Goal: Task Accomplishment & Management: Manage account settings

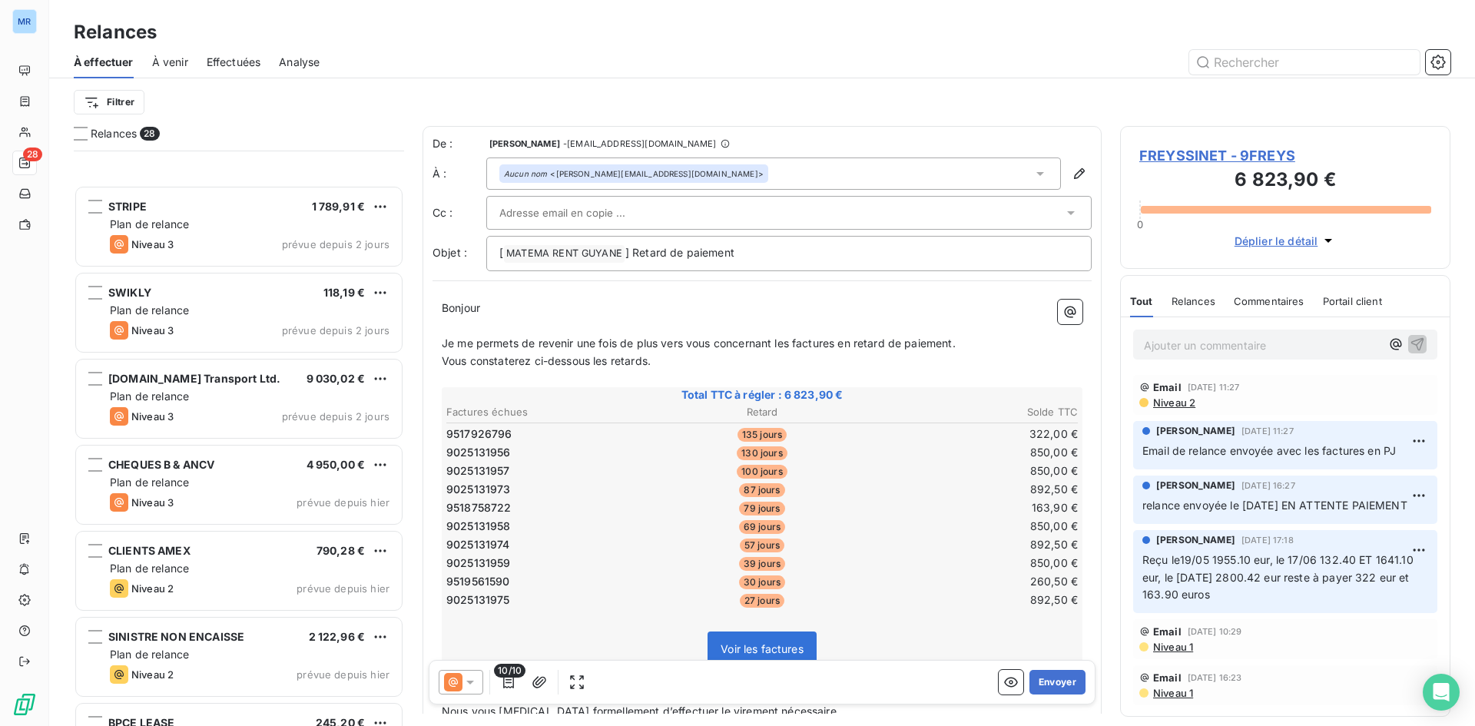
scroll to position [1835, 0]
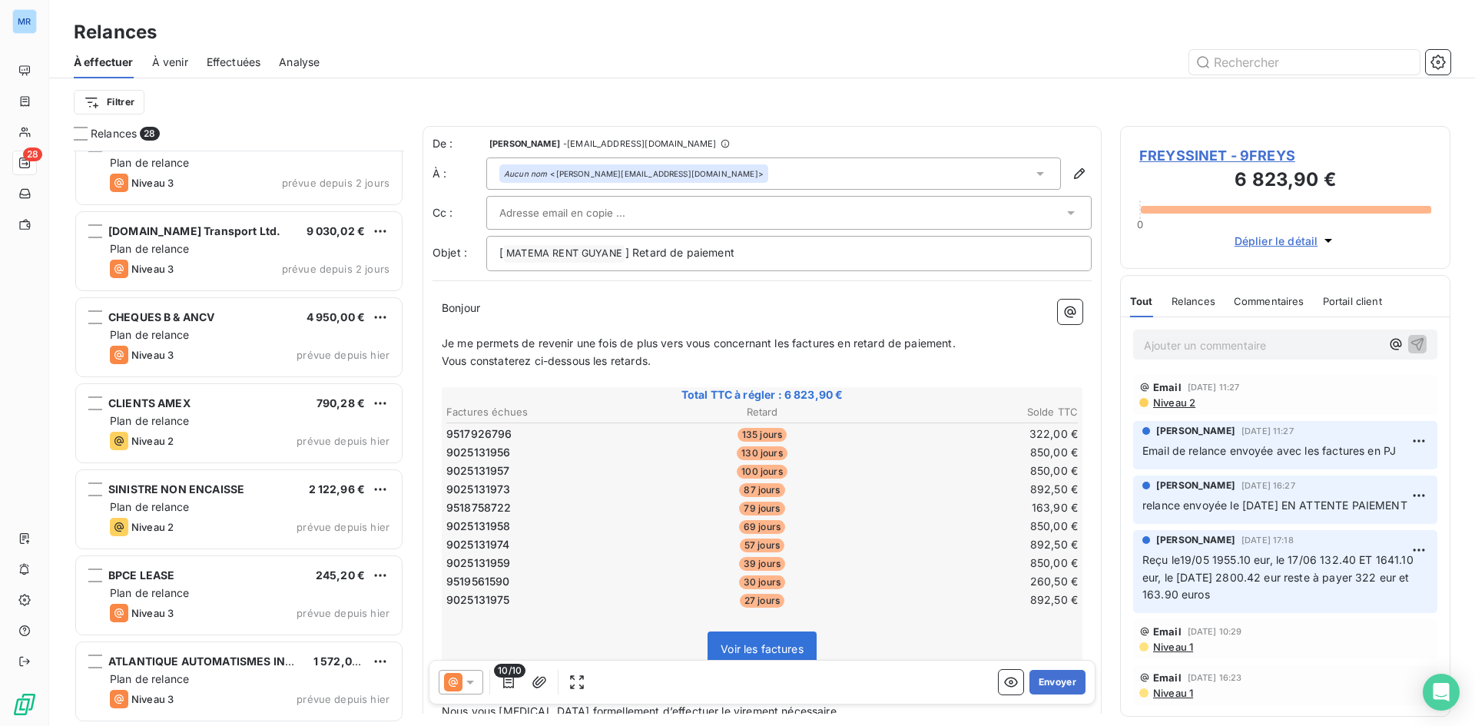
click at [1299, 602] on p "Reçu le19/05 1955.10 eur, le 17/06 132.40 ET 1641.10 eur, le [DATE] 2800.42 eur…" at bounding box center [1285, 578] width 286 height 53
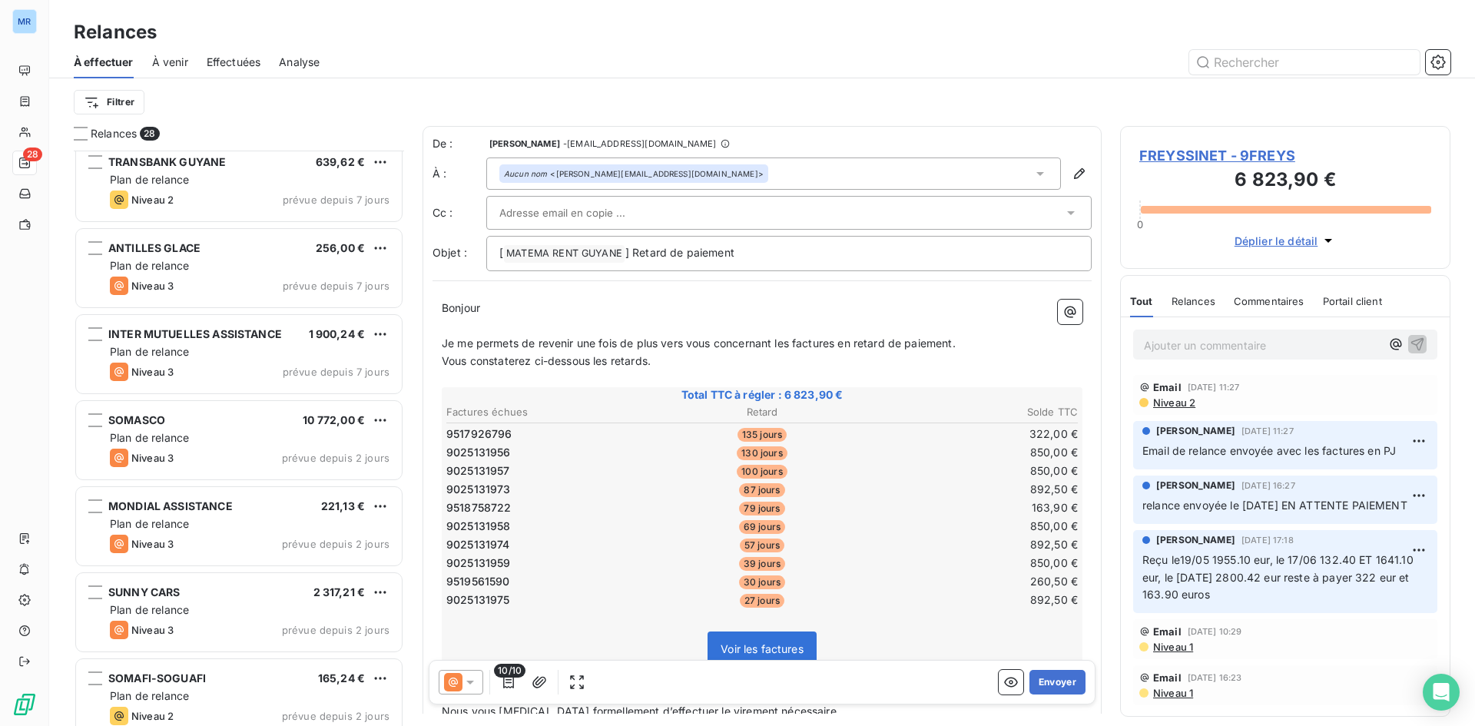
scroll to position [0, 0]
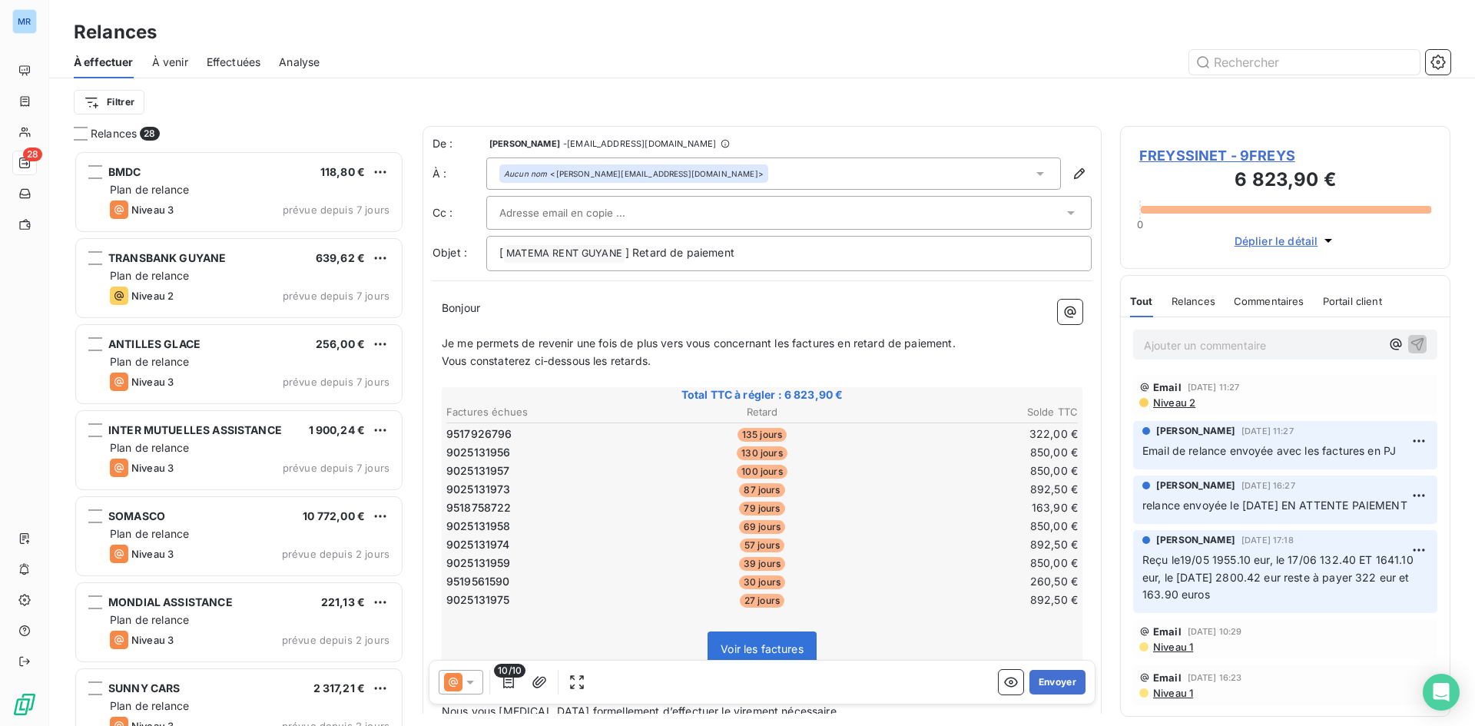
click at [288, 108] on div "Filtrer" at bounding box center [762, 102] width 1377 height 29
click at [1261, 156] on span "FREYSSINET - 9FREYS" at bounding box center [1285, 155] width 292 height 21
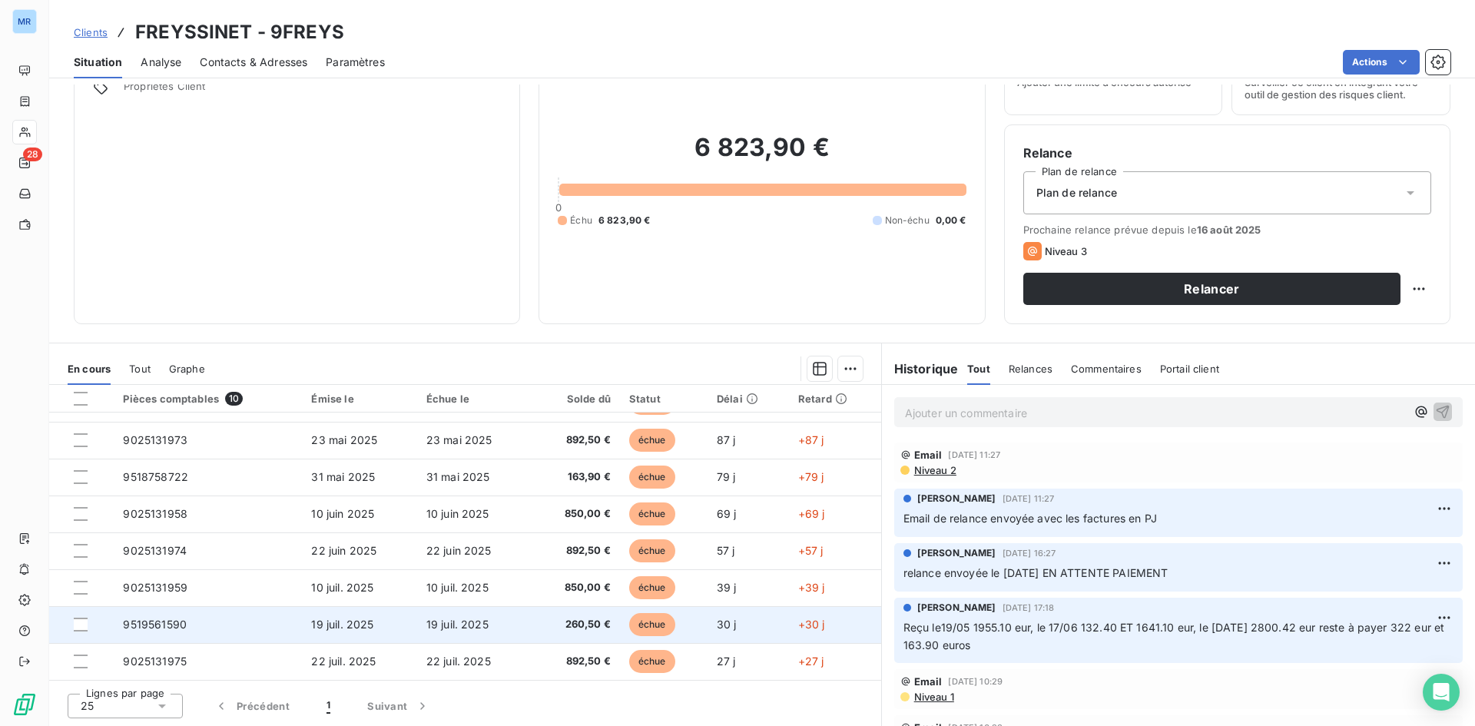
scroll to position [78, 0]
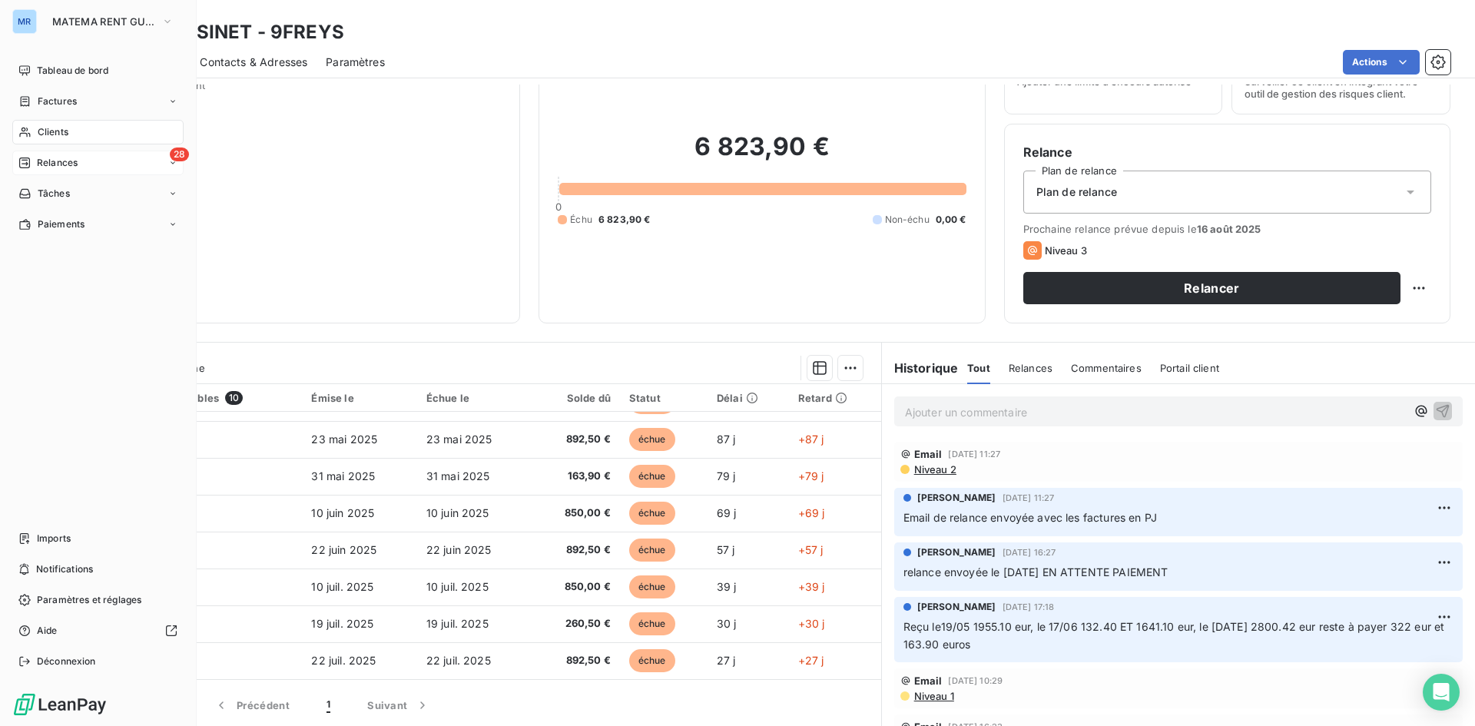
click at [68, 157] on span "Relances" at bounding box center [57, 163] width 41 height 14
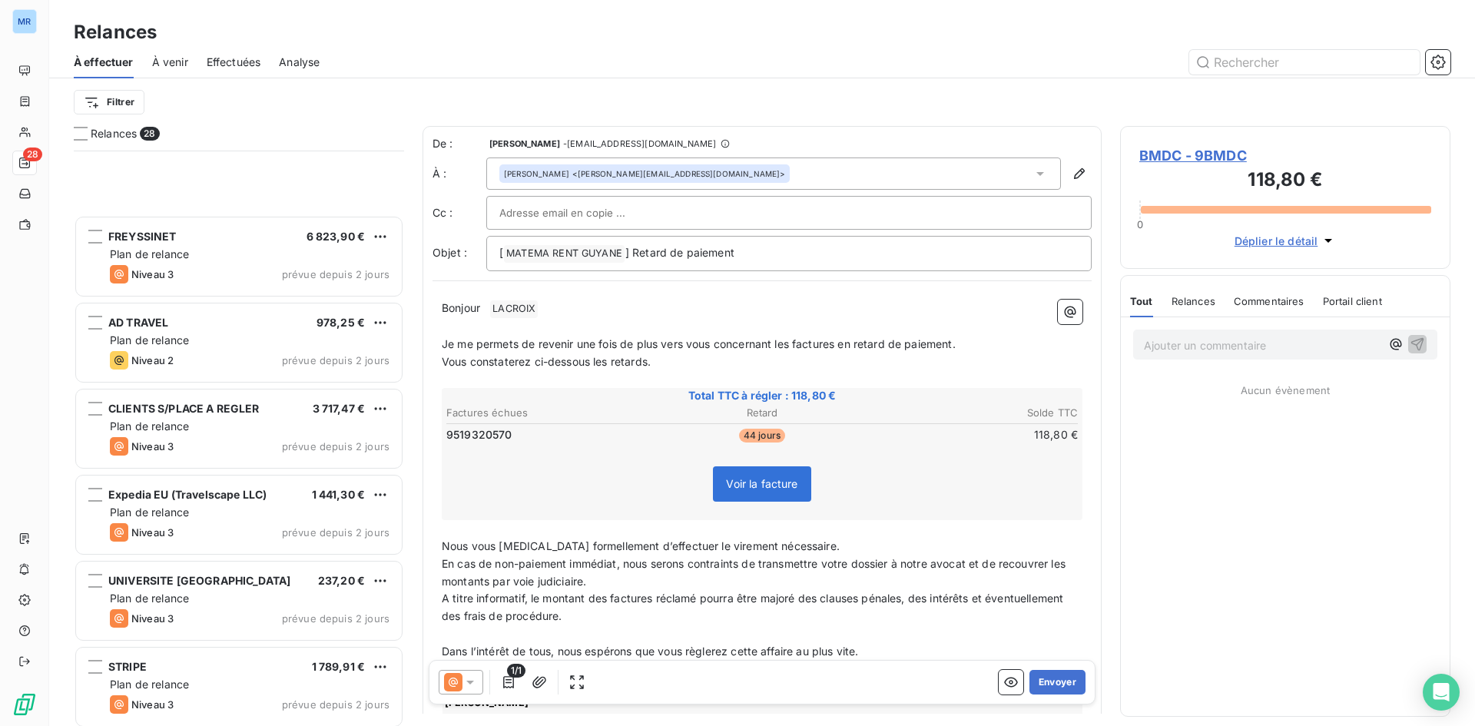
scroll to position [1384, 0]
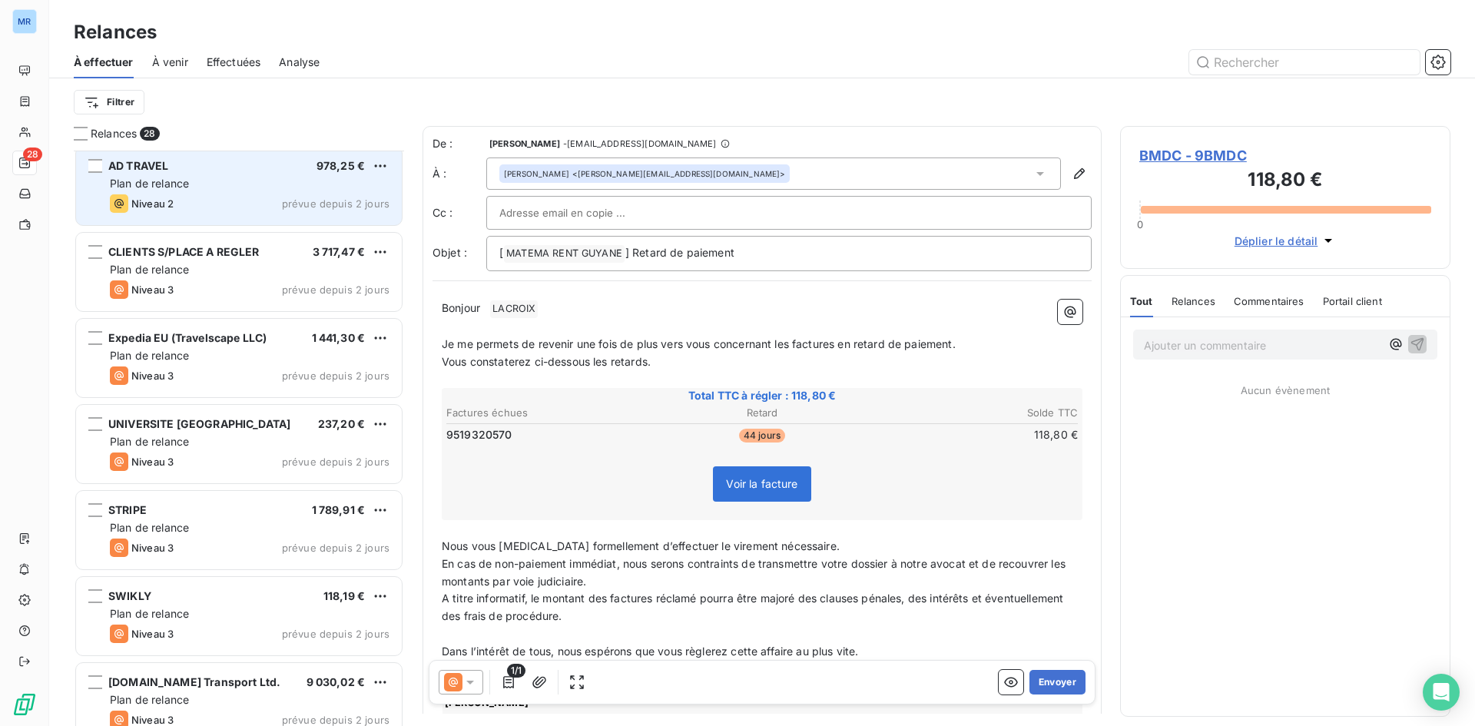
click at [321, 189] on div "Plan de relance" at bounding box center [250, 183] width 280 height 15
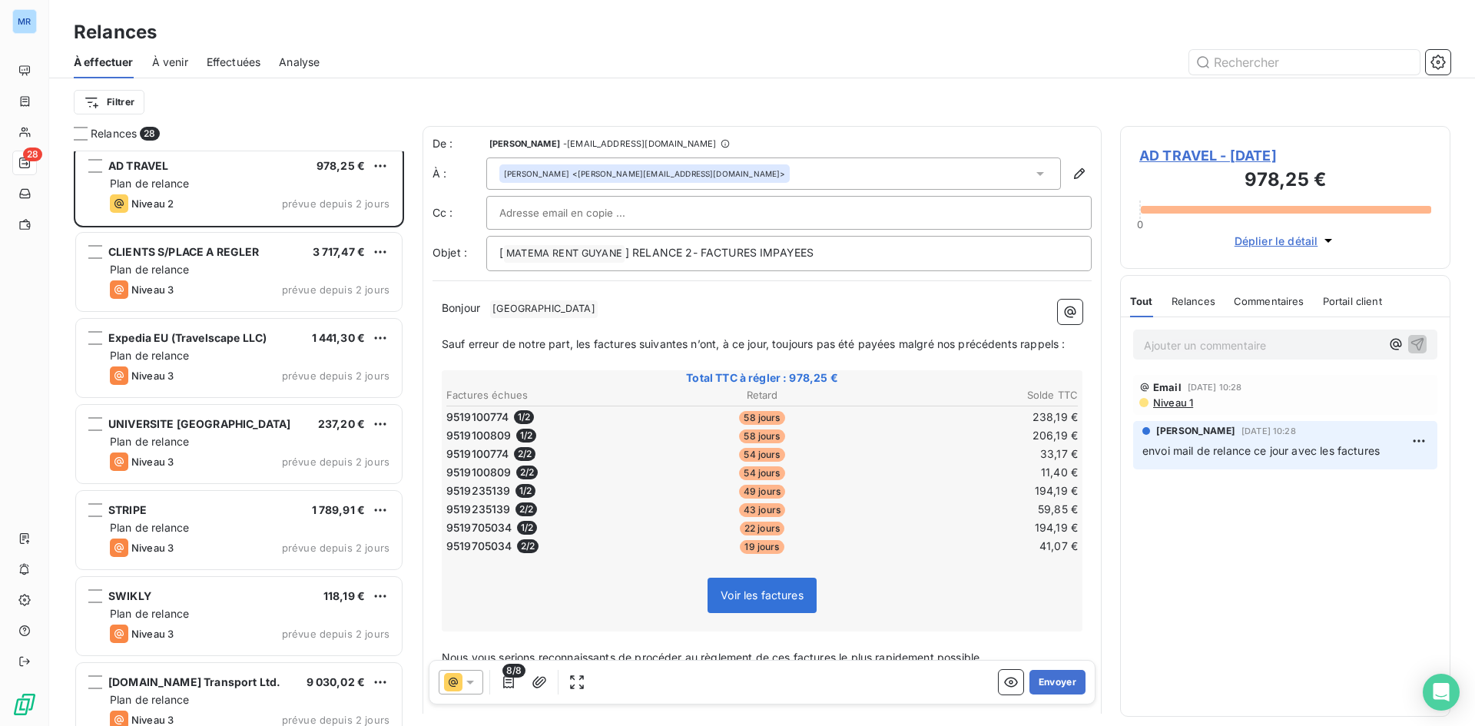
click at [1232, 157] on span "AD TRAVEL - [DATE]" at bounding box center [1285, 155] width 292 height 21
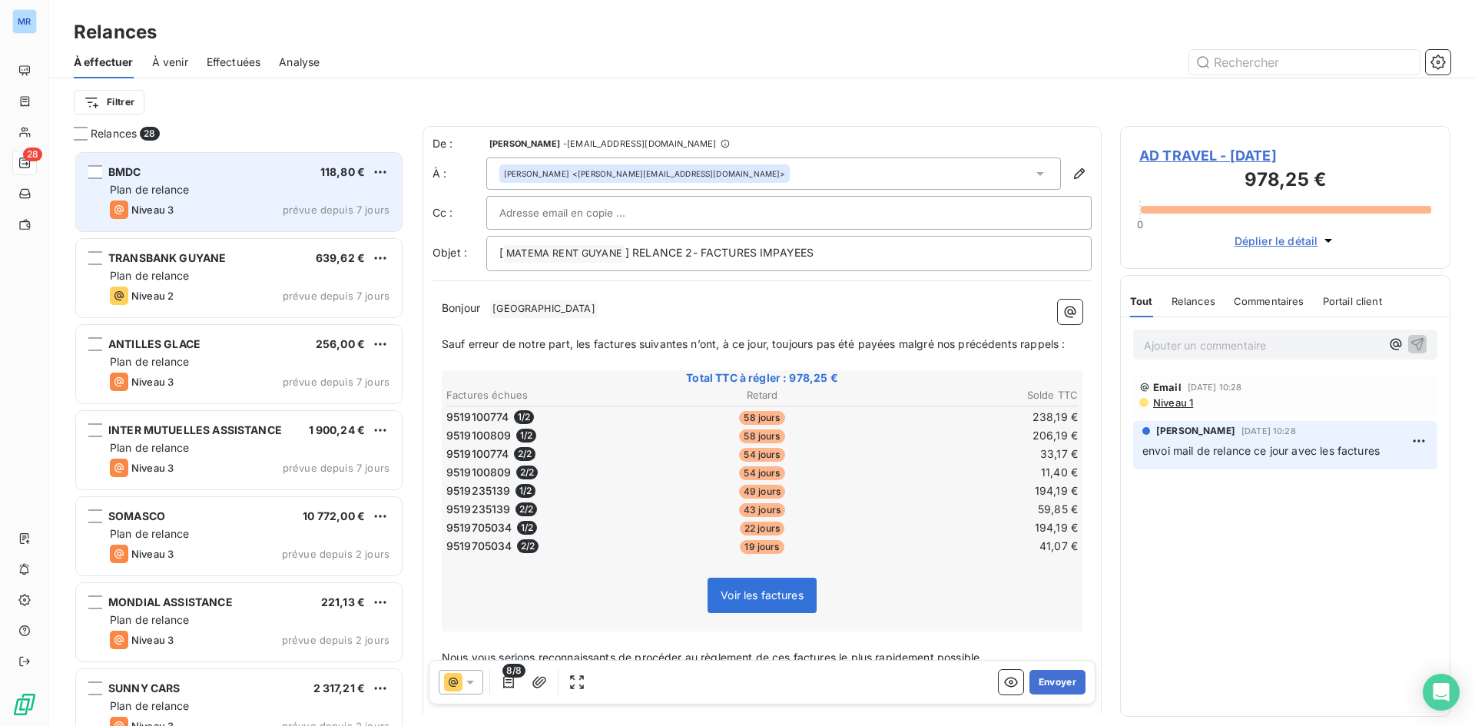
click at [237, 213] on div "Niveau 3 prévue depuis 7 jours" at bounding box center [250, 210] width 280 height 18
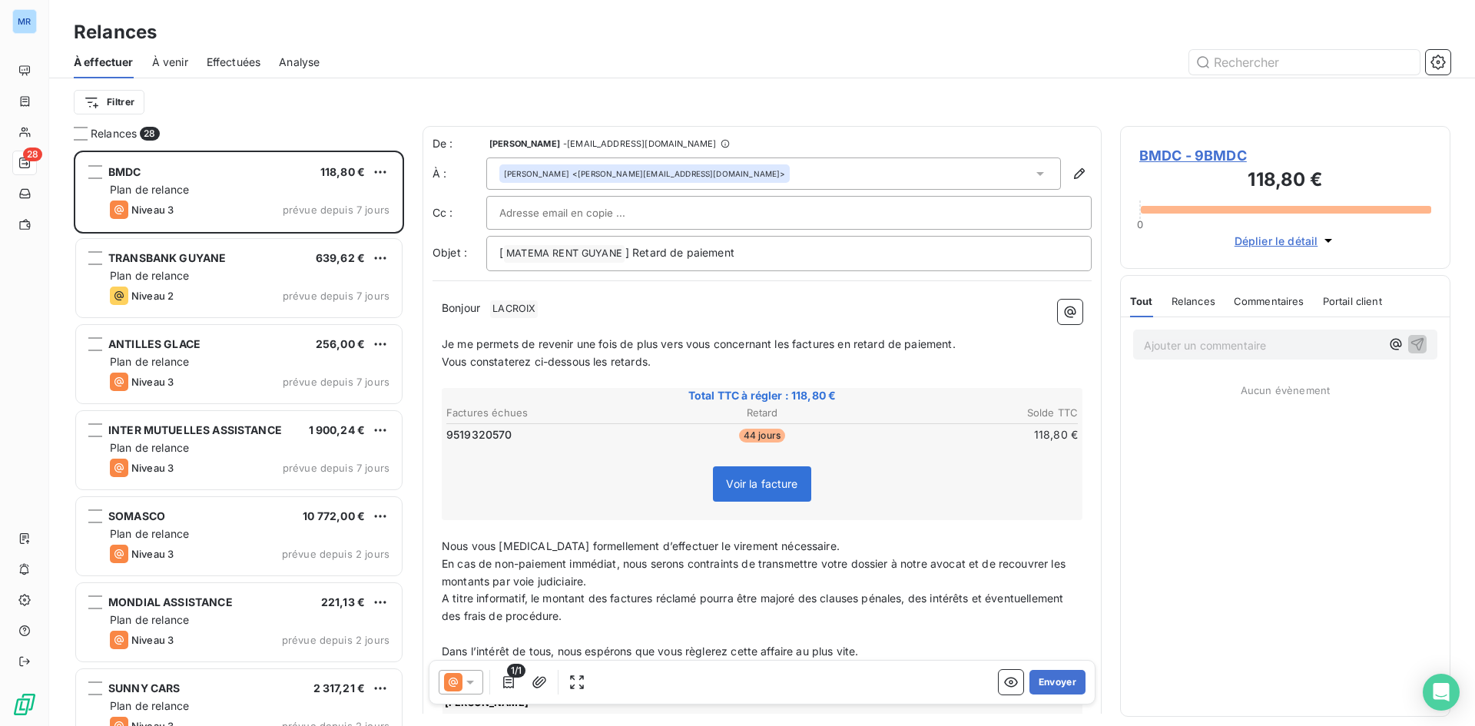
click at [1205, 157] on span "BMDC - 9BMDC" at bounding box center [1285, 155] width 292 height 21
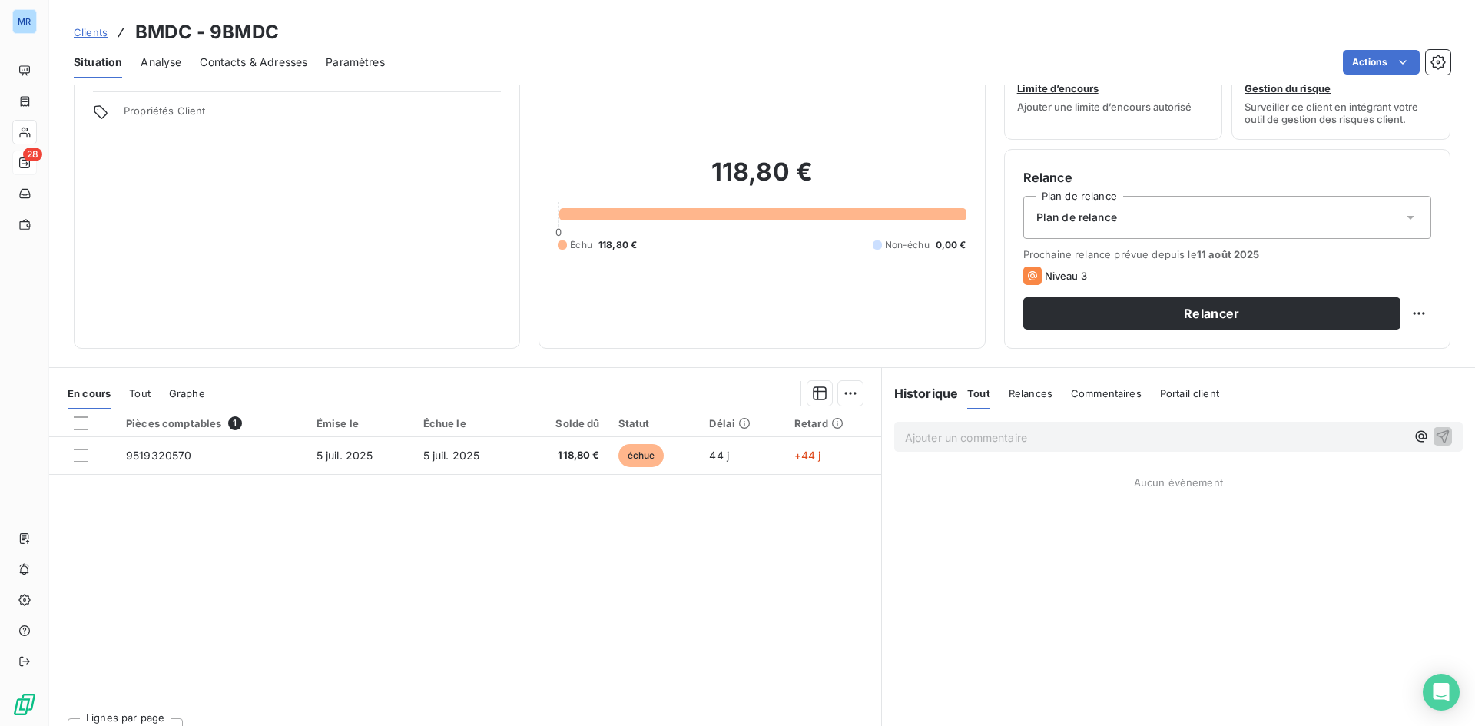
scroll to position [77, 0]
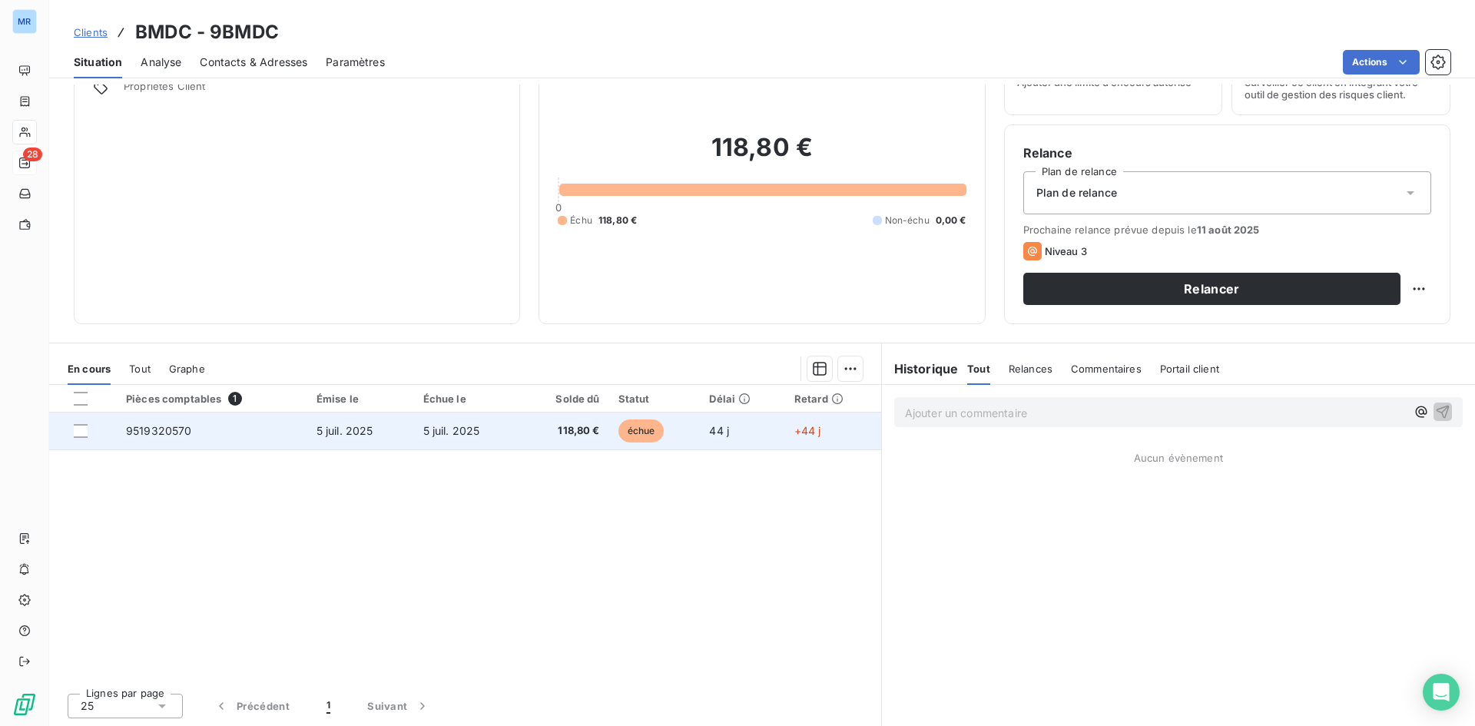
click at [444, 432] on span "5 juil. 2025" at bounding box center [451, 430] width 57 height 13
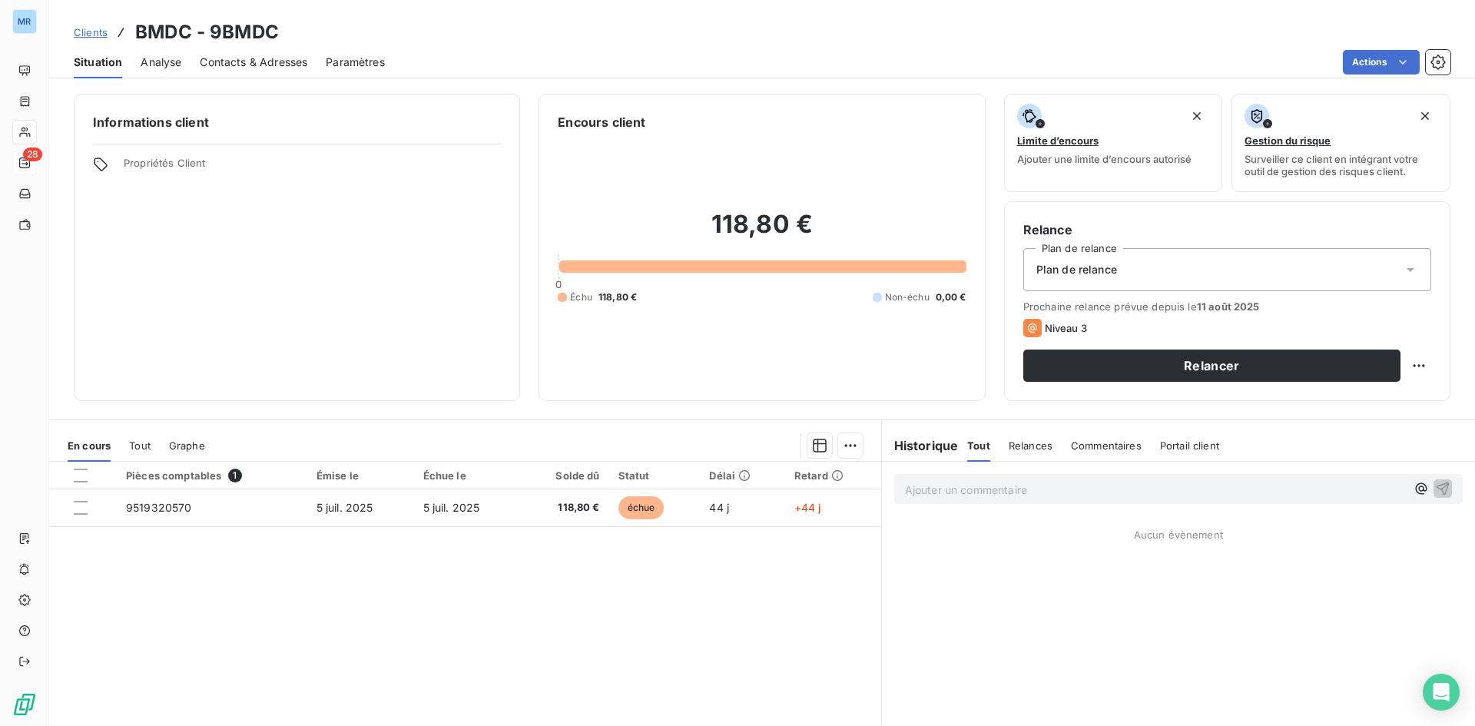
click at [1097, 505] on div "Ajouter un commentaire ﻿" at bounding box center [1178, 489] width 593 height 55
click at [1094, 486] on p "Ajouter un commentaire ﻿" at bounding box center [1155, 489] width 501 height 19
click at [1435, 488] on icon "button" at bounding box center [1442, 487] width 15 height 15
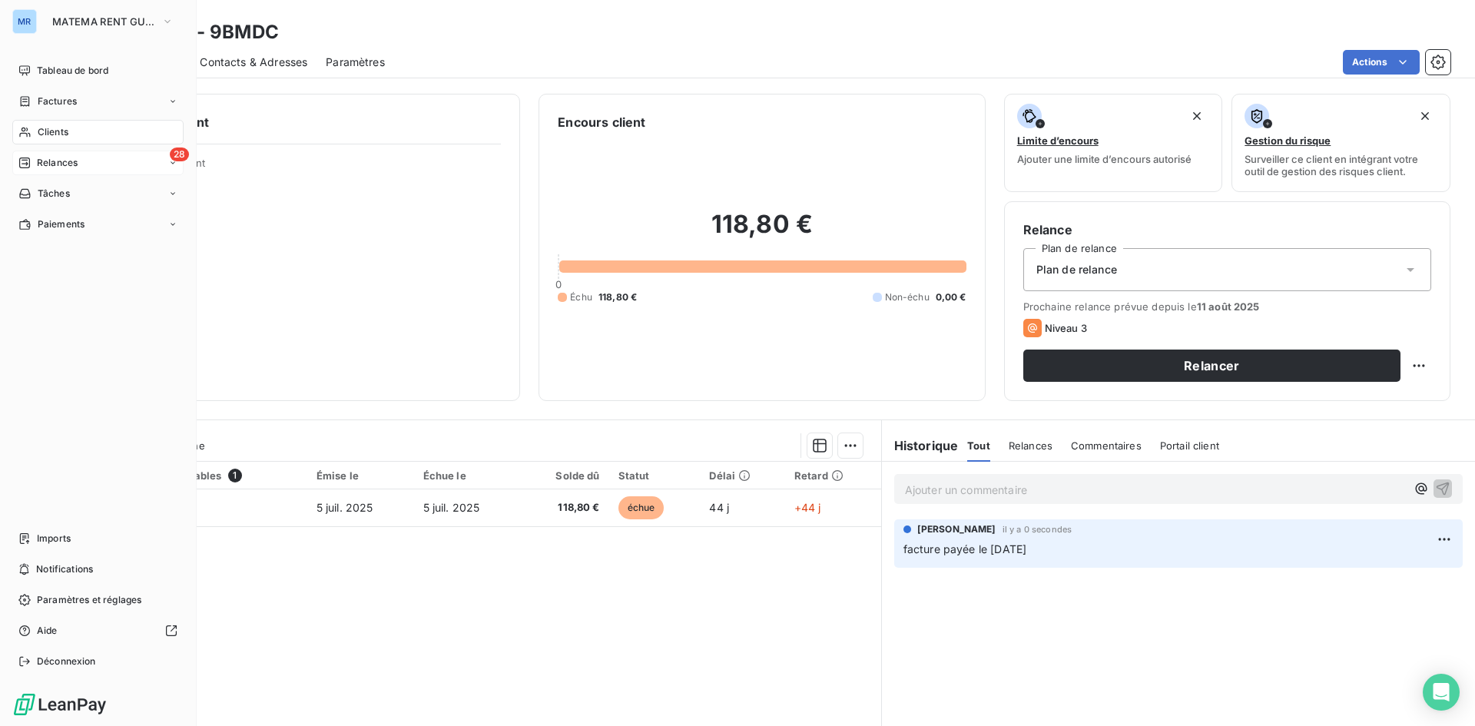
click at [45, 161] on span "Relances" at bounding box center [57, 163] width 41 height 14
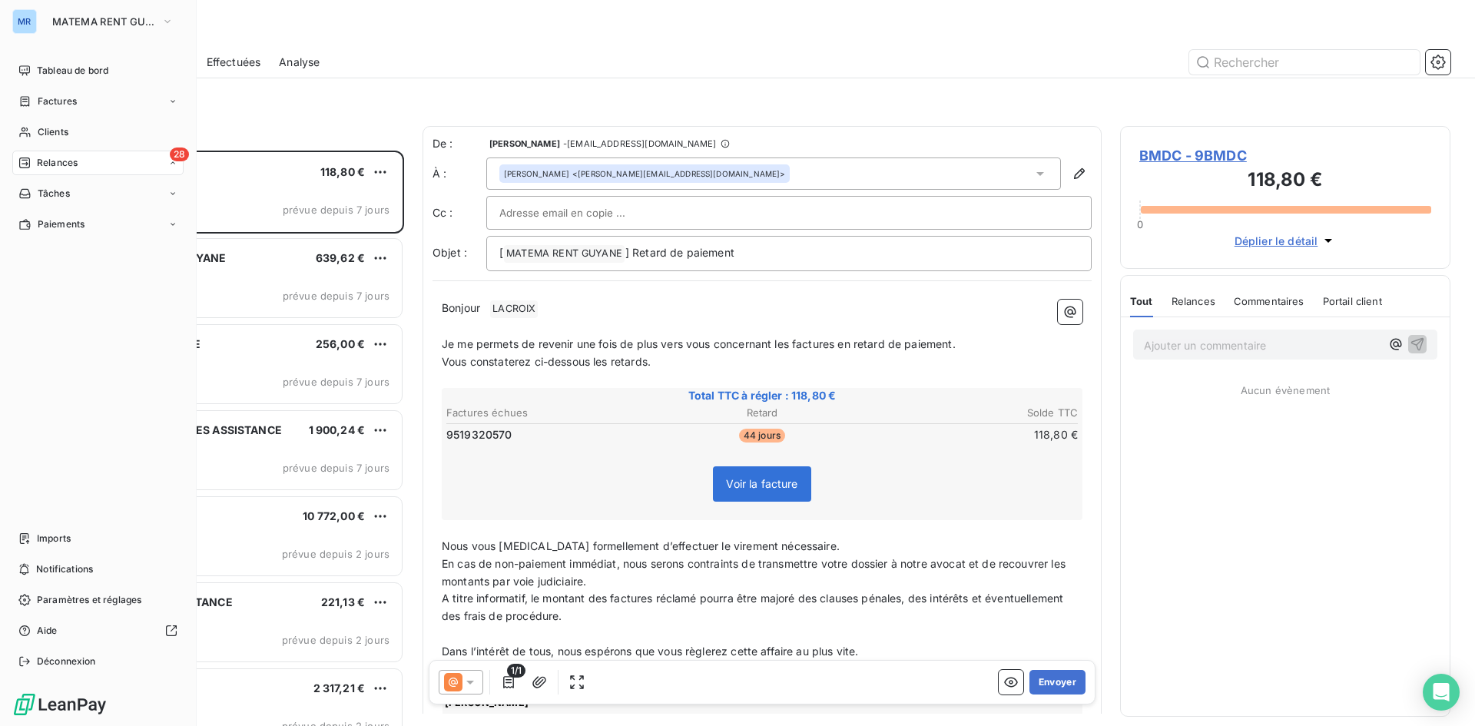
scroll to position [564, 319]
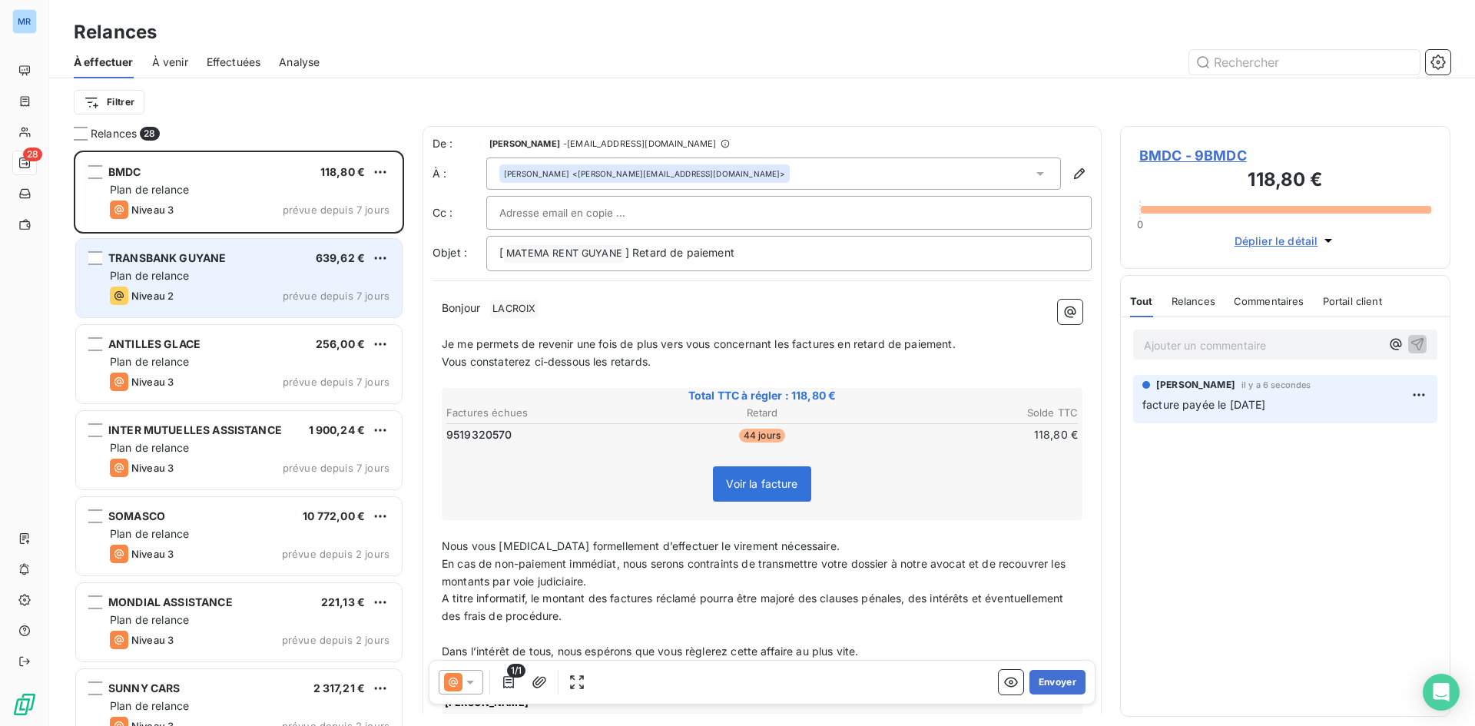
click at [222, 288] on div "Niveau 2 prévue depuis 7 jours" at bounding box center [250, 296] width 280 height 18
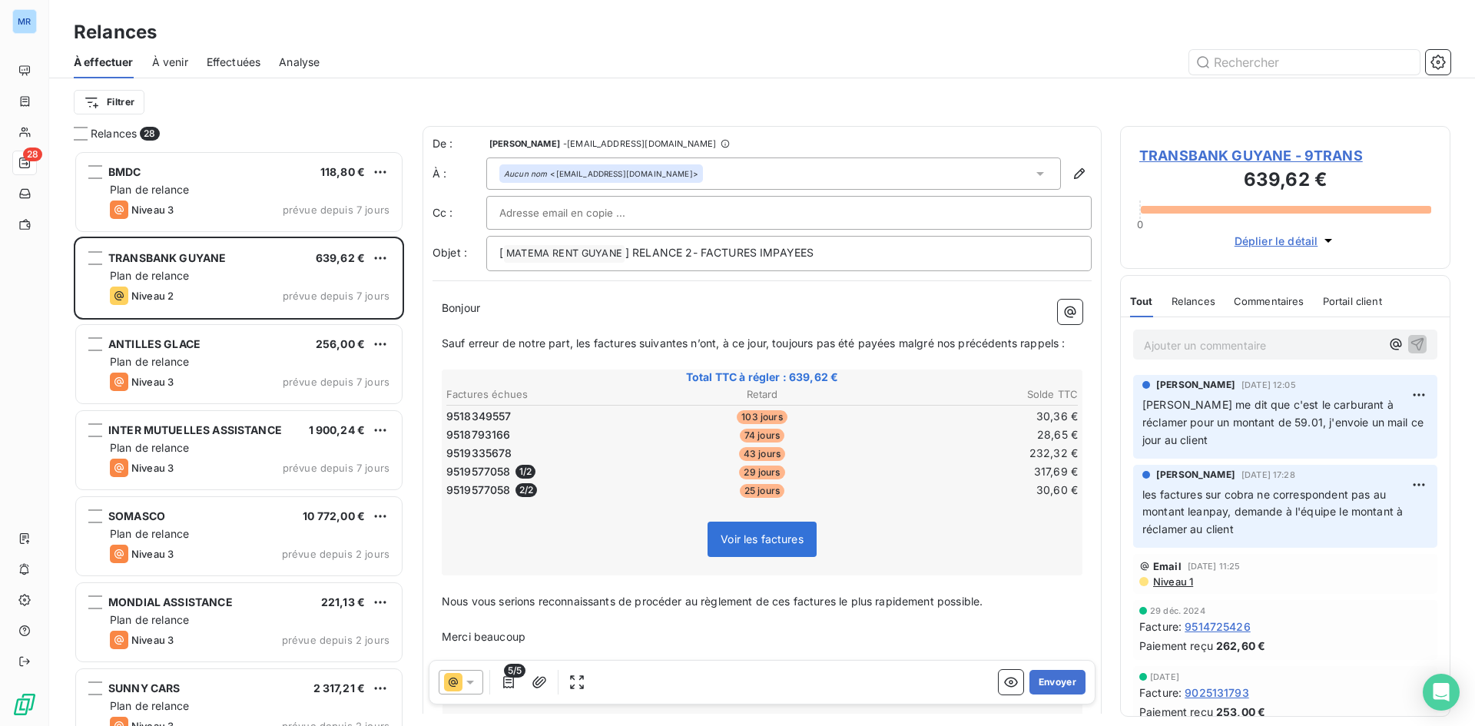
click at [1283, 157] on span "TRANSBANK GUYANE - 9TRANS" at bounding box center [1285, 155] width 292 height 21
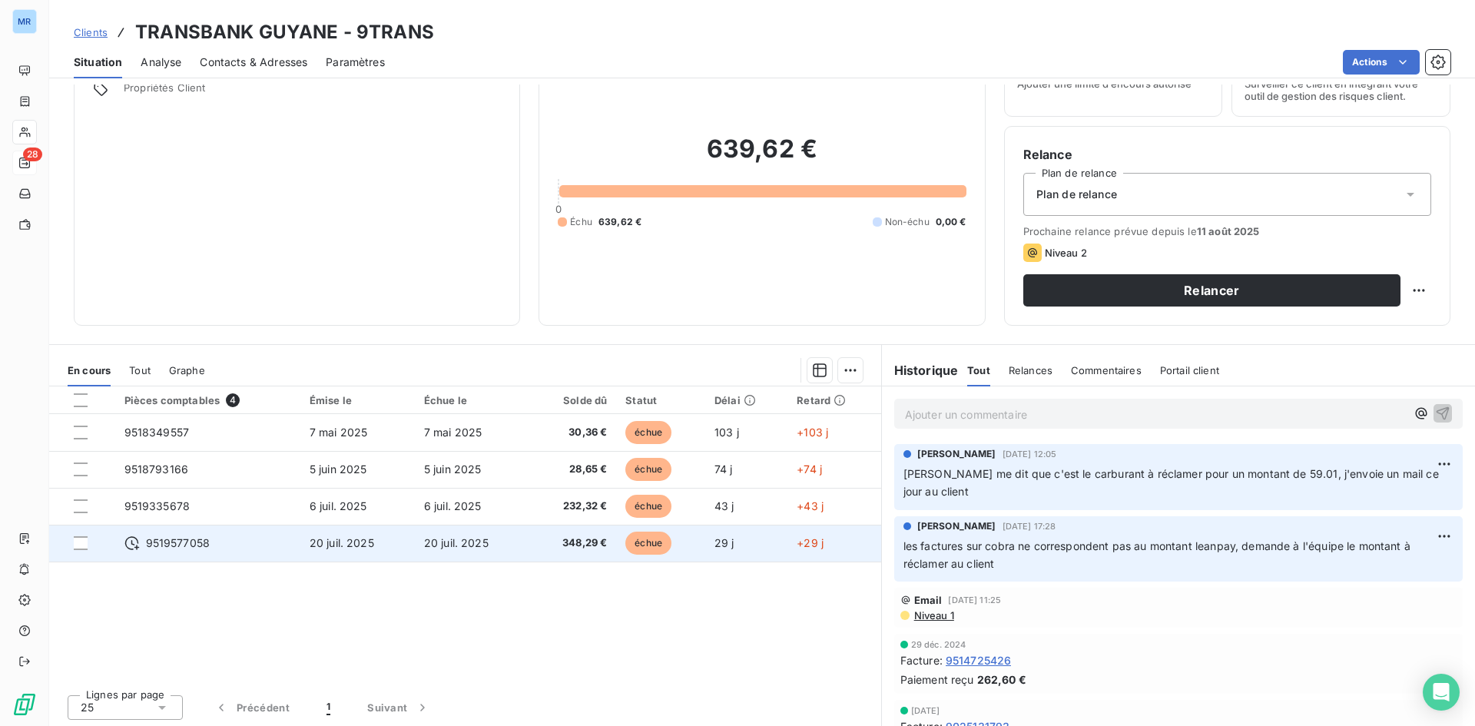
scroll to position [78, 0]
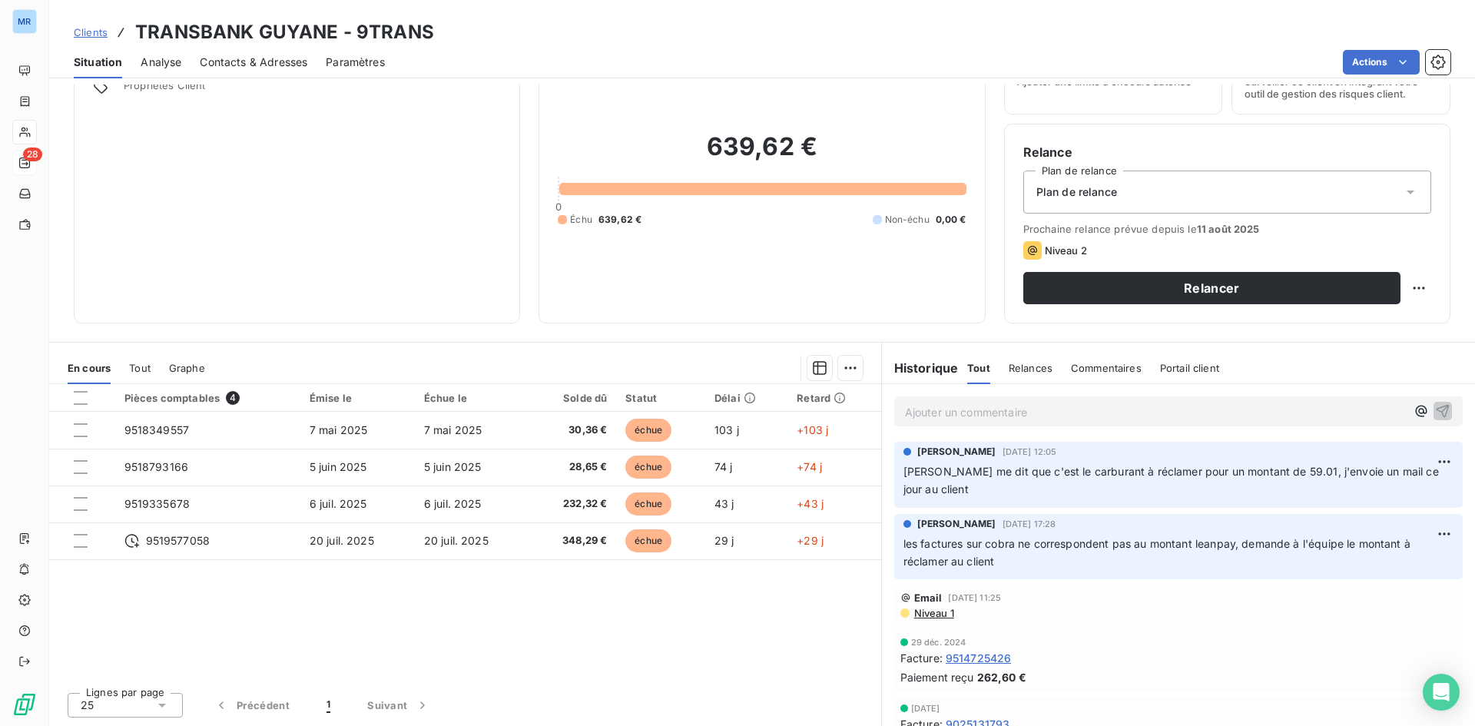
click at [974, 410] on p "Ajouter un commentaire ﻿" at bounding box center [1155, 412] width 501 height 19
click at [1435, 404] on icon "button" at bounding box center [1442, 410] width 15 height 15
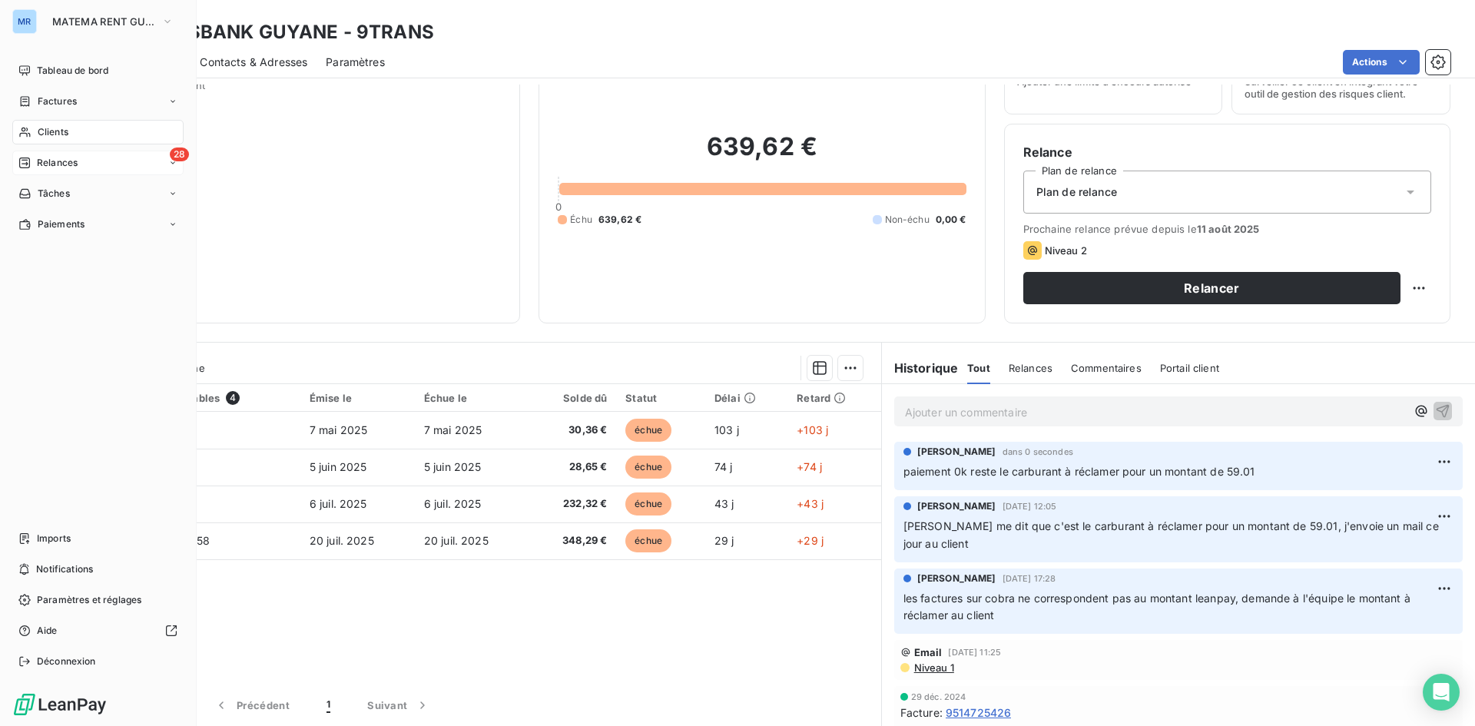
drag, startPoint x: 90, startPoint y: 164, endPoint x: 99, endPoint y: 167, distance: 9.5
click at [91, 164] on div "28 Relances" at bounding box center [97, 163] width 171 height 25
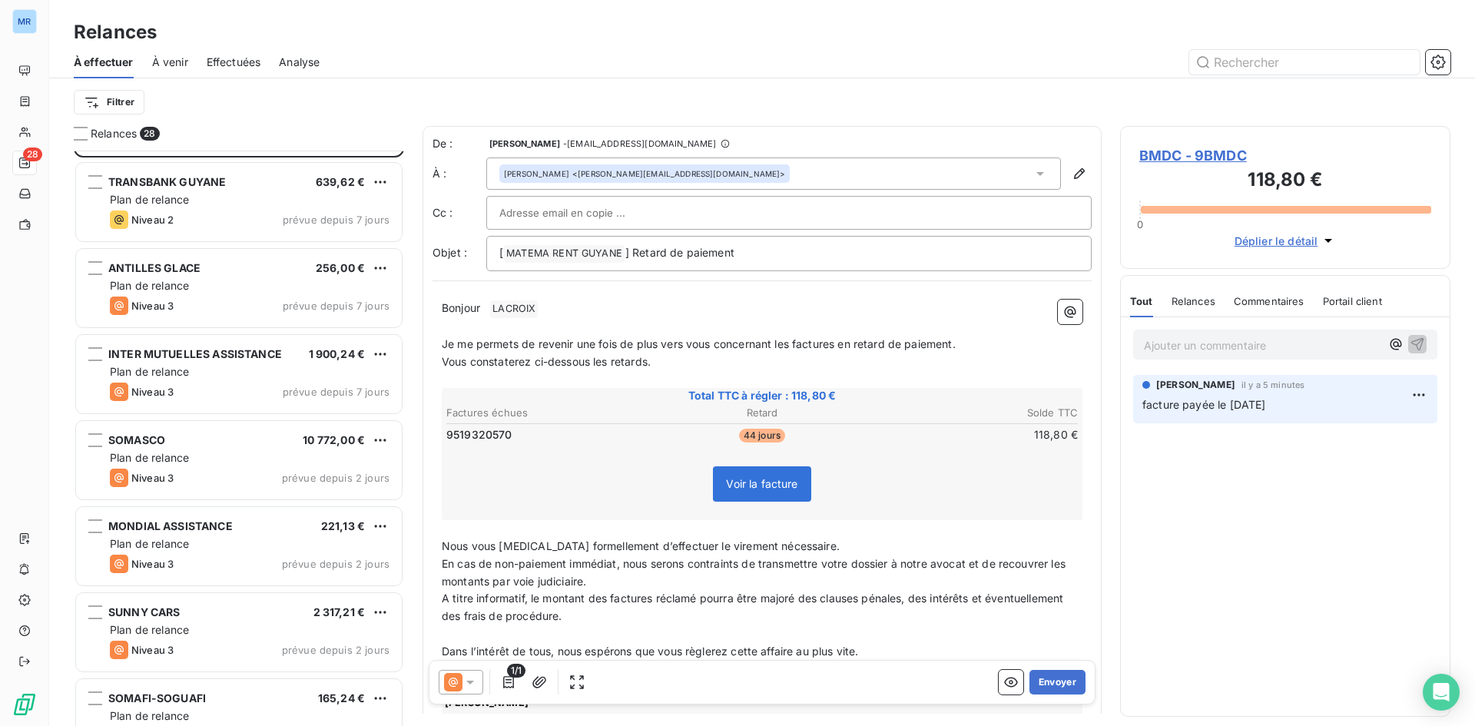
scroll to position [78, 0]
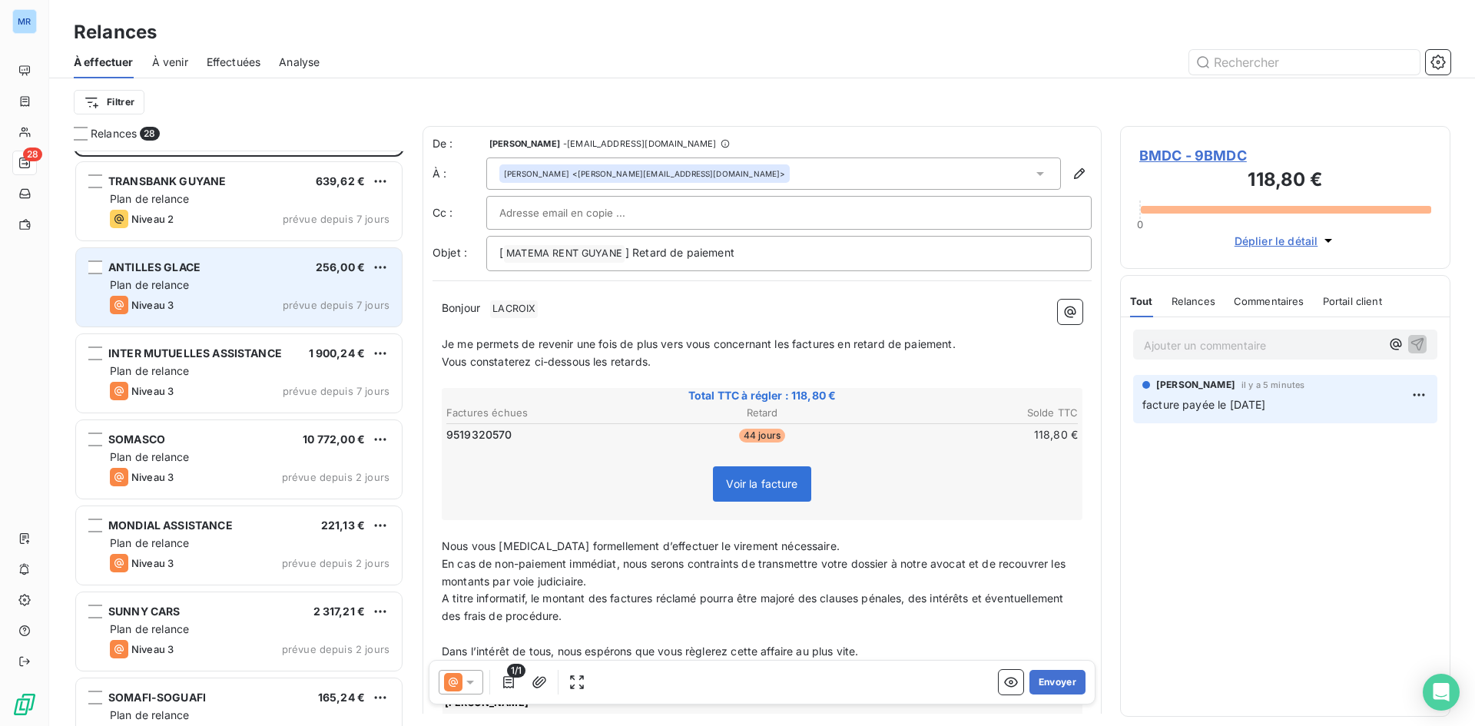
click at [264, 284] on div "Plan de relance" at bounding box center [250, 284] width 280 height 15
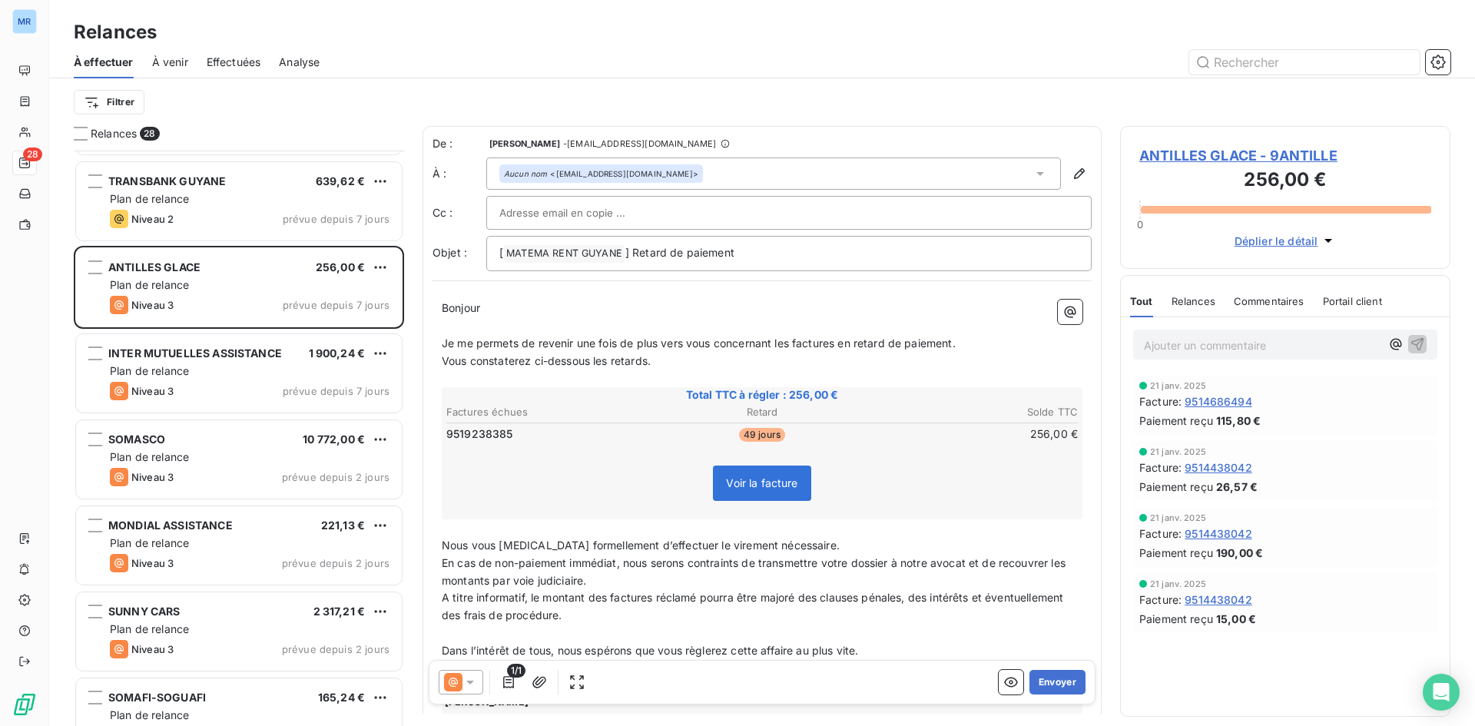
drag, startPoint x: 1255, startPoint y: 154, endPoint x: 1255, endPoint y: 164, distance: 9.3
click at [1255, 164] on span "ANTILLES GLACE - 9ANTILLE" at bounding box center [1285, 155] width 292 height 21
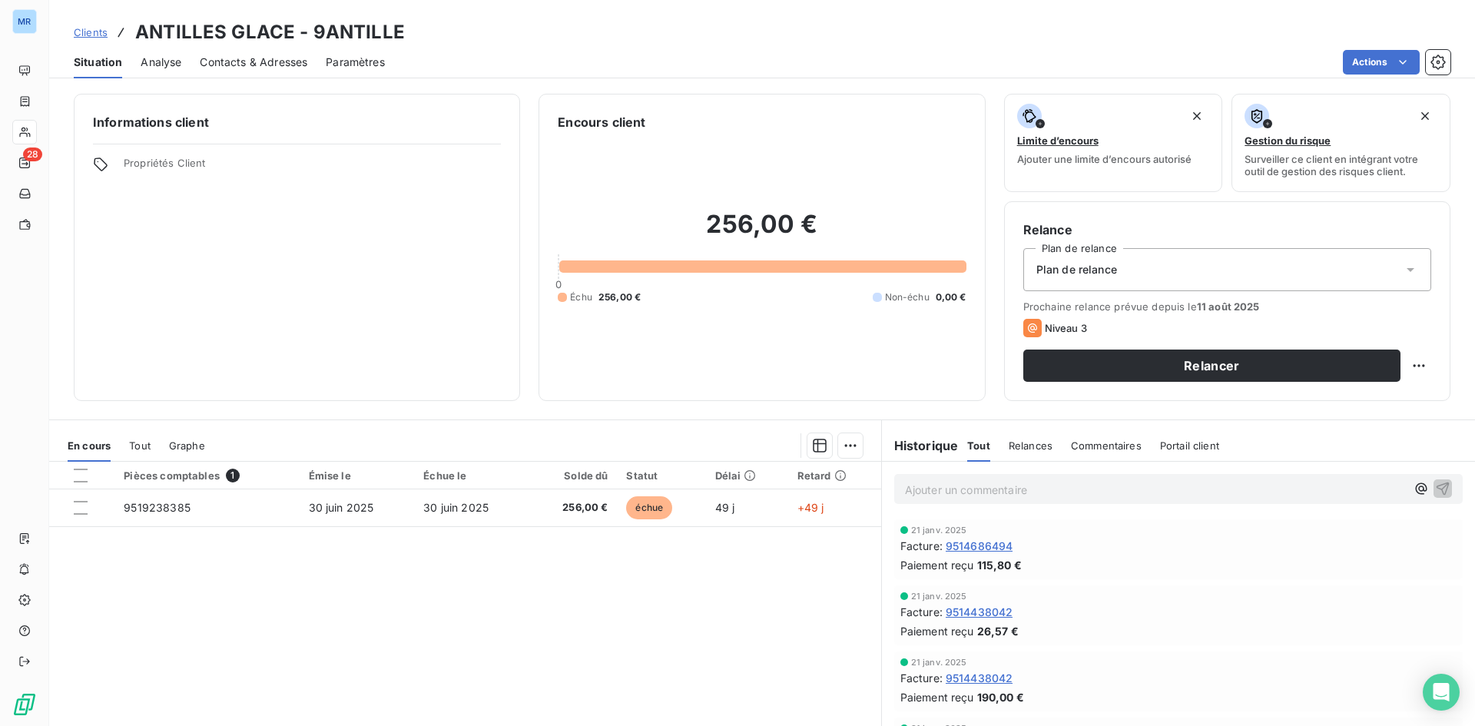
click at [1083, 476] on div "Ajouter un commentaire ﻿" at bounding box center [1178, 489] width 569 height 30
click at [1077, 486] on p "Ajouter un commentaire ﻿" at bounding box center [1155, 489] width 501 height 19
click at [1080, 492] on span "le montant de la facture est de 235..22 à réclamer au client en date du [DATE]." at bounding box center [1108, 488] width 407 height 13
click at [1085, 492] on span "le montant de la facture est de 235..22 à réclamer au client en date du [DATE]." at bounding box center [1108, 488] width 407 height 13
click at [296, 121] on h6 "Informations client" at bounding box center [297, 122] width 408 height 18
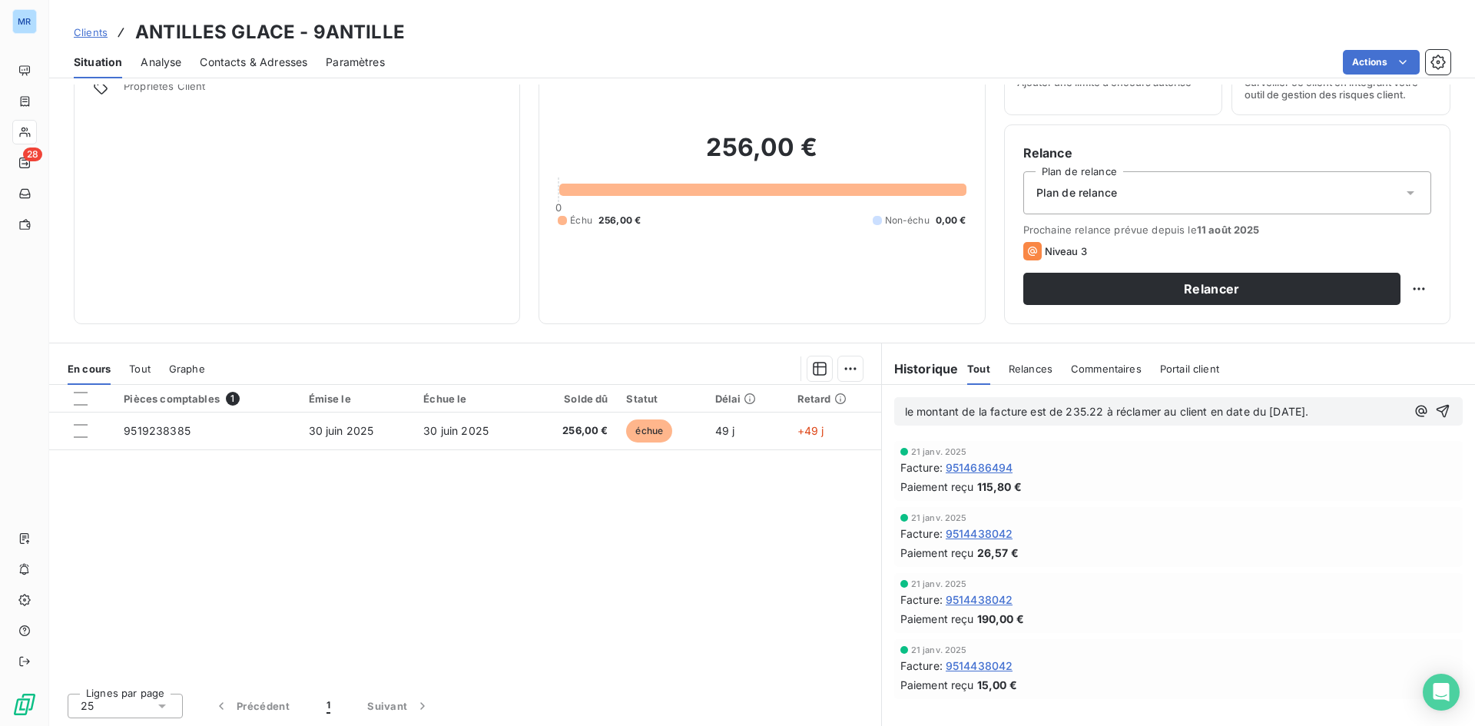
scroll to position [78, 0]
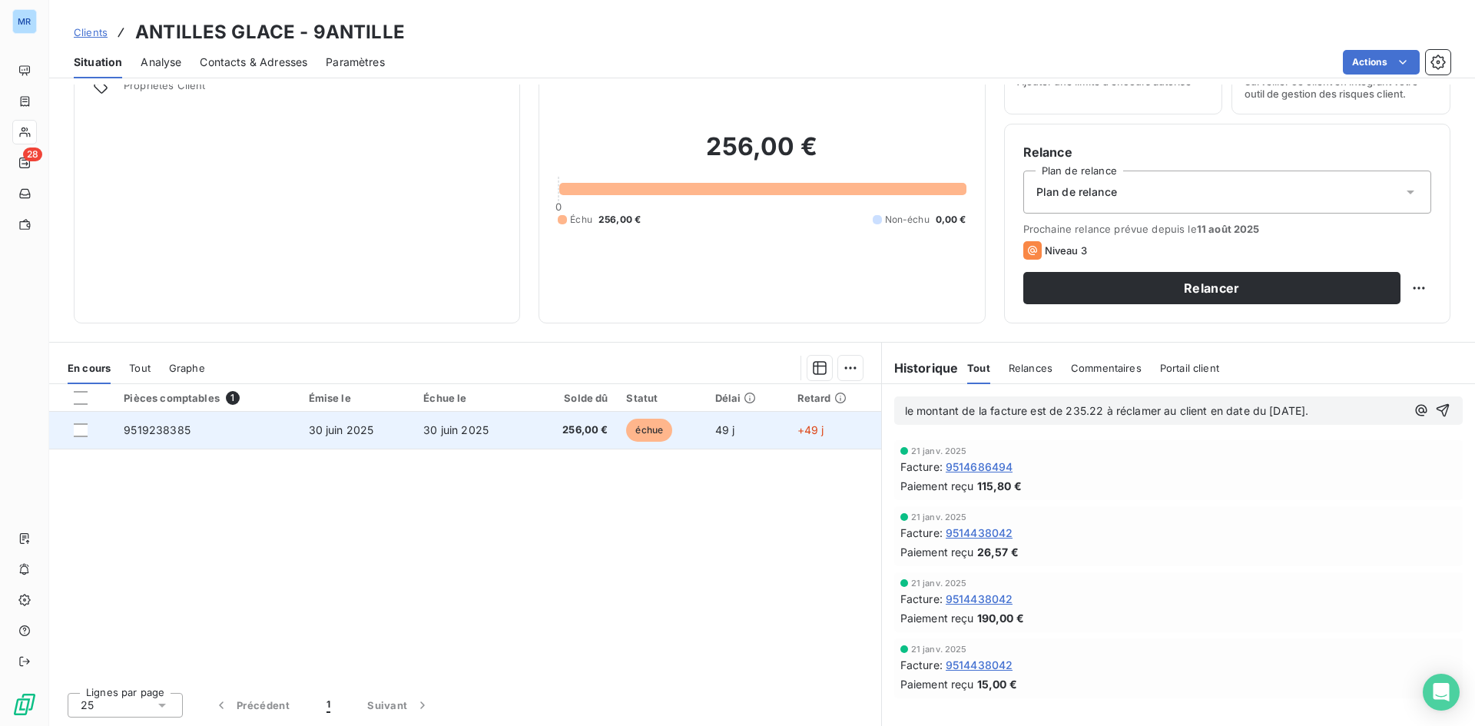
click at [196, 427] on td "9519238385" at bounding box center [206, 430] width 184 height 37
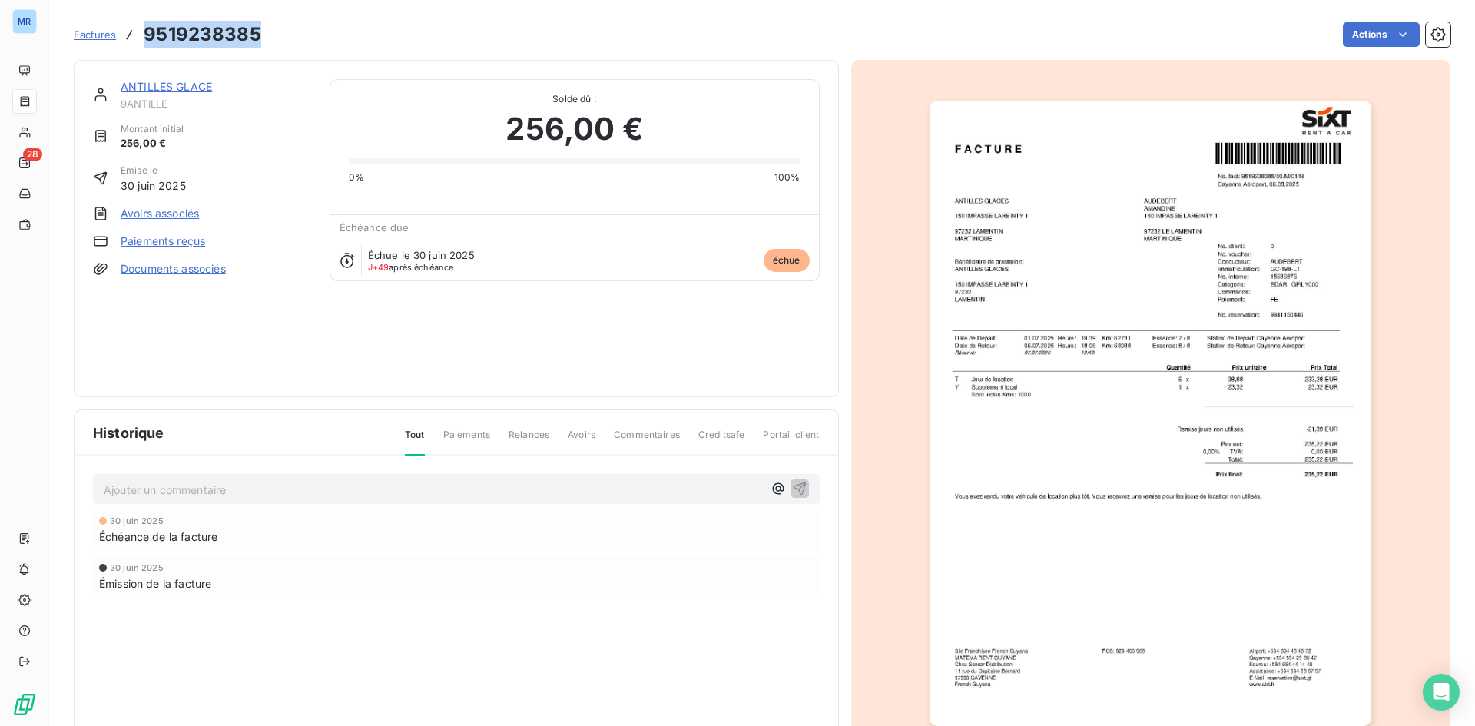
drag, startPoint x: 224, startPoint y: 38, endPoint x: 144, endPoint y: 45, distance: 79.4
click at [144, 45] on div "Factures 9519238385 Actions" at bounding box center [762, 34] width 1377 height 32
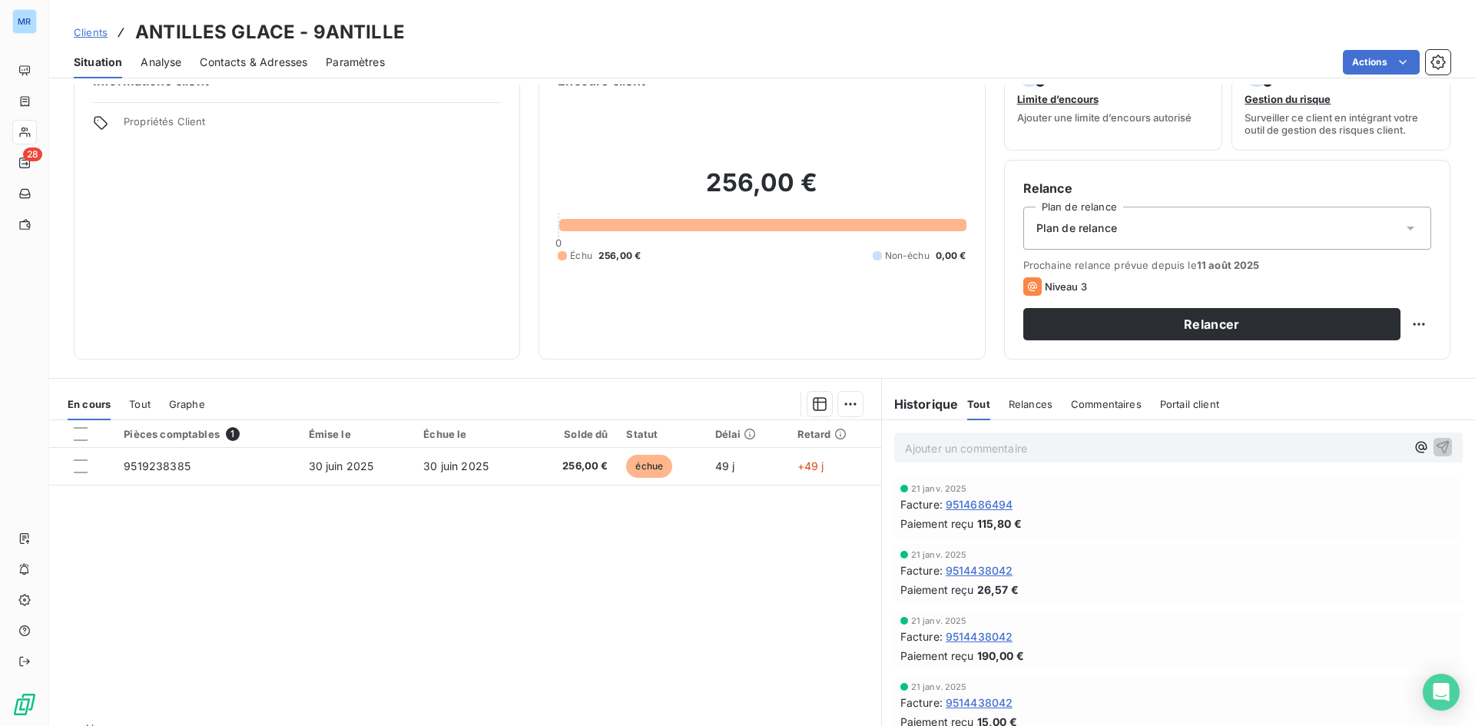
scroll to position [78, 0]
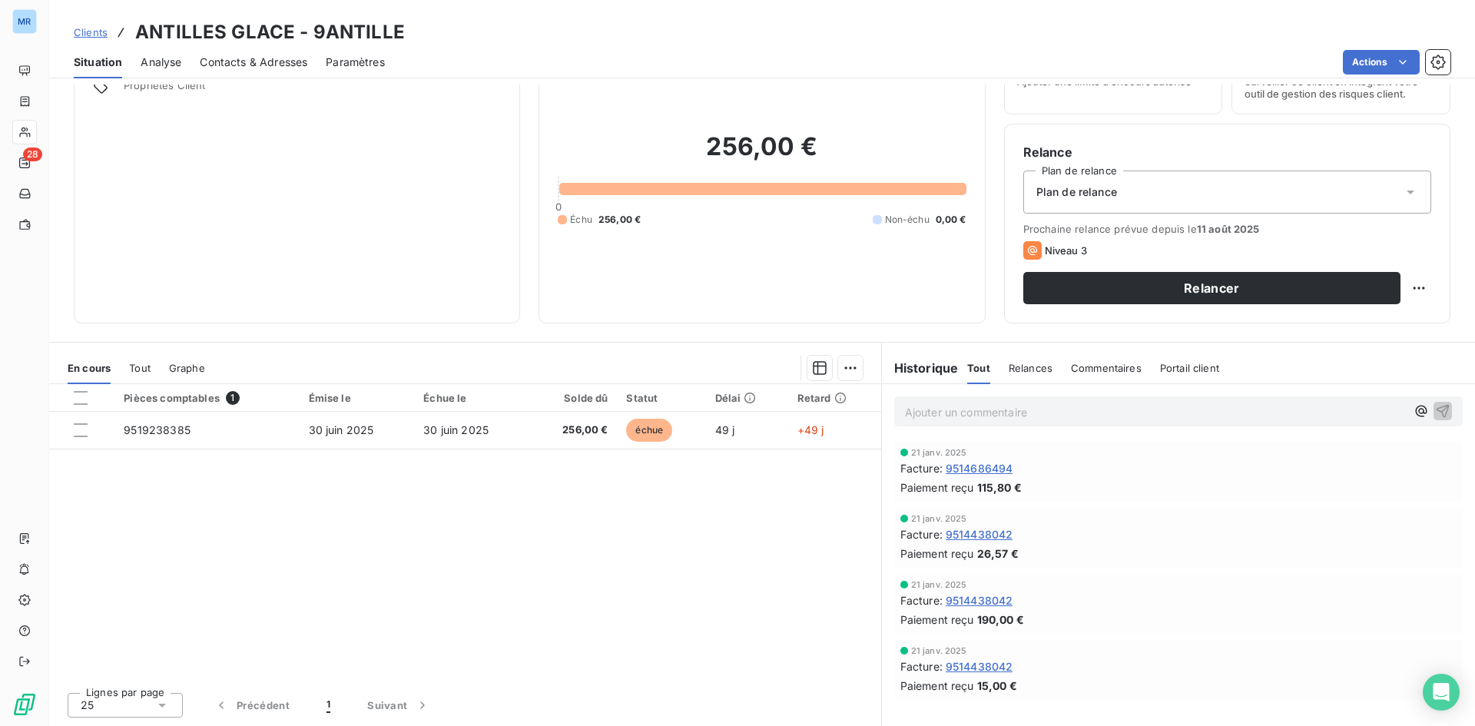
click at [1103, 363] on span "Commentaires" at bounding box center [1106, 368] width 71 height 12
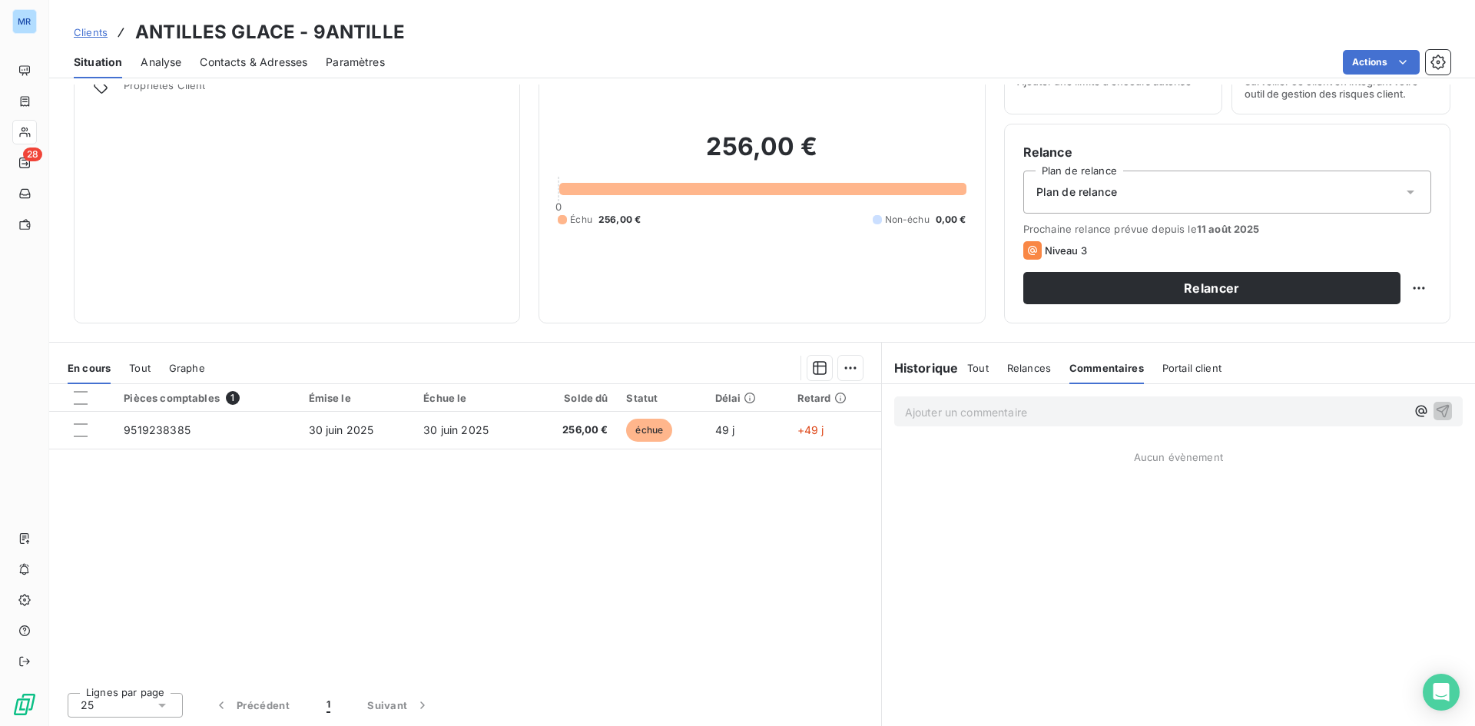
click at [1061, 411] on p "Ajouter un commentaire ﻿" at bounding box center [1155, 412] width 501 height 19
click at [1025, 362] on span "Relances" at bounding box center [1029, 368] width 44 height 12
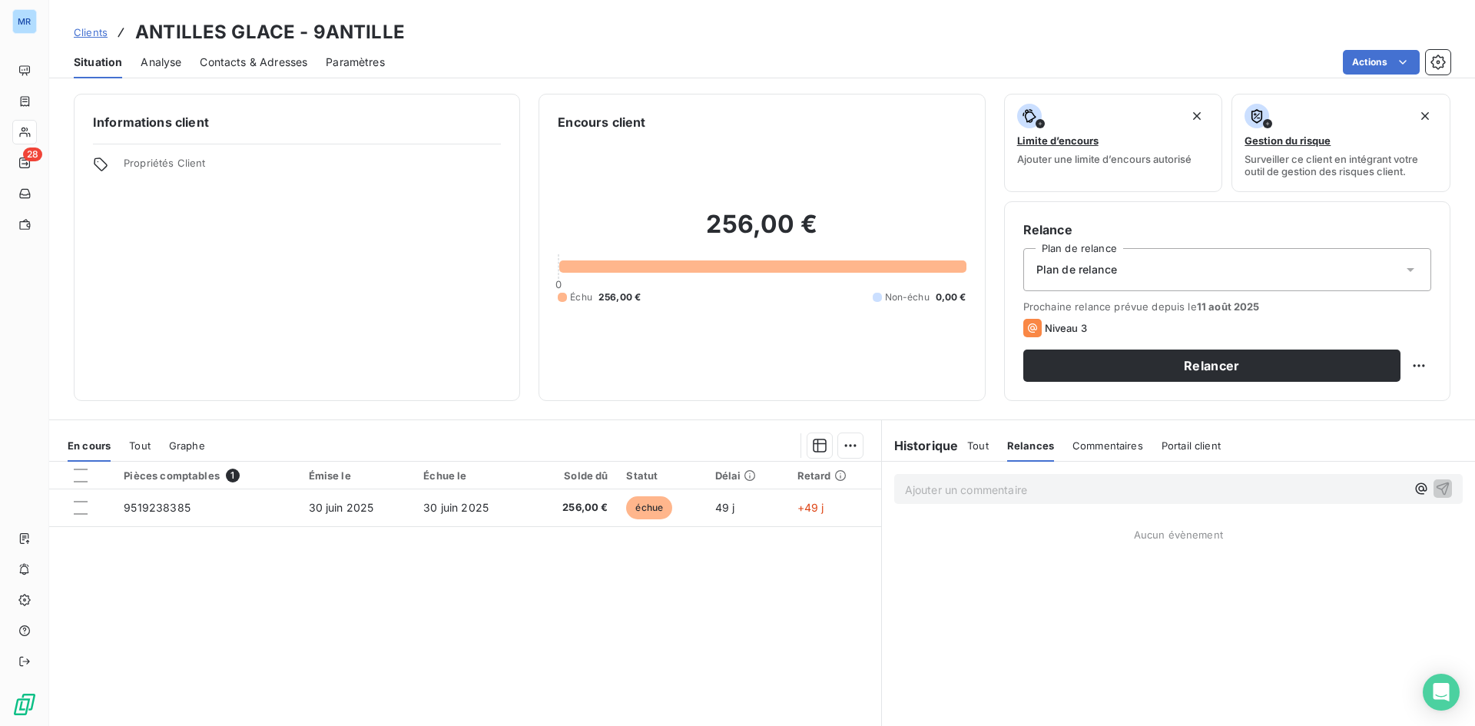
click at [348, 34] on h3 "ANTILLES GLACE - 9ANTILLE" at bounding box center [270, 32] width 270 height 28
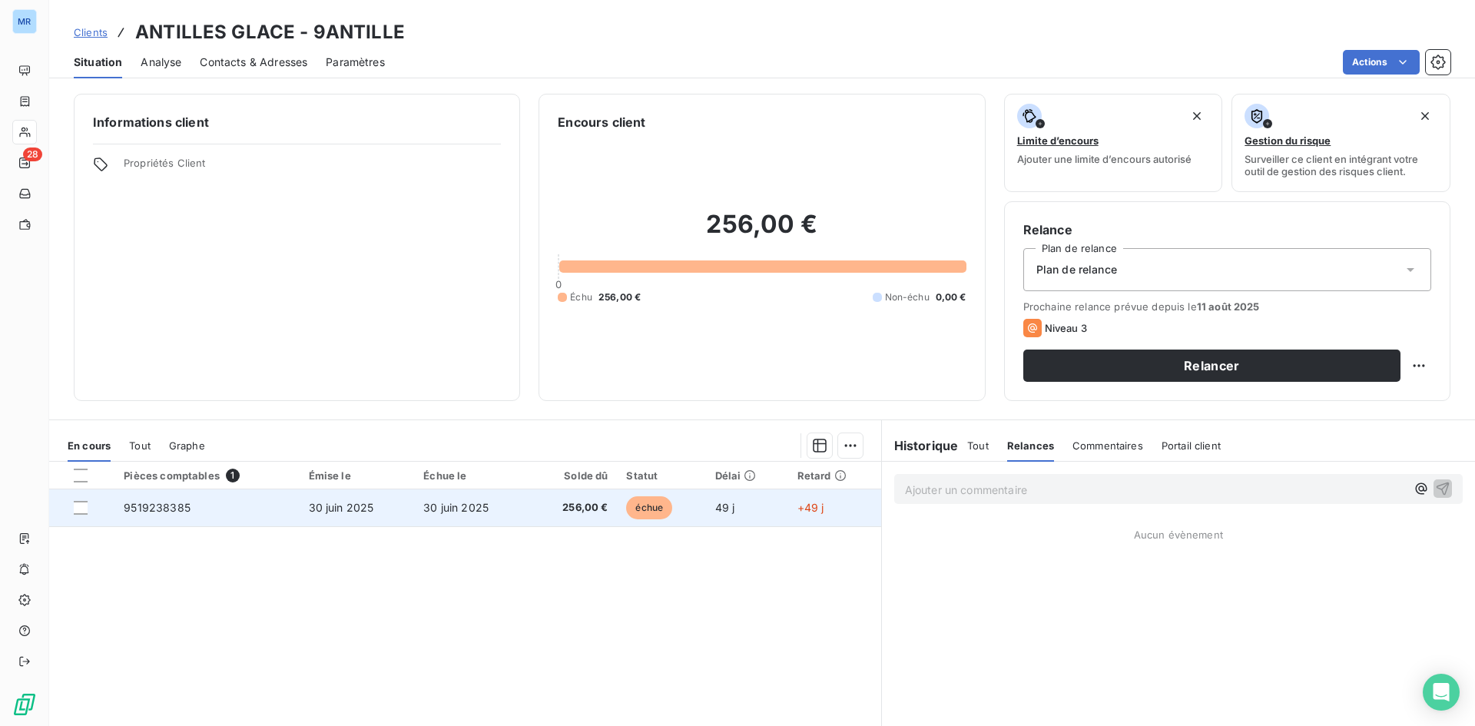
click at [313, 506] on span "30 juin 2025" at bounding box center [341, 507] width 65 height 13
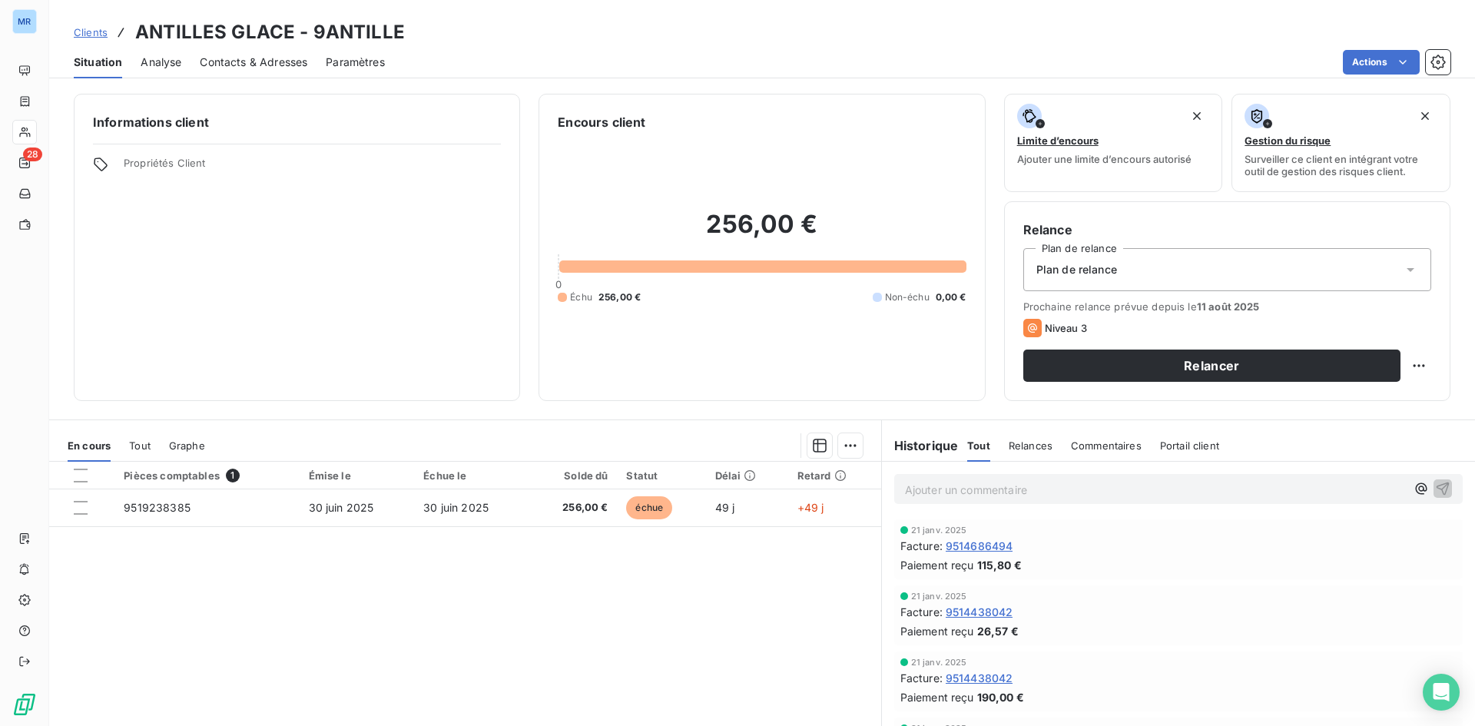
click at [950, 486] on p "Ajouter un commentaire ﻿" at bounding box center [1155, 489] width 501 height 19
click at [1437, 488] on icon "button" at bounding box center [1442, 487] width 15 height 15
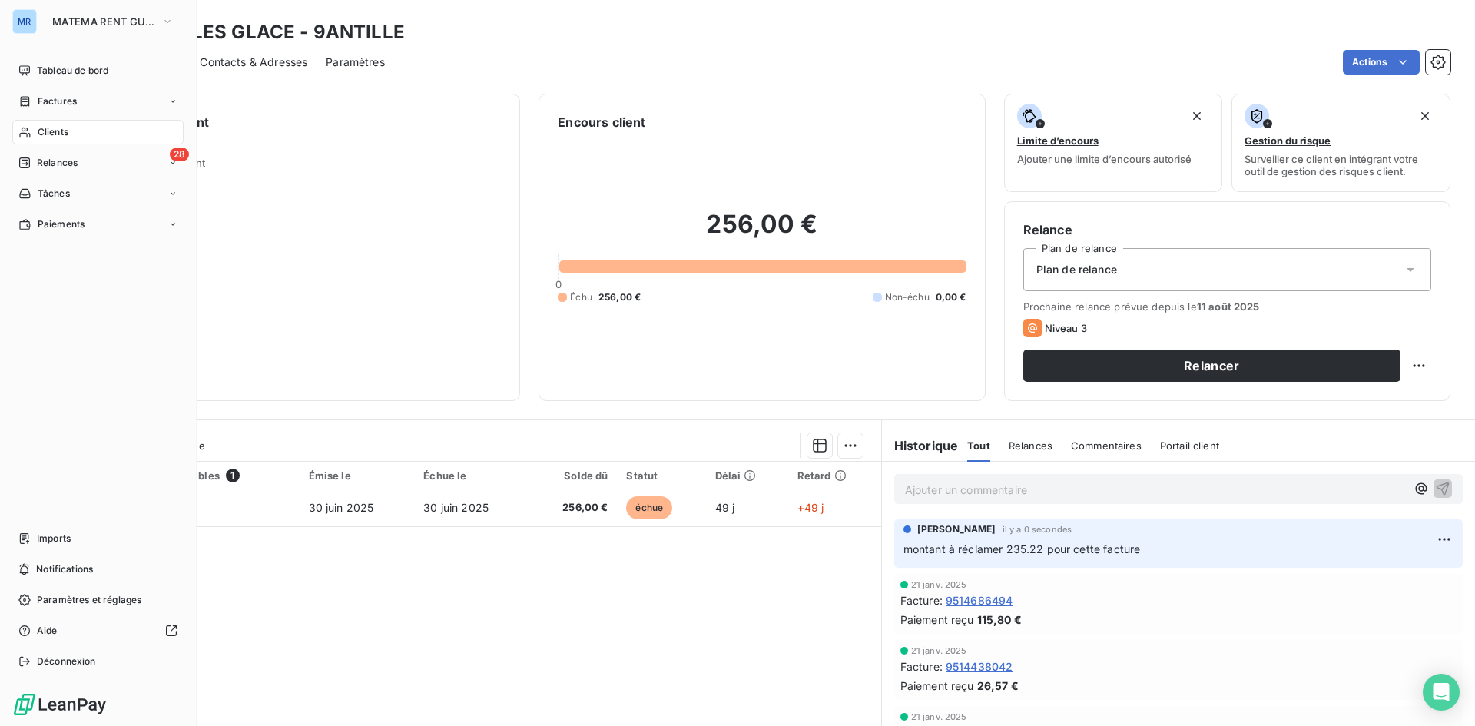
click at [75, 163] on span "Relances" at bounding box center [57, 163] width 41 height 14
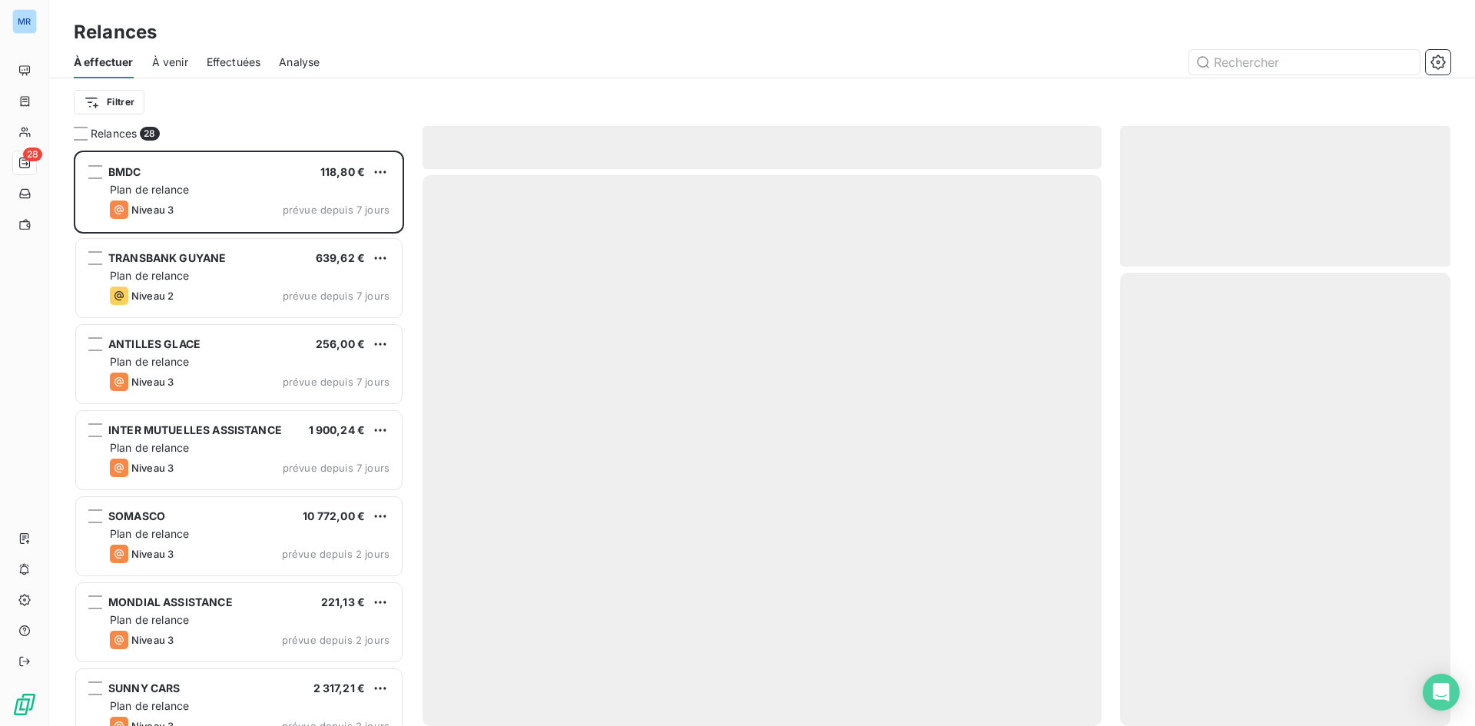
scroll to position [564, 319]
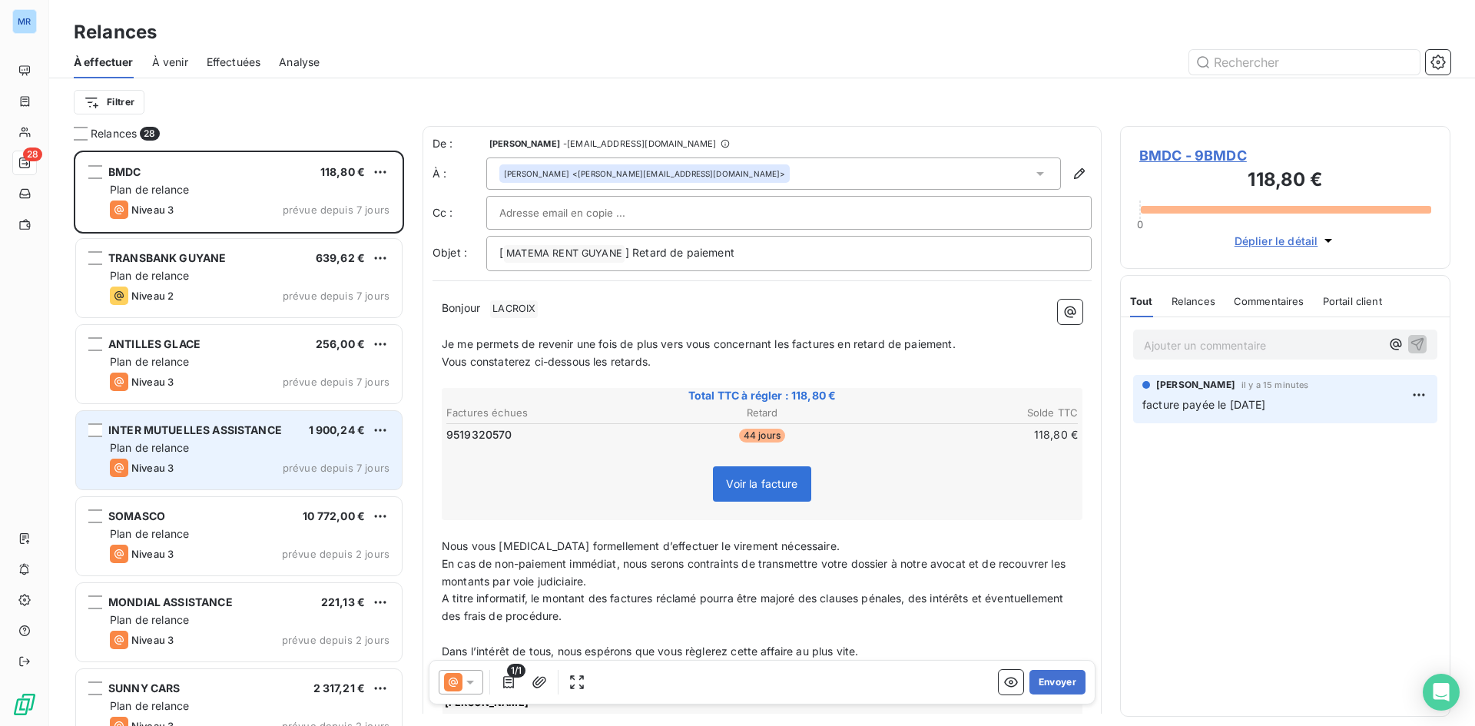
click at [285, 441] on div "Plan de relance" at bounding box center [250, 447] width 280 height 15
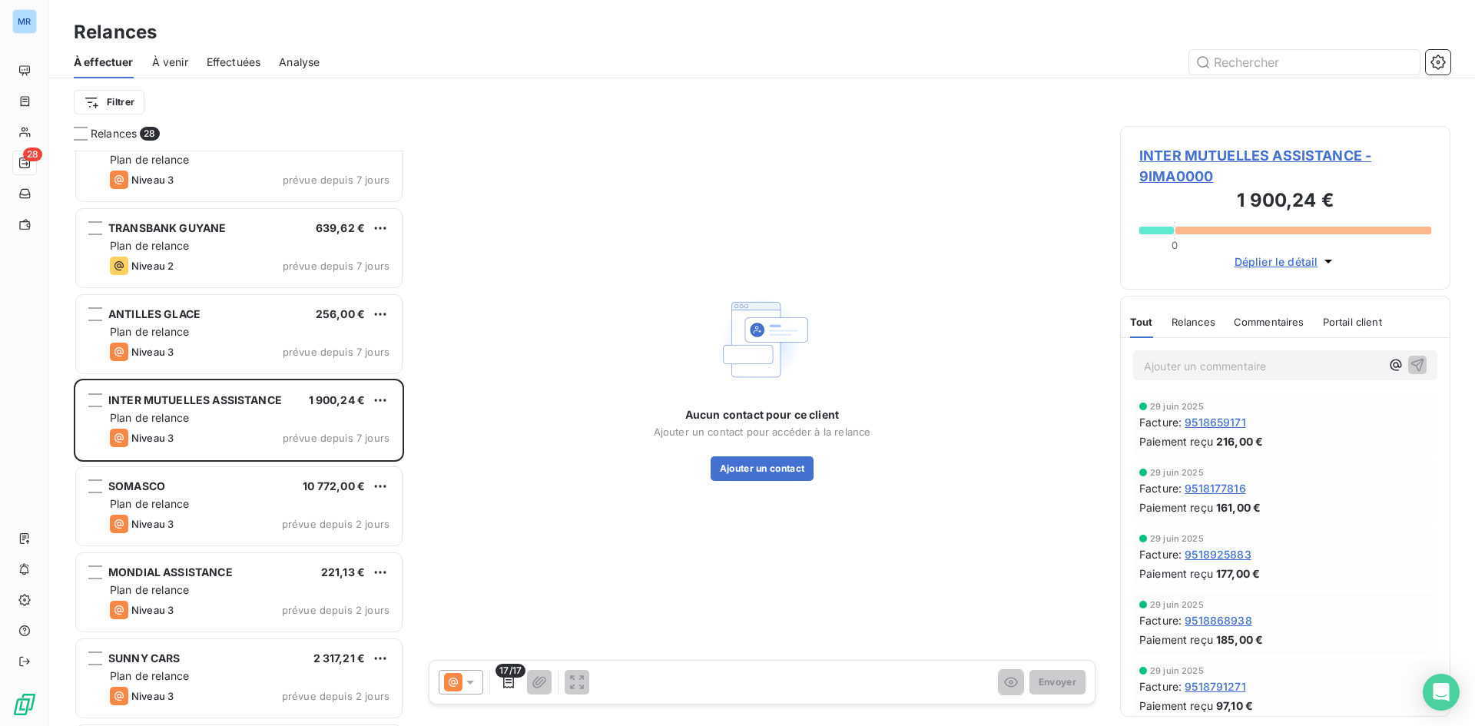
scroll to position [78, 0]
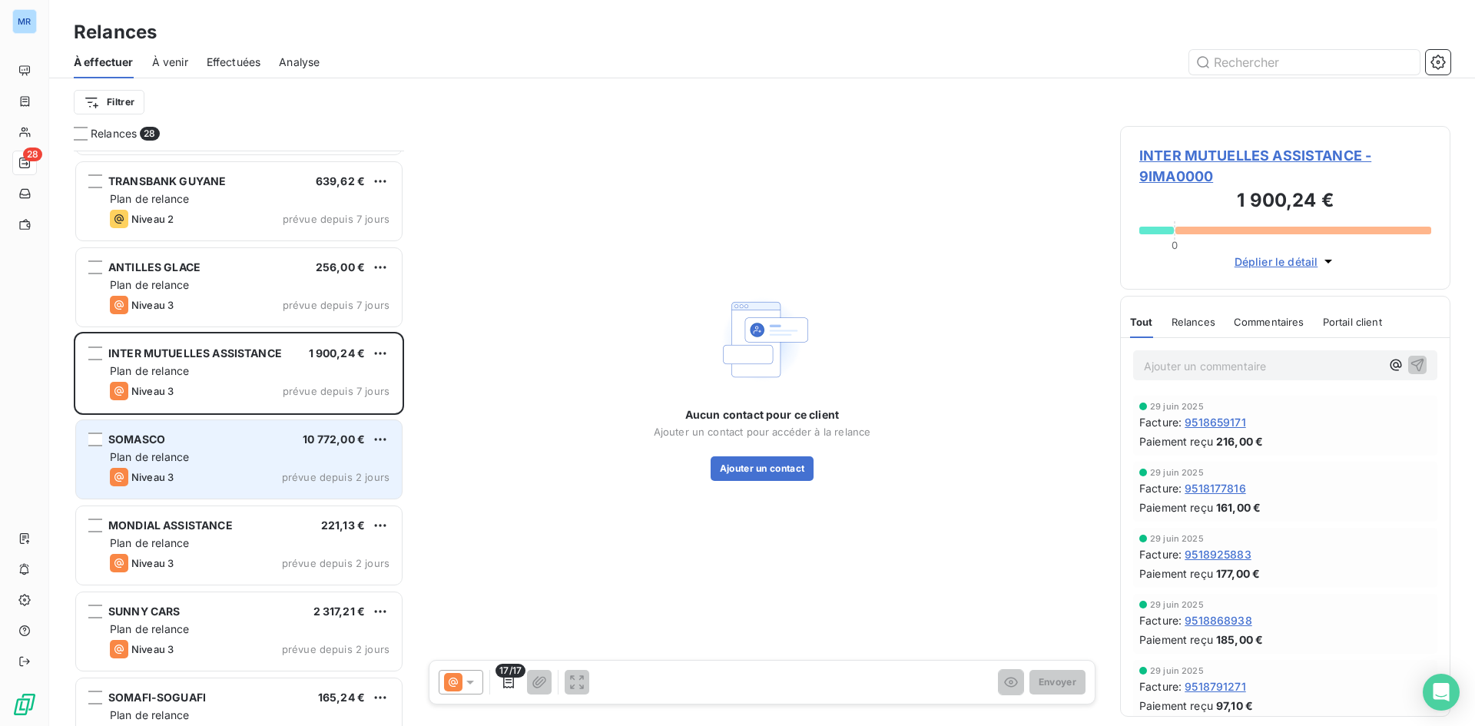
click at [254, 463] on div "Plan de relance" at bounding box center [250, 456] width 280 height 15
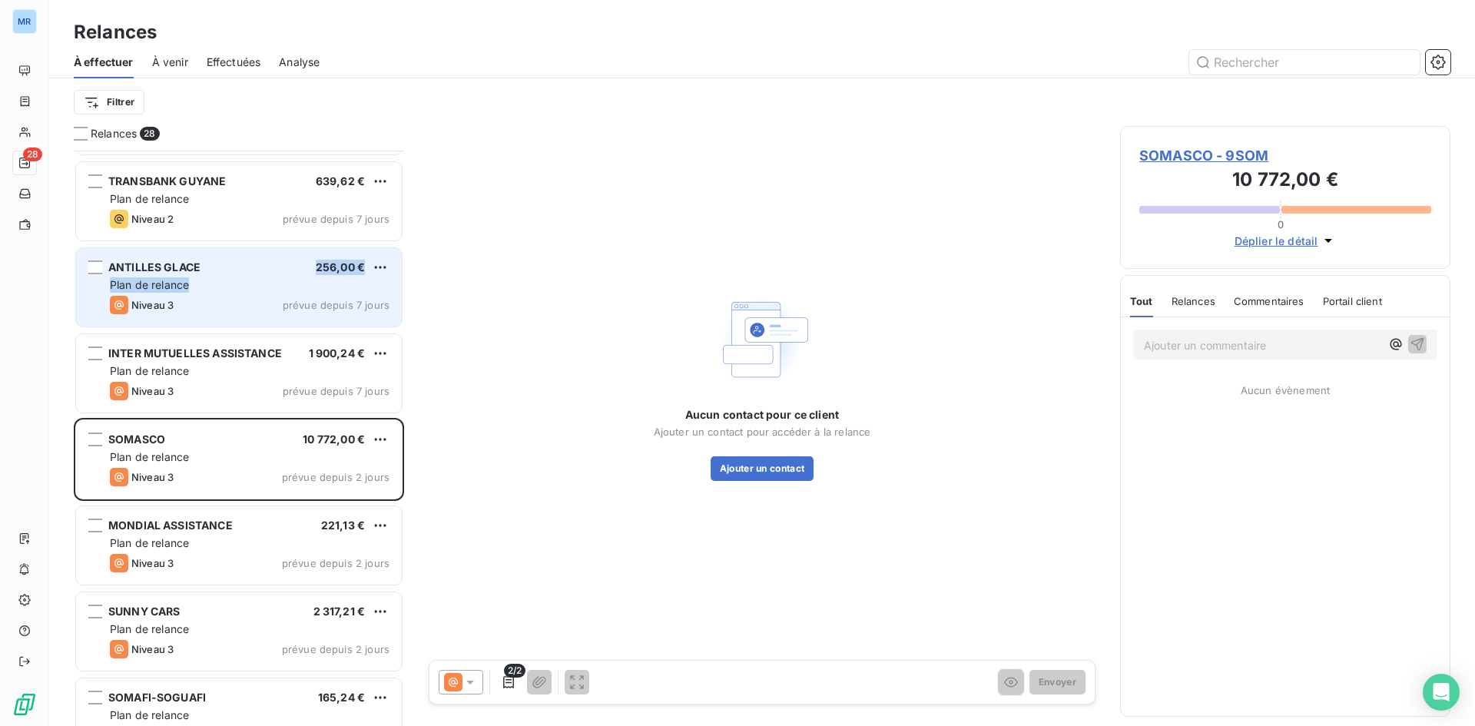
click at [296, 281] on div "ANTILLES GLACE 256,00 € Plan de relance Niveau 3 prévue depuis 7 jours" at bounding box center [239, 287] width 326 height 78
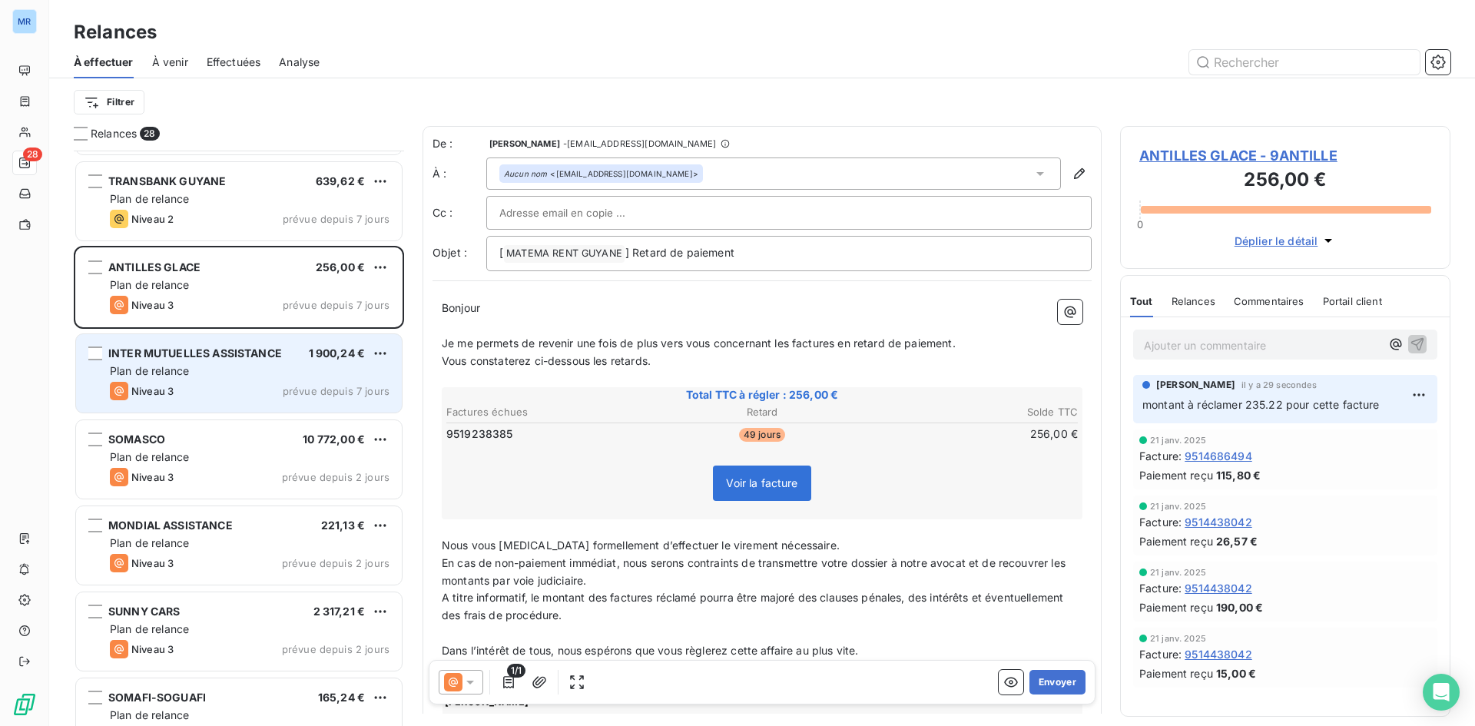
click at [346, 370] on div "Plan de relance" at bounding box center [250, 370] width 280 height 15
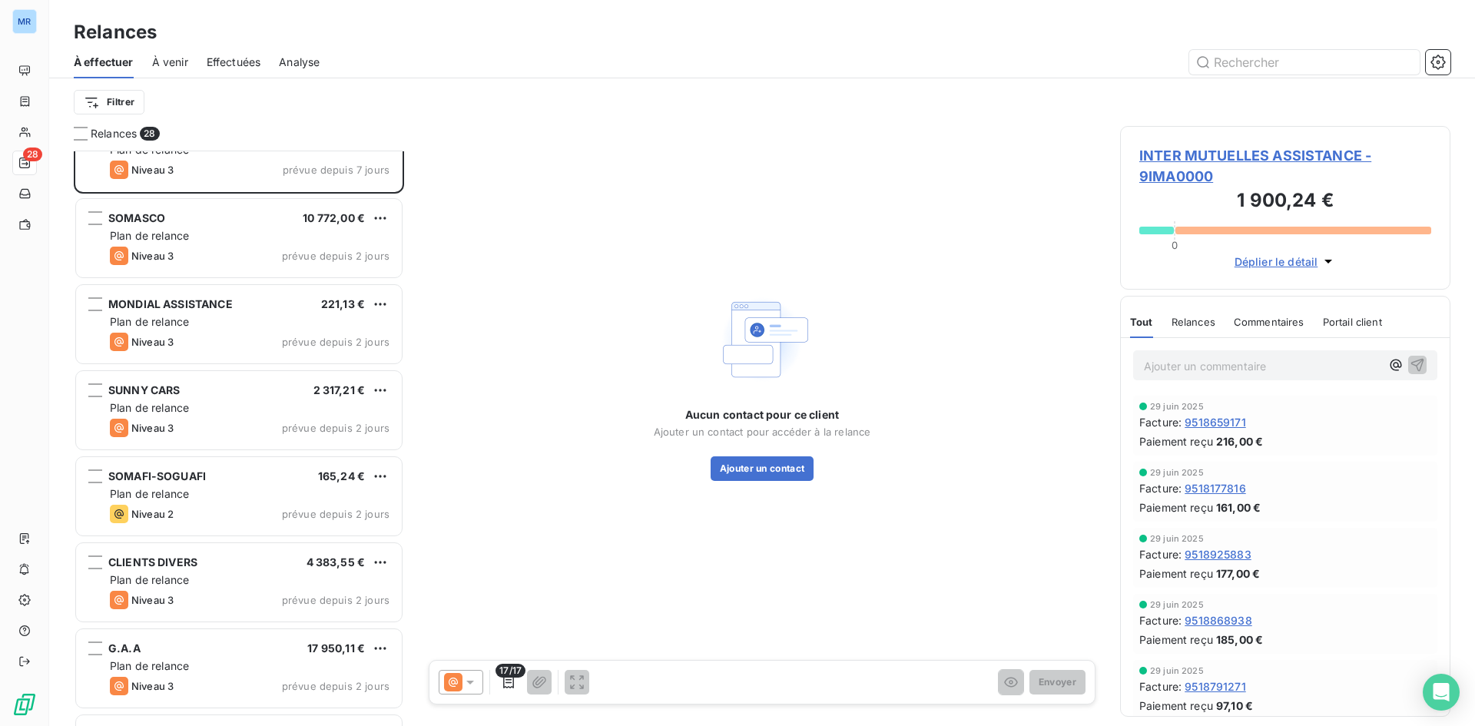
scroll to position [308, 0]
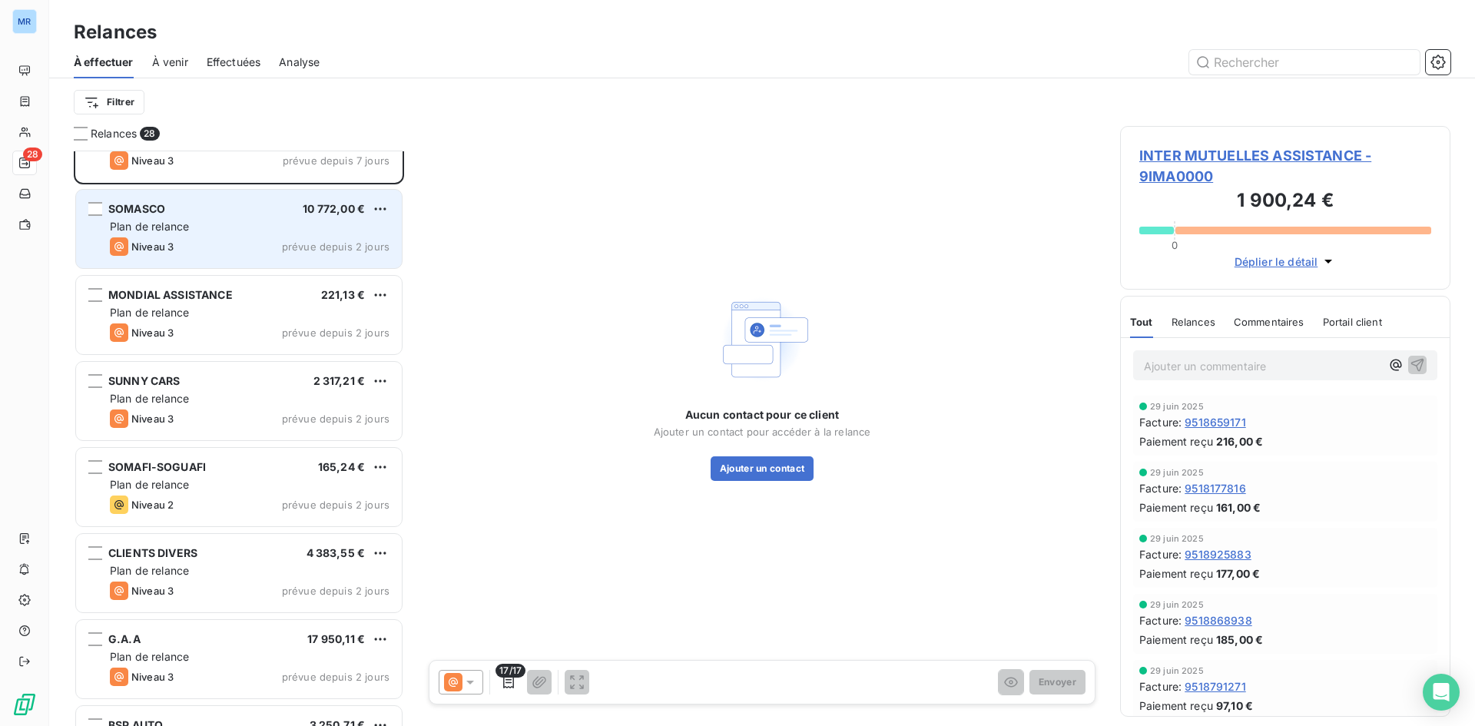
click at [333, 196] on div "SOMASCO 10 772,00 € Plan de relance Niveau 3 prévue depuis 2 jours" at bounding box center [239, 229] width 326 height 78
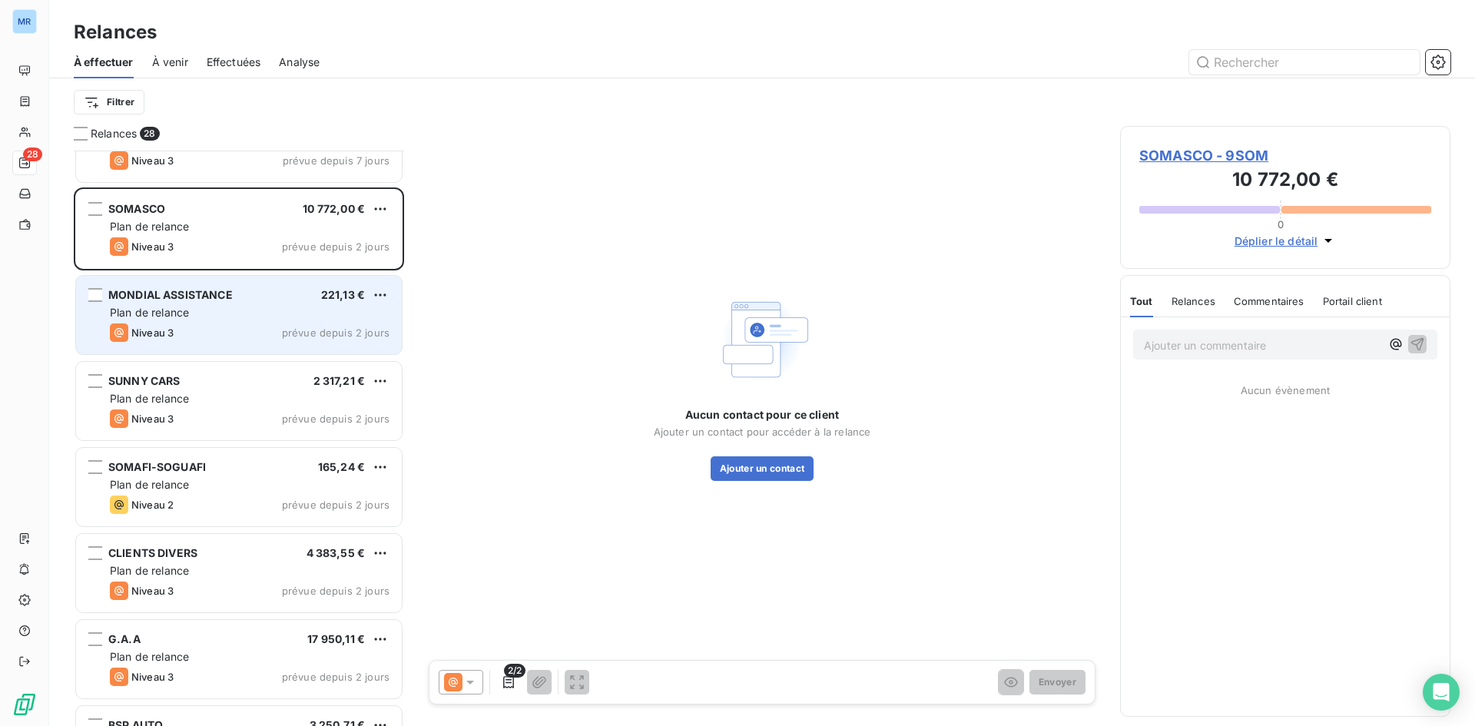
click at [343, 320] on div "Plan de relance" at bounding box center [250, 312] width 280 height 15
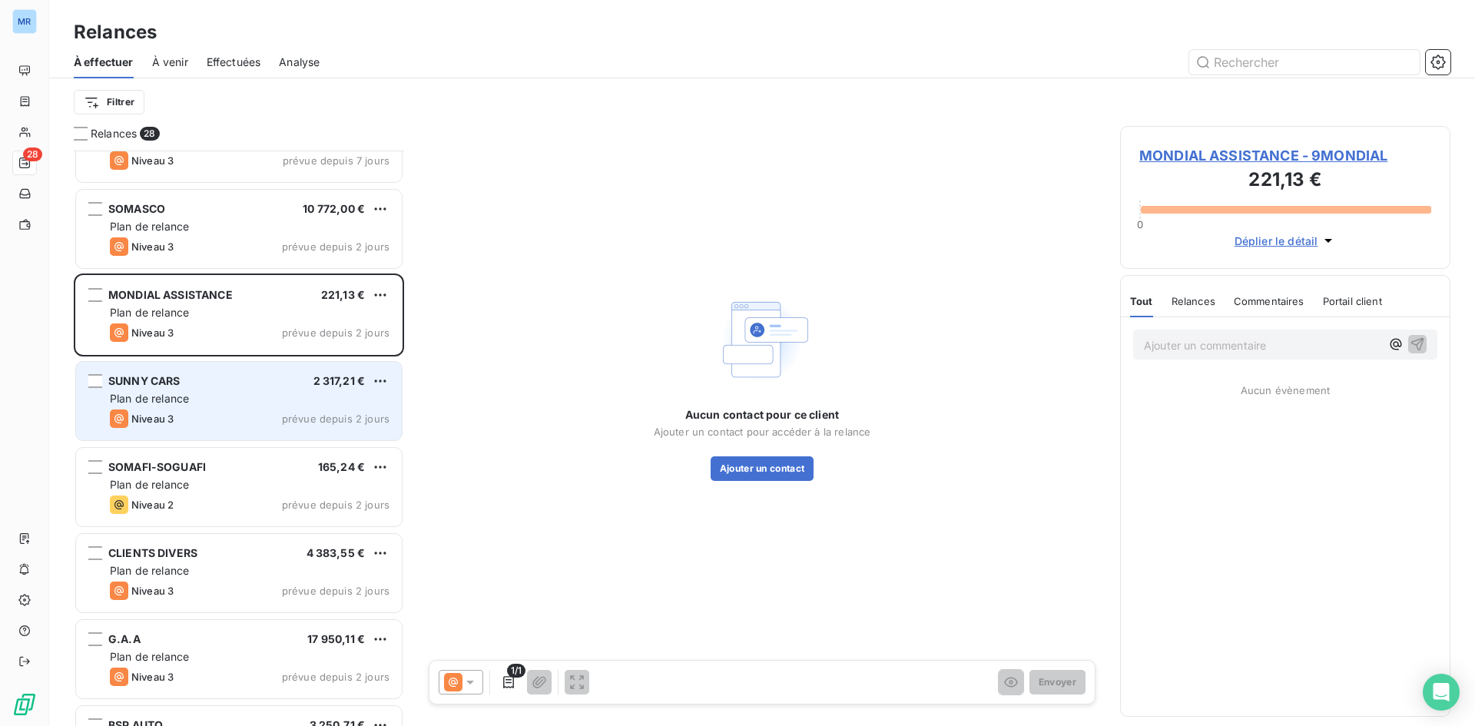
drag, startPoint x: 257, startPoint y: 404, endPoint x: 265, endPoint y: 411, distance: 10.9
click at [257, 403] on div "Plan de relance" at bounding box center [250, 398] width 280 height 15
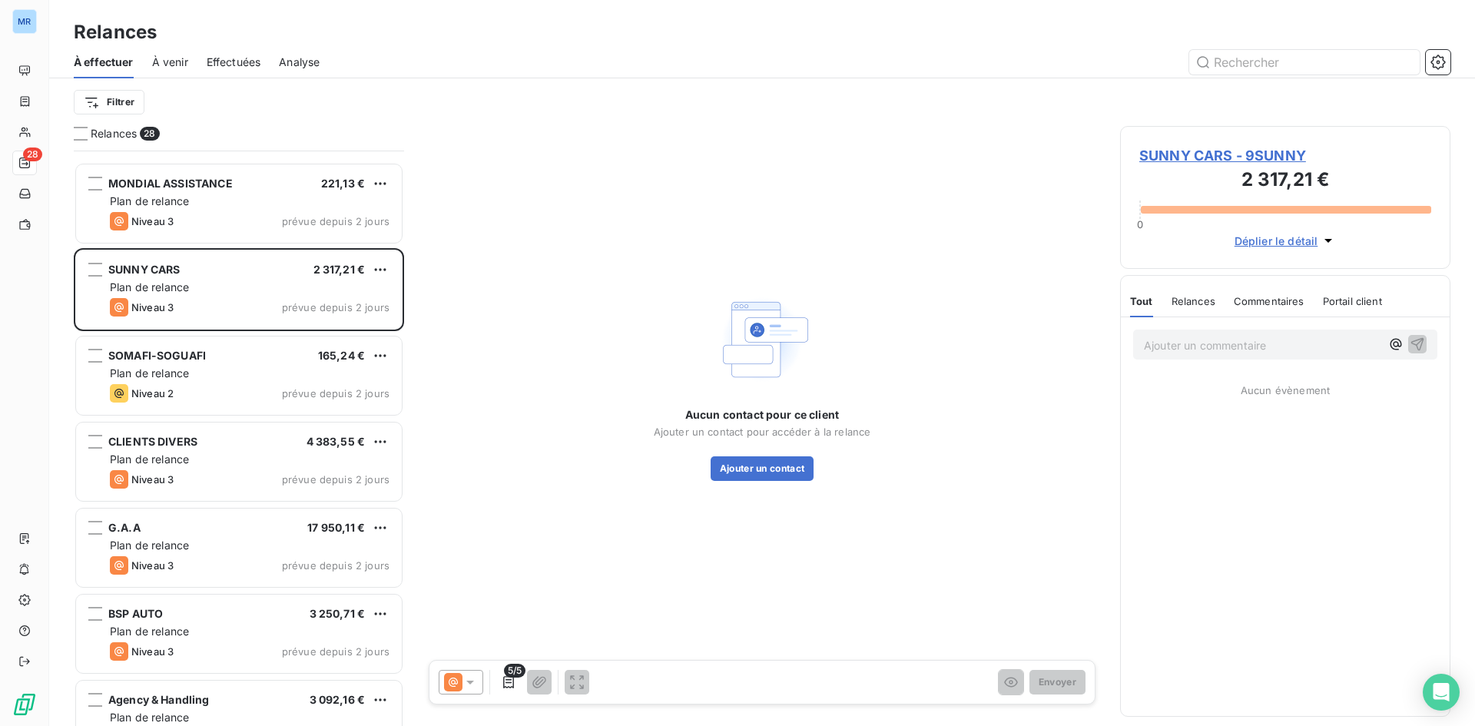
scroll to position [539, 0]
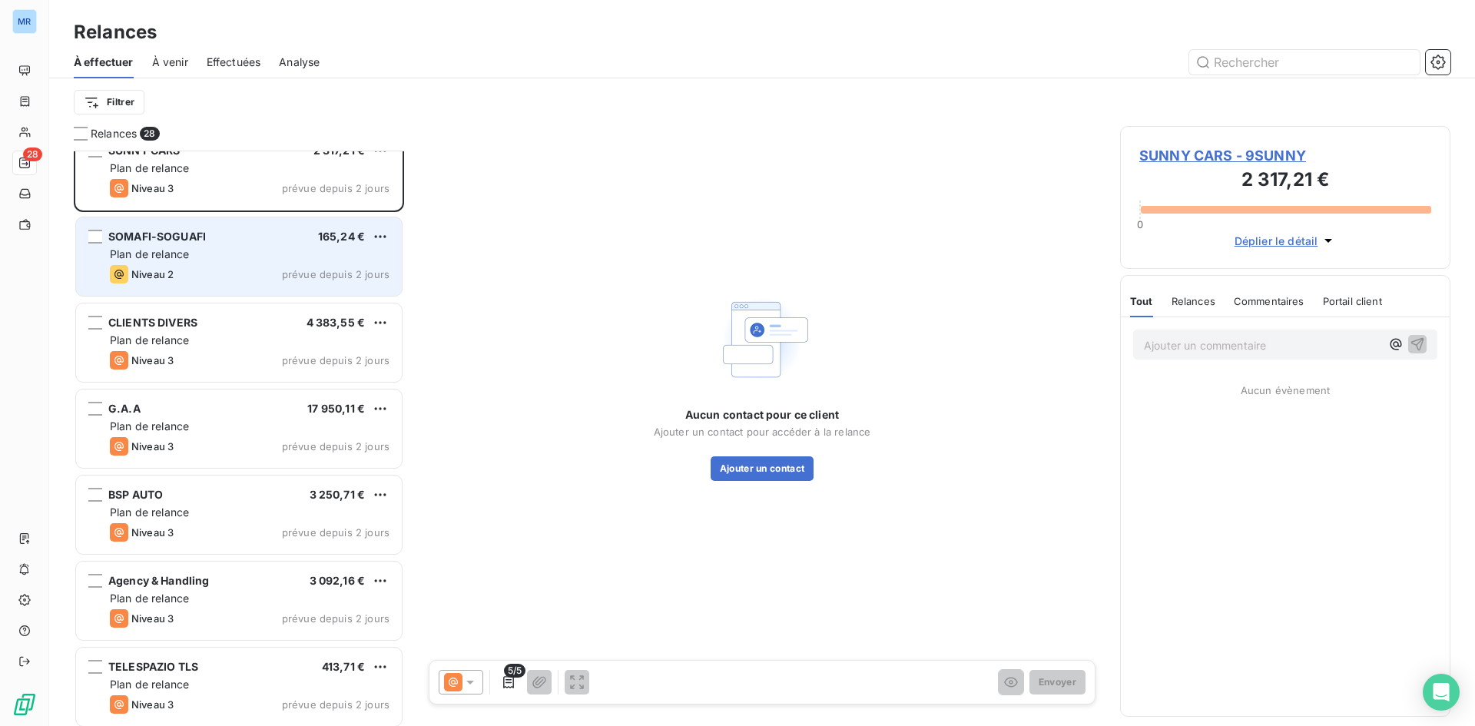
click at [350, 247] on div "Plan de relance" at bounding box center [250, 254] width 280 height 15
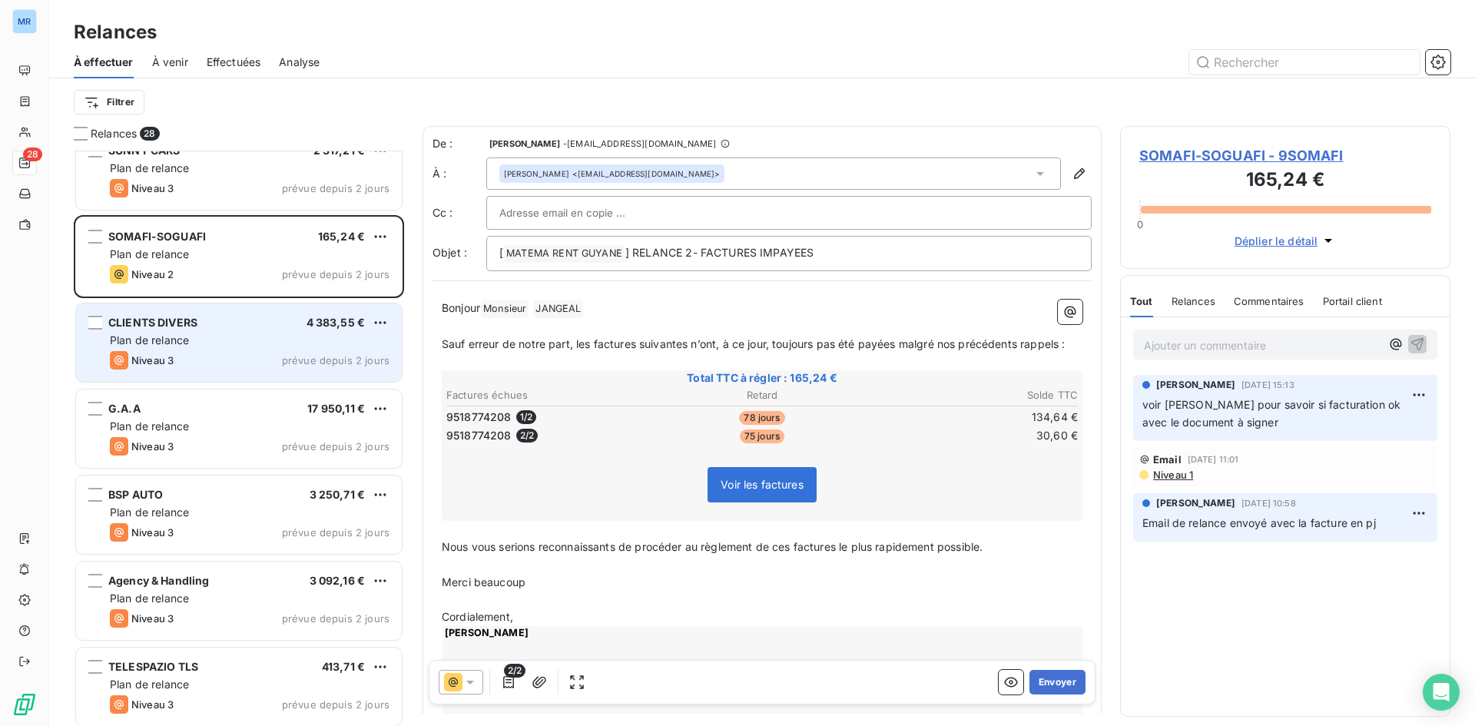
click at [280, 346] on div "Plan de relance" at bounding box center [250, 340] width 280 height 15
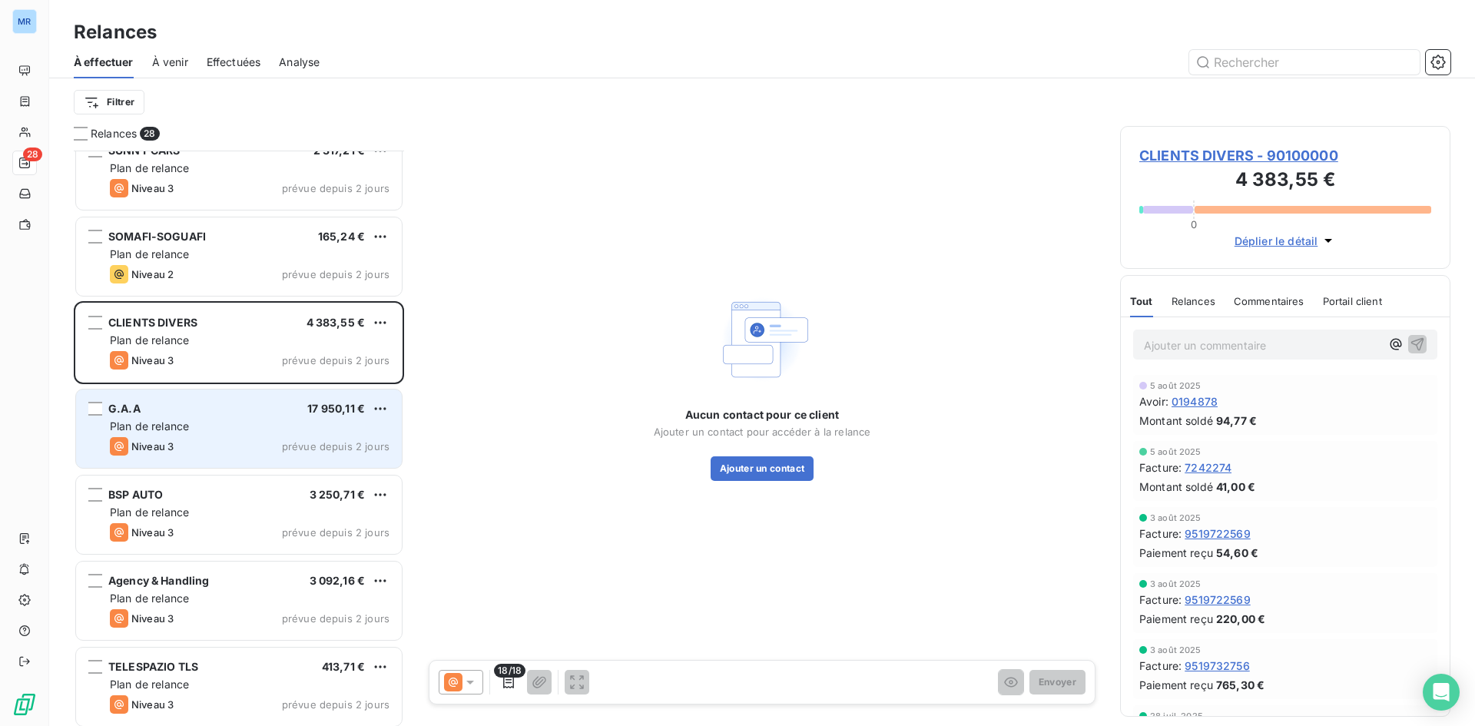
click at [298, 433] on div "Plan de relance" at bounding box center [250, 426] width 280 height 15
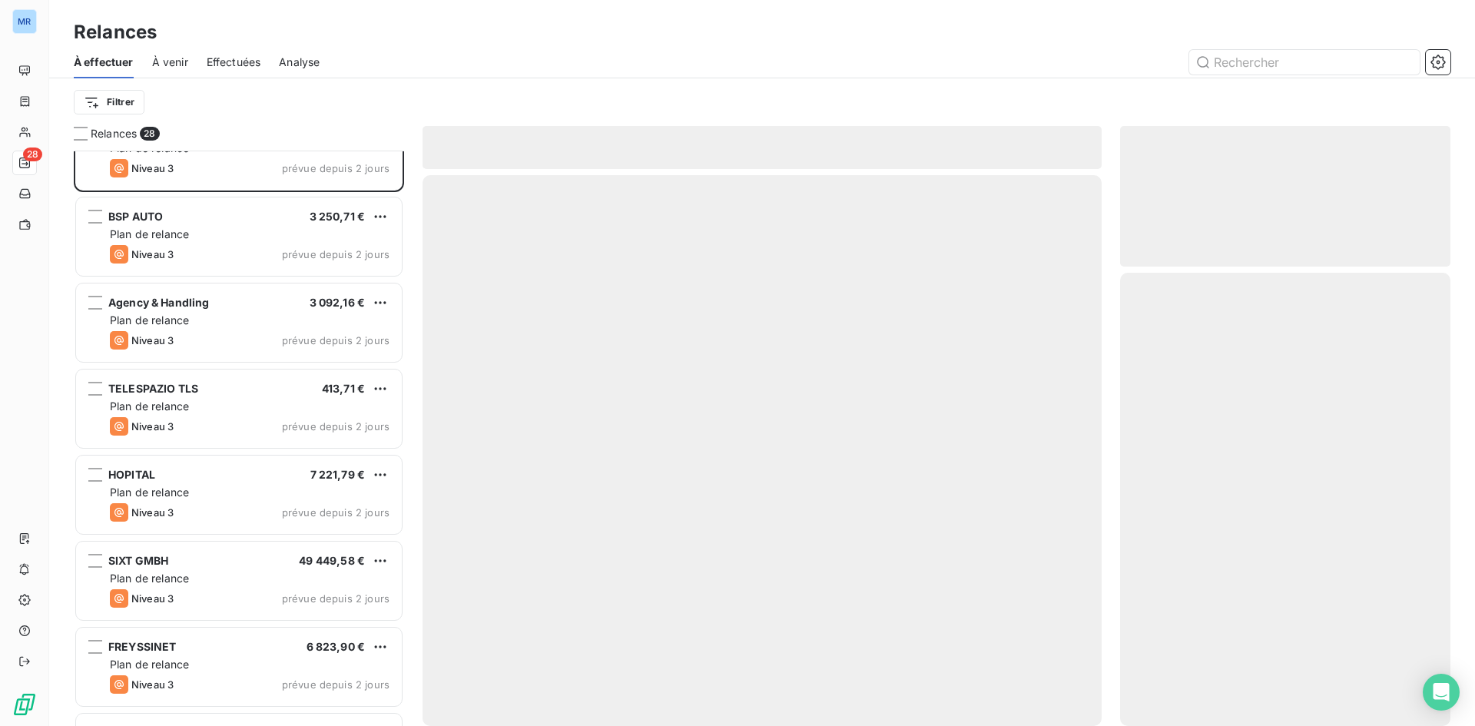
scroll to position [846, 0]
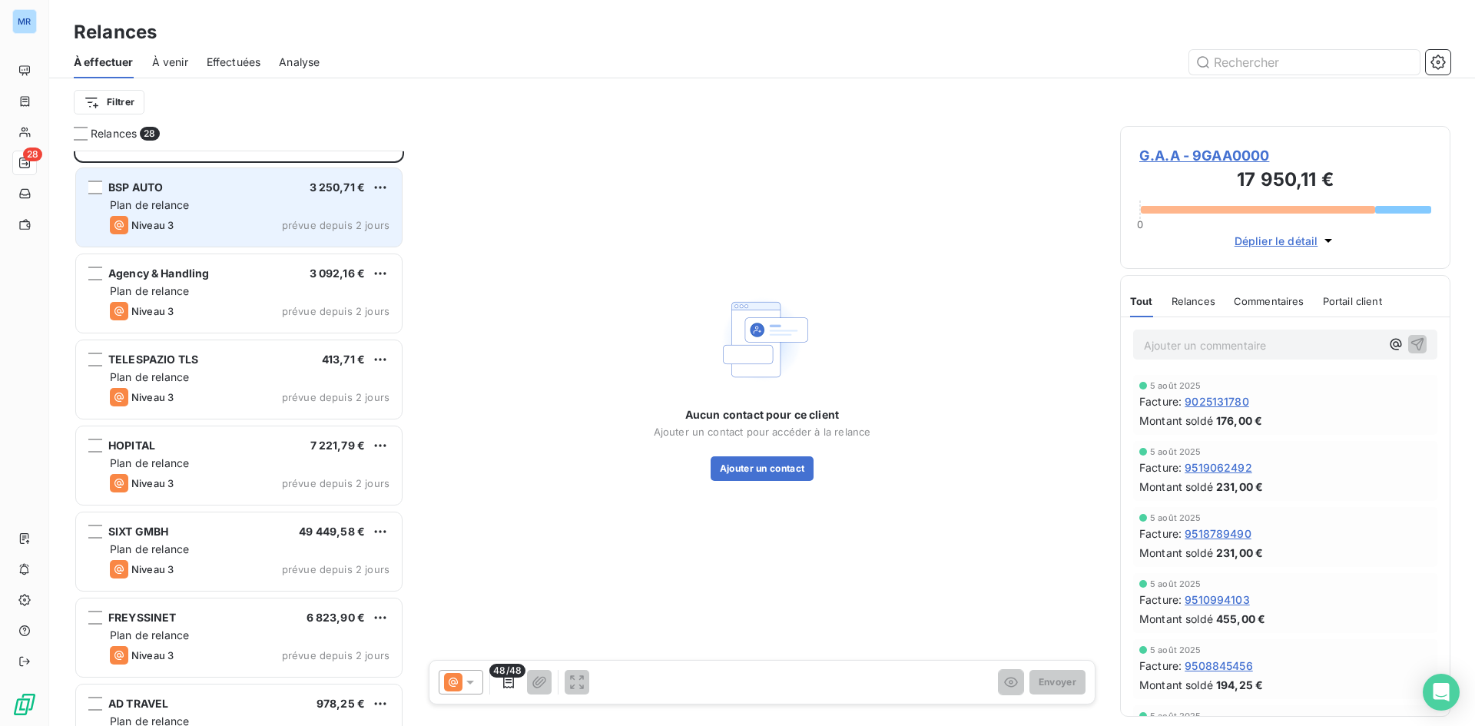
click at [335, 198] on div "Plan de relance" at bounding box center [250, 204] width 280 height 15
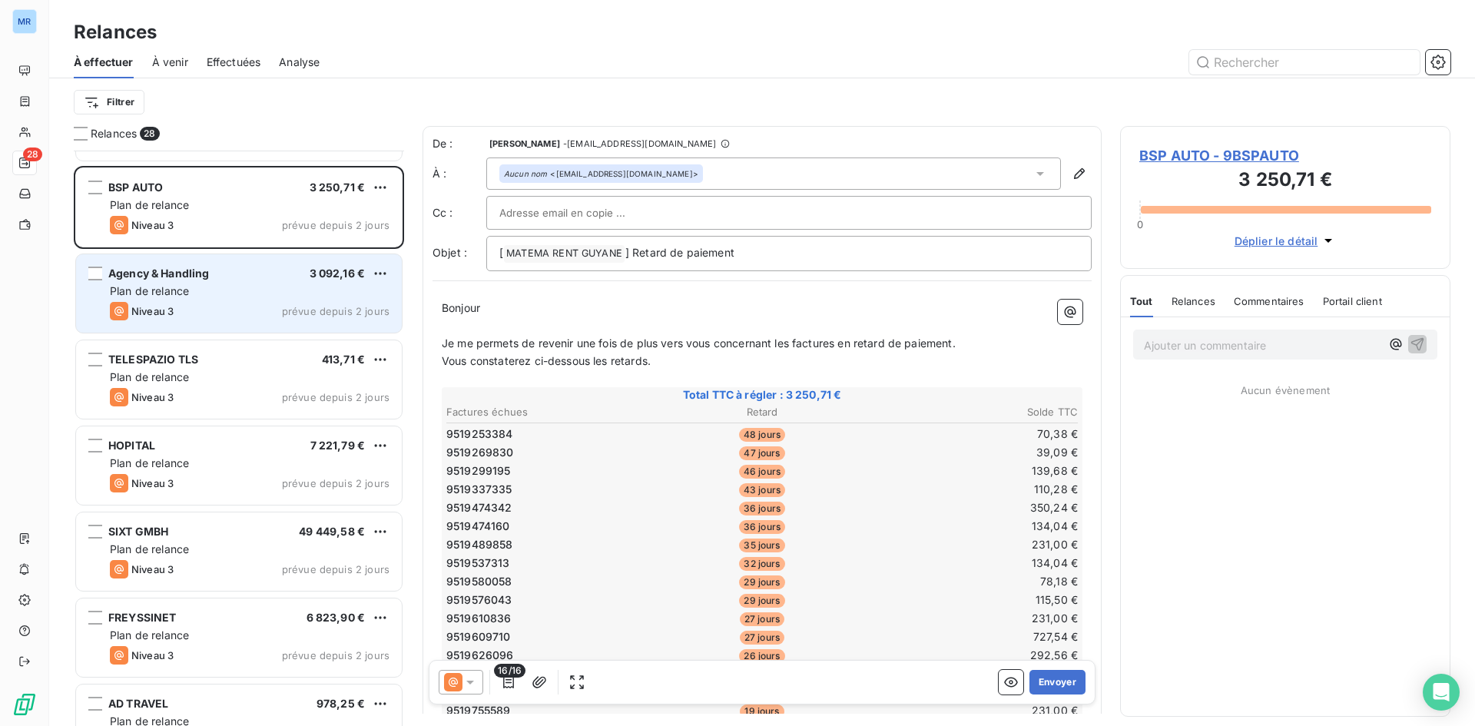
click at [333, 303] on div "Niveau 3 prévue depuis 2 jours" at bounding box center [250, 311] width 280 height 18
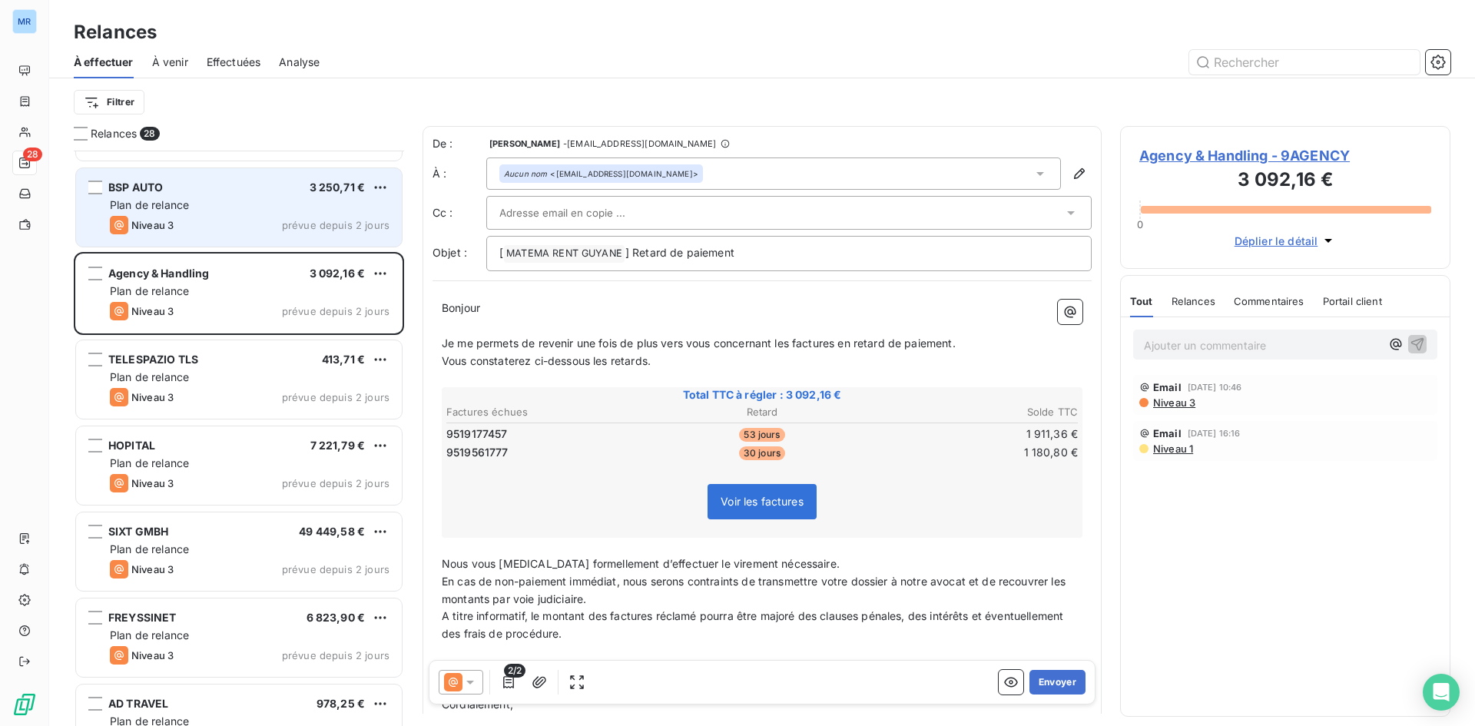
click at [325, 214] on div "BSP AUTO 3 250,71 € Plan de relance Niveau 3 prévue depuis 2 jours" at bounding box center [239, 207] width 326 height 78
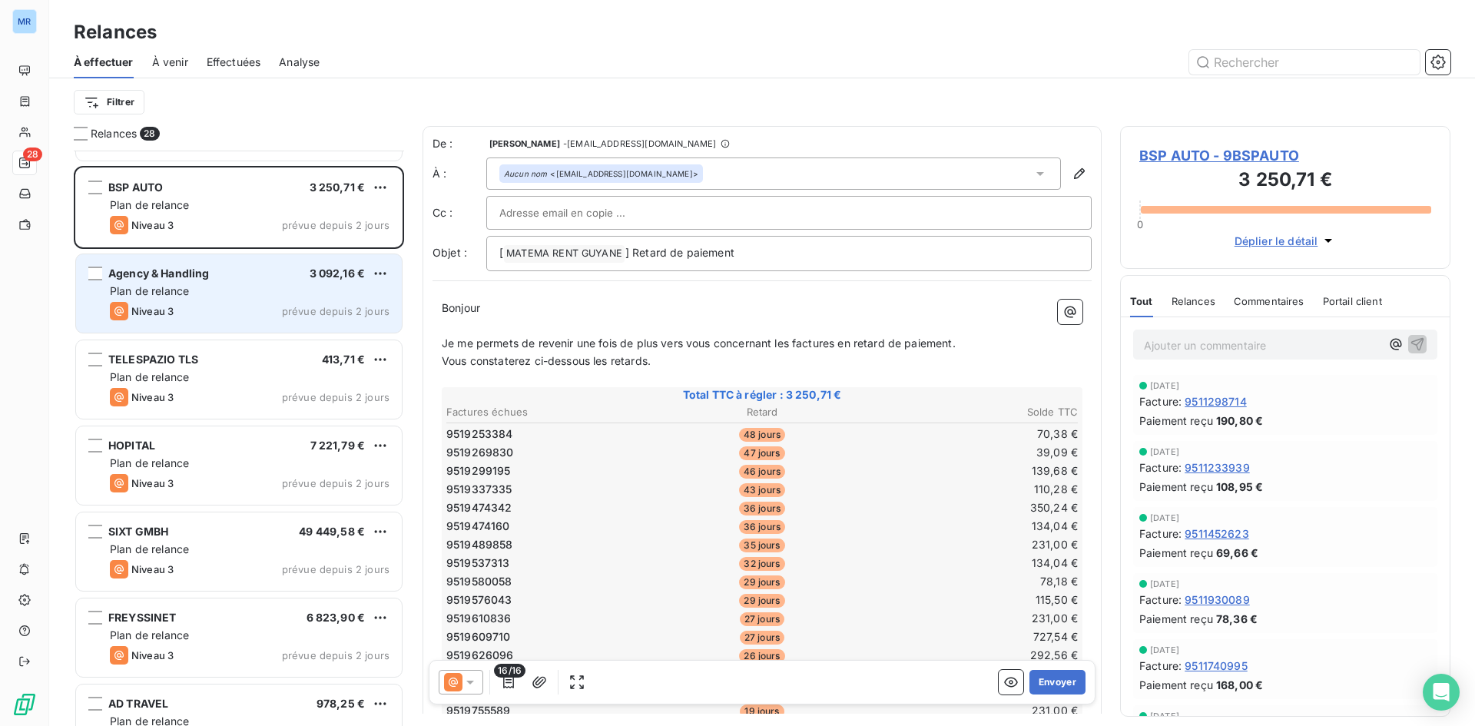
click at [337, 291] on div "Plan de relance" at bounding box center [250, 290] width 280 height 15
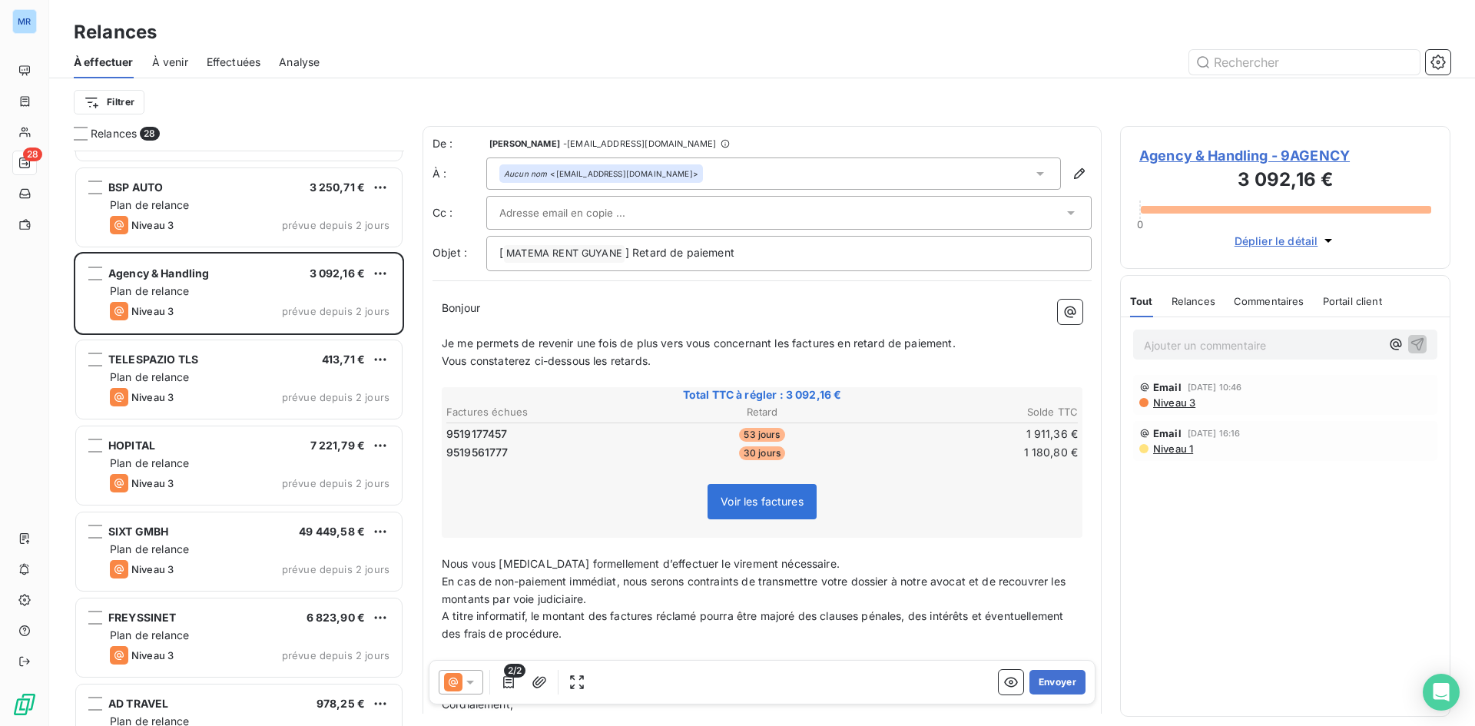
click at [1255, 154] on span "Agency & Handling - 9AGENCY" at bounding box center [1285, 155] width 292 height 21
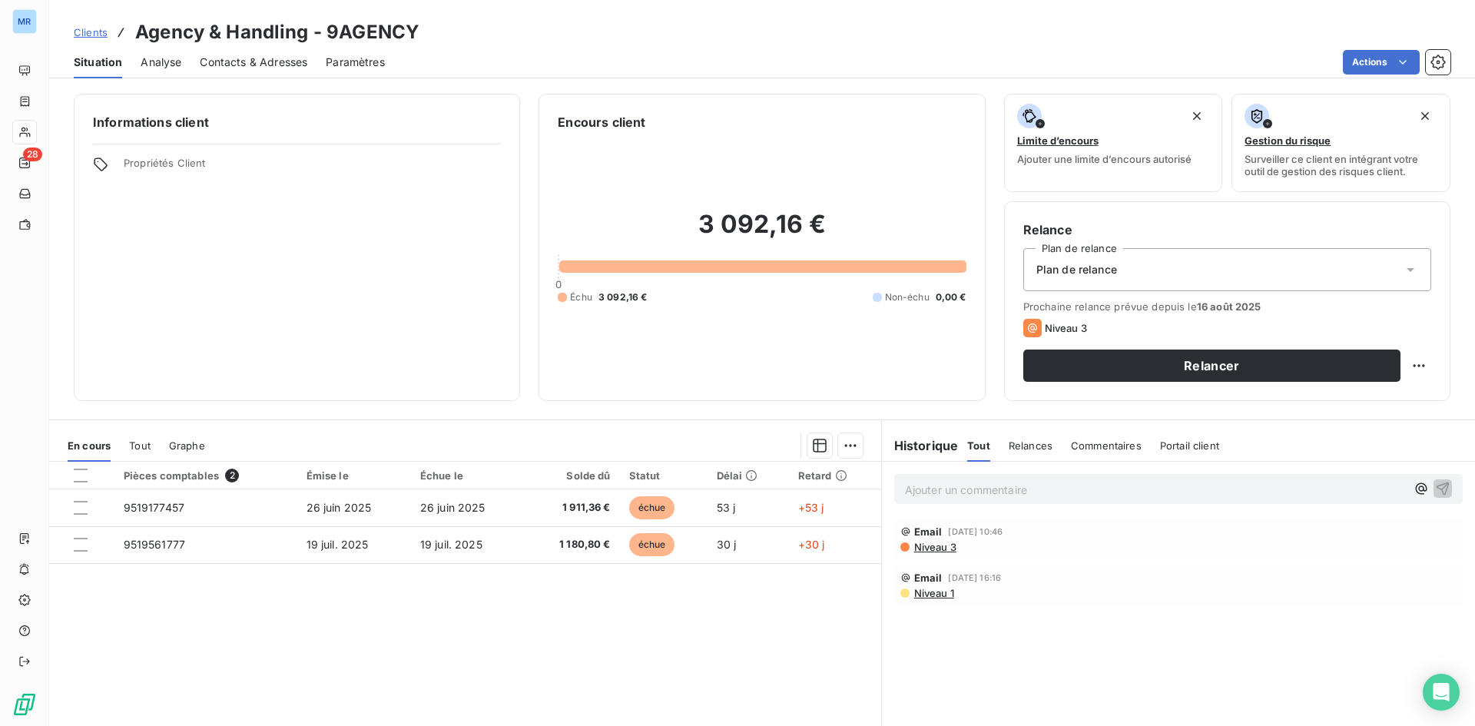
click at [1010, 496] on p "Ajouter un commentaire ﻿" at bounding box center [1155, 489] width 501 height 19
click at [1435, 481] on icon "button" at bounding box center [1442, 487] width 15 height 15
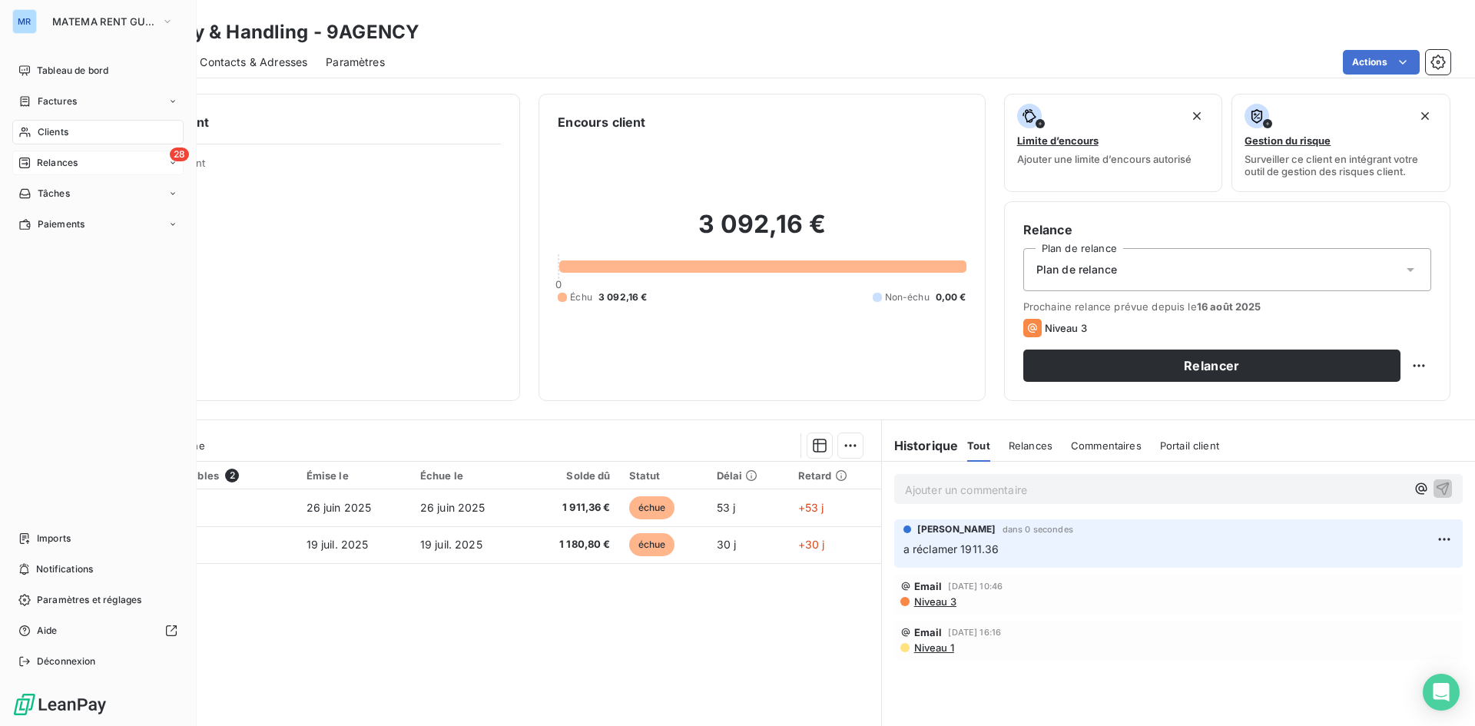
click at [61, 163] on span "Relances" at bounding box center [57, 163] width 41 height 14
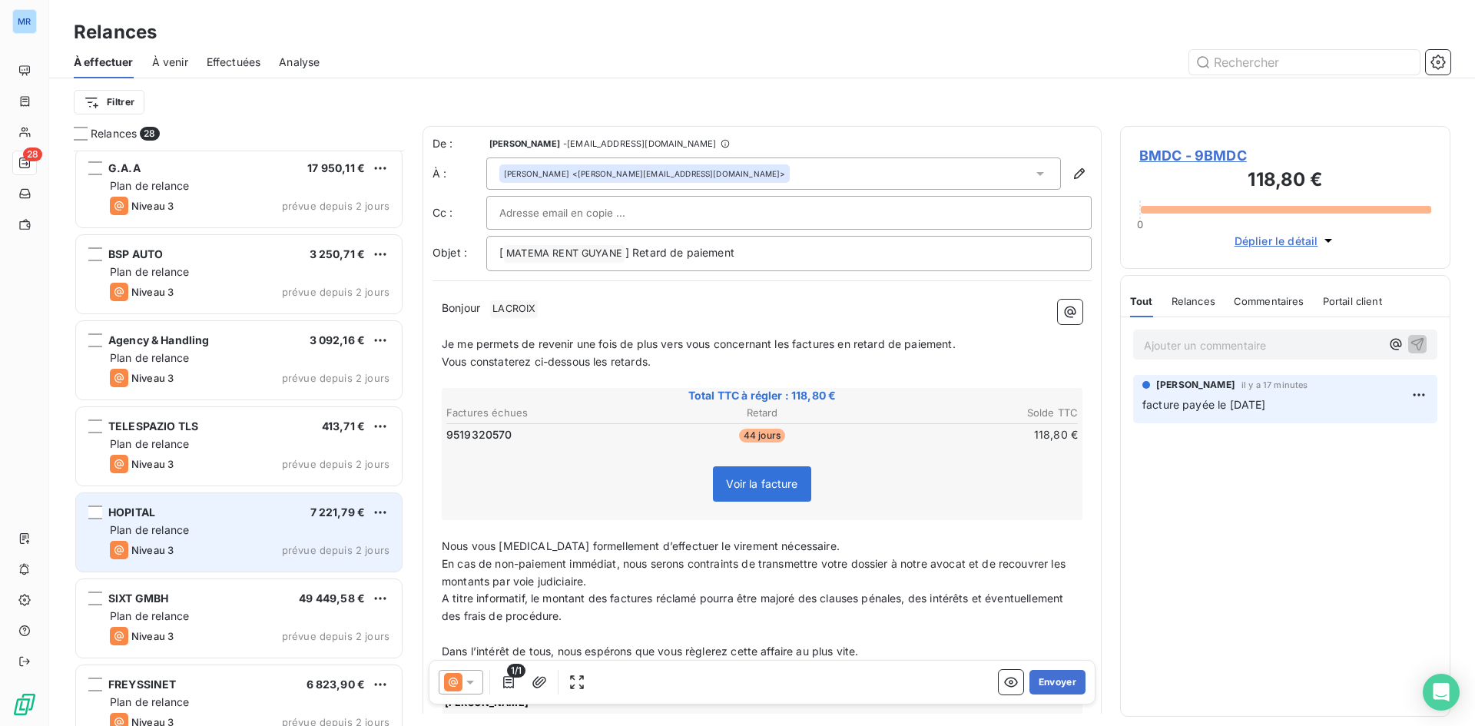
scroll to position [769, 0]
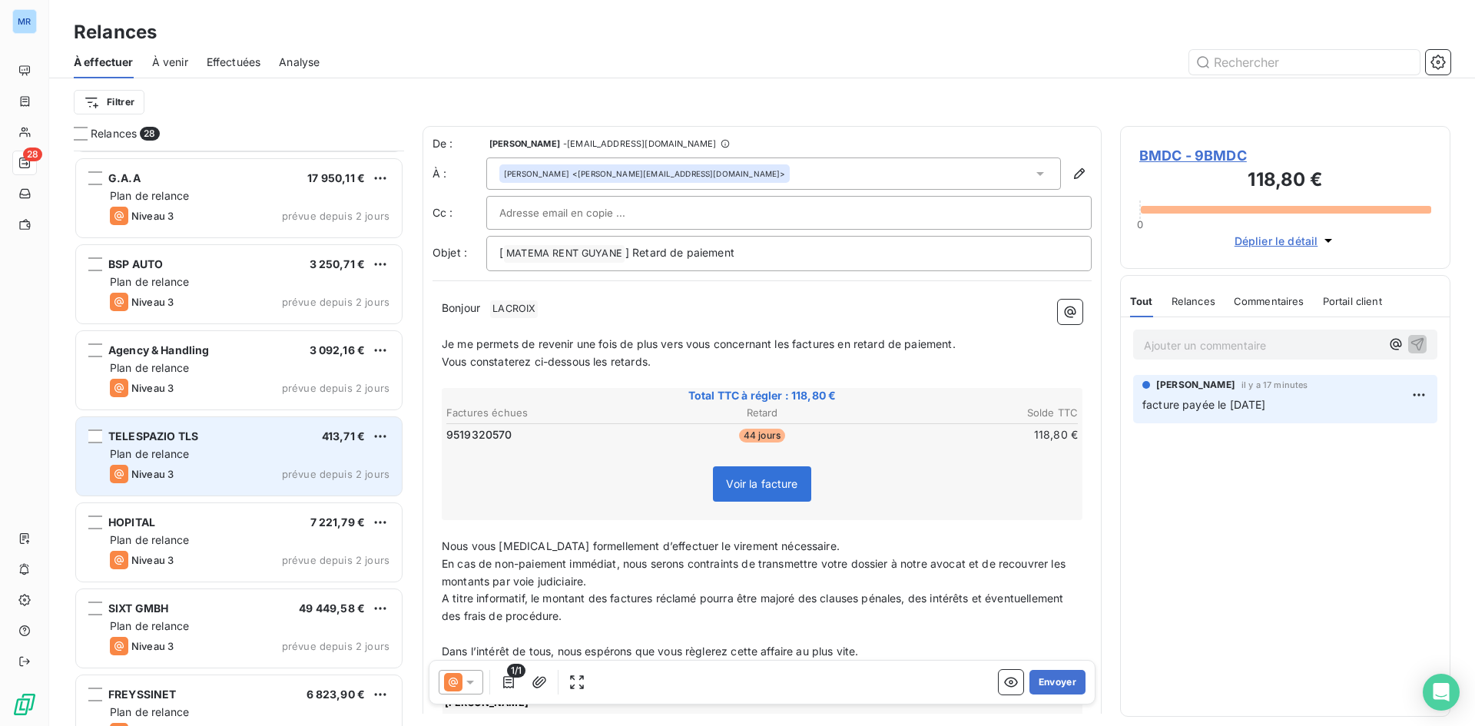
click at [250, 451] on div "Plan de relance" at bounding box center [250, 453] width 280 height 15
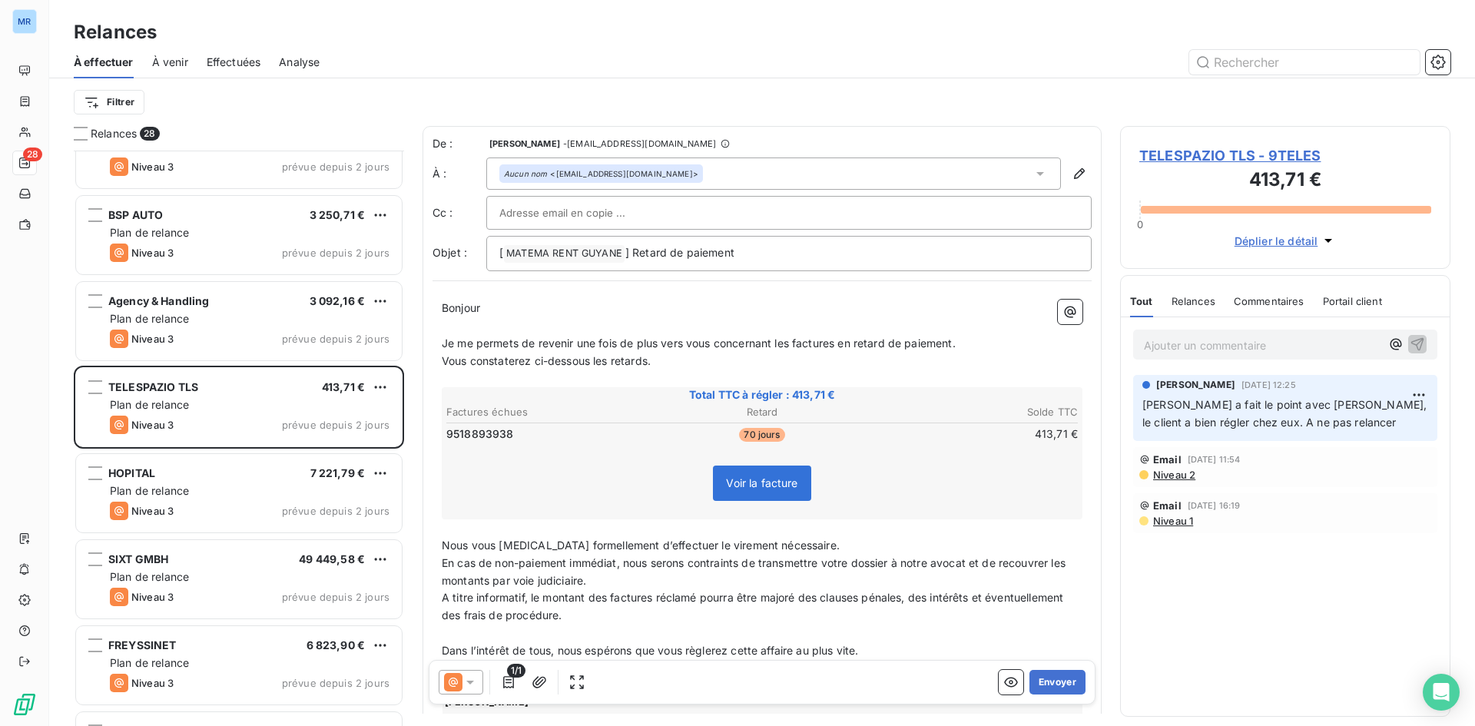
scroll to position [846, 0]
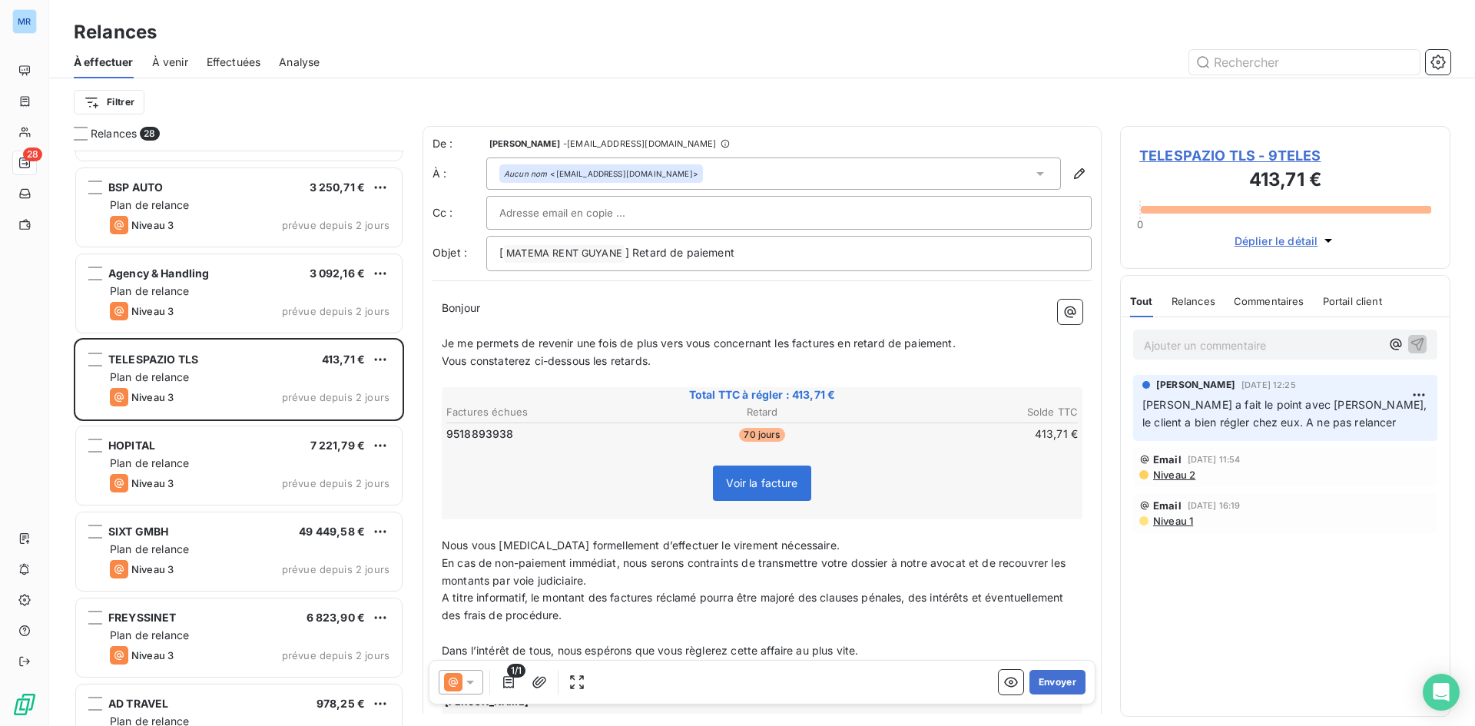
click at [1162, 353] on p "Ajouter un commentaire ﻿" at bounding box center [1262, 345] width 237 height 19
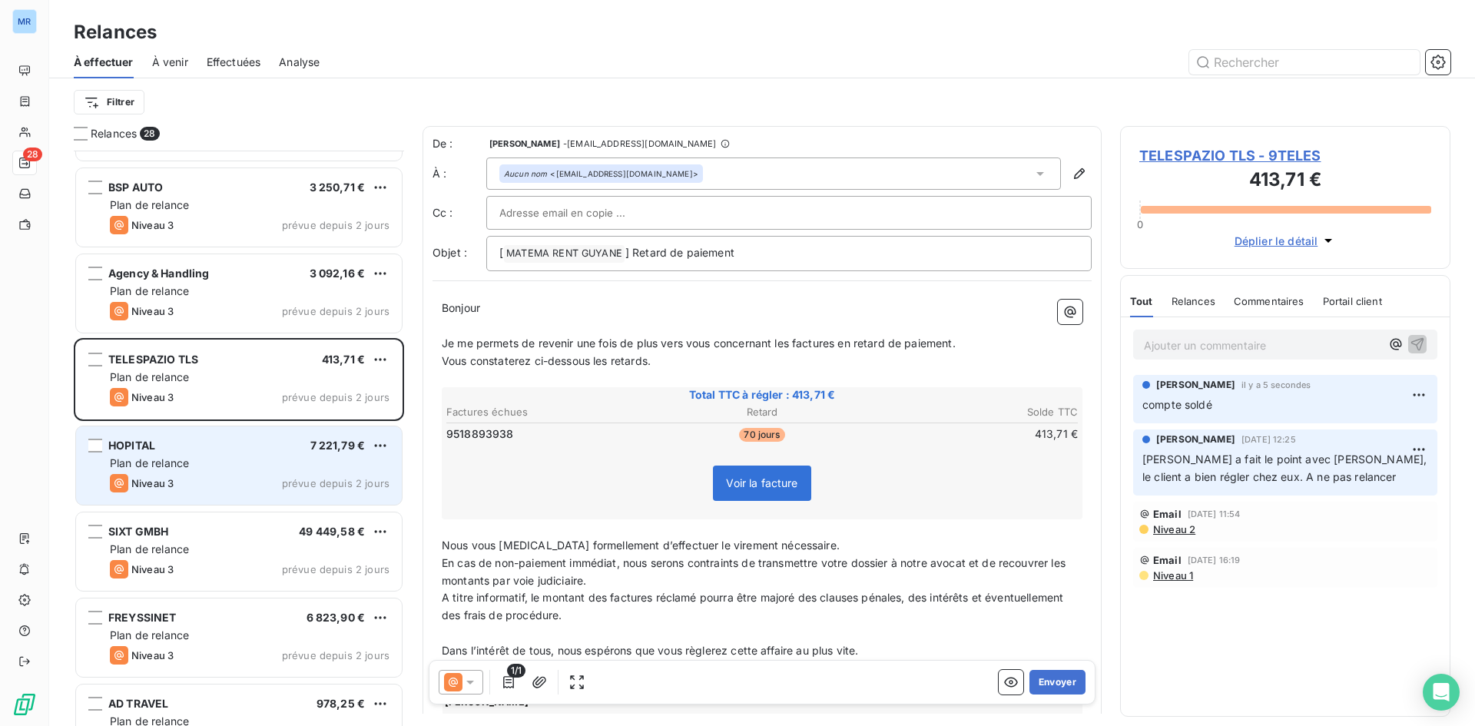
click at [185, 475] on div "Niveau 3 prévue depuis 2 jours" at bounding box center [250, 483] width 280 height 18
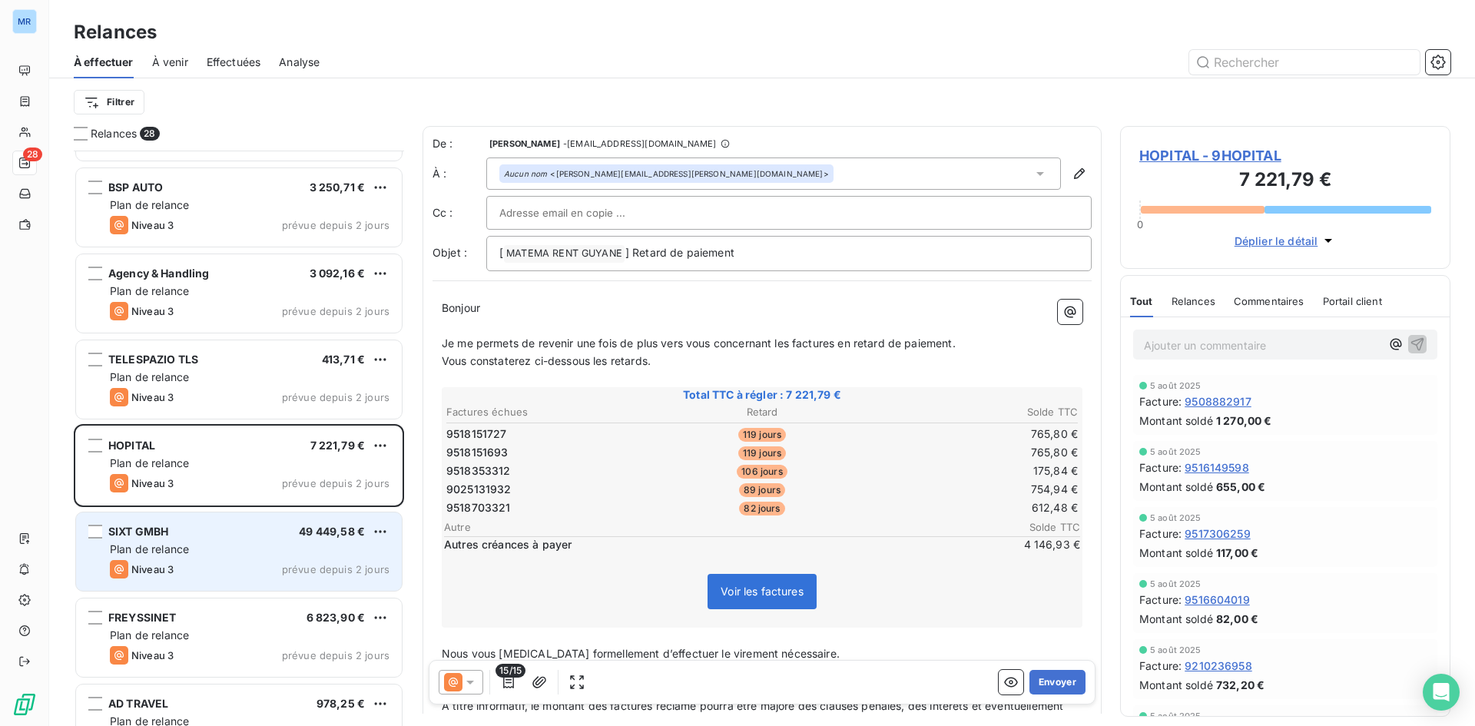
click at [275, 541] on div "SIXT GMBH 49 449,58 € Plan de relance Niveau 3 prévue depuis 2 jours" at bounding box center [239, 551] width 326 height 78
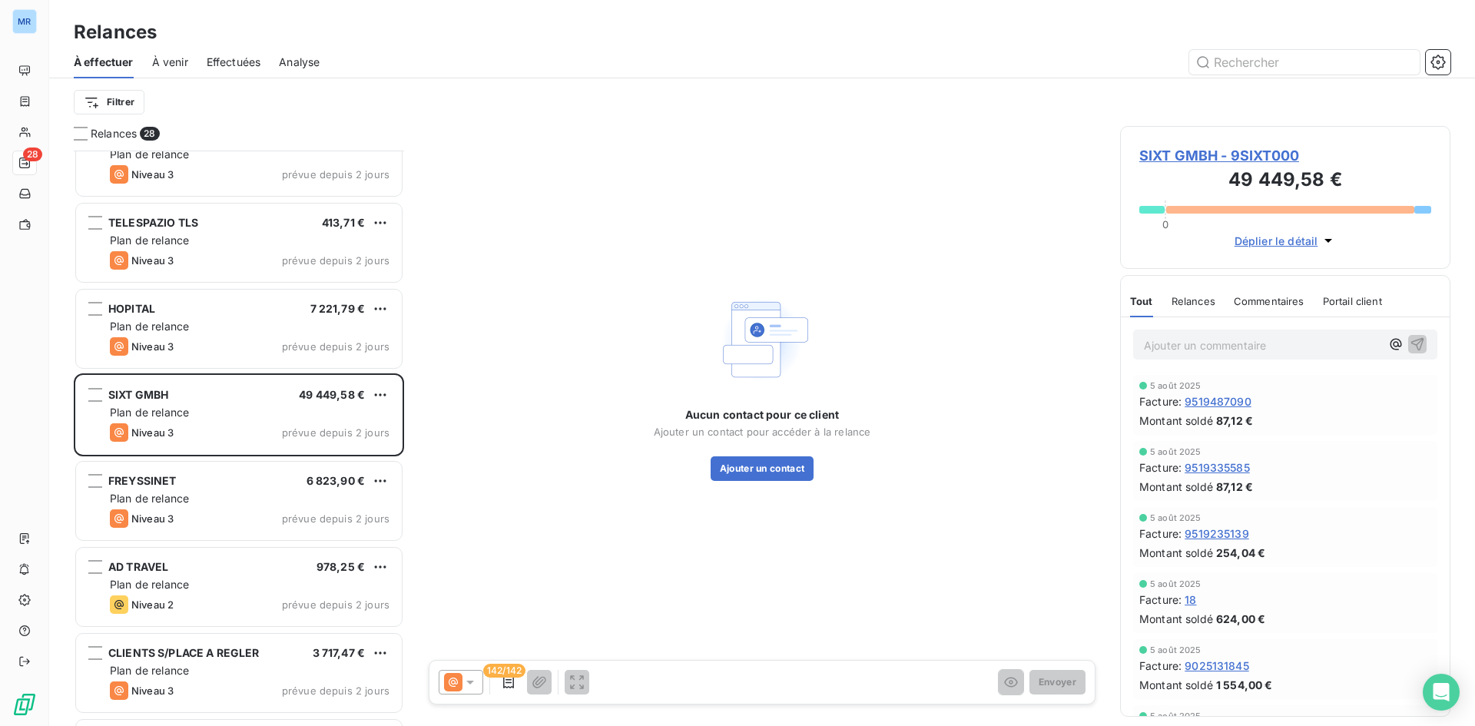
scroll to position [1000, 0]
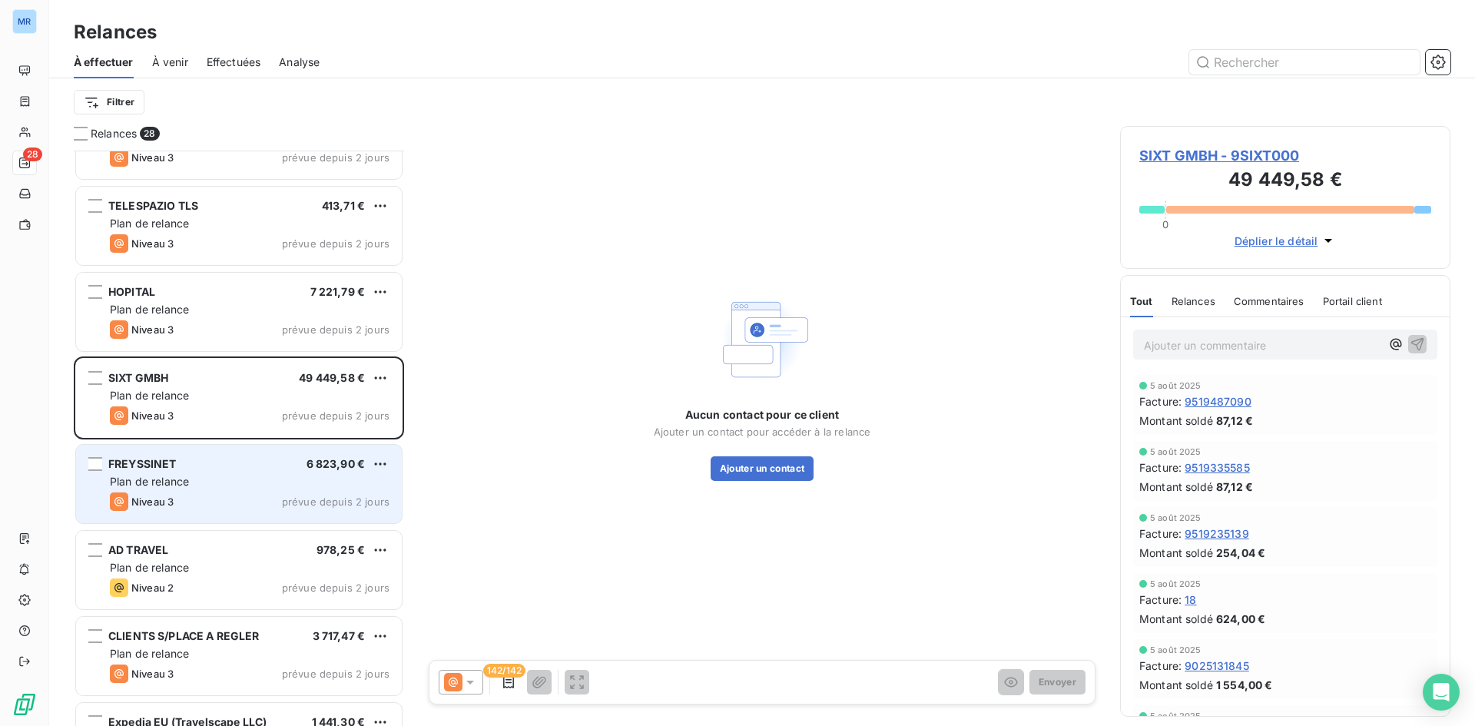
click at [307, 481] on div "Plan de relance" at bounding box center [250, 481] width 280 height 15
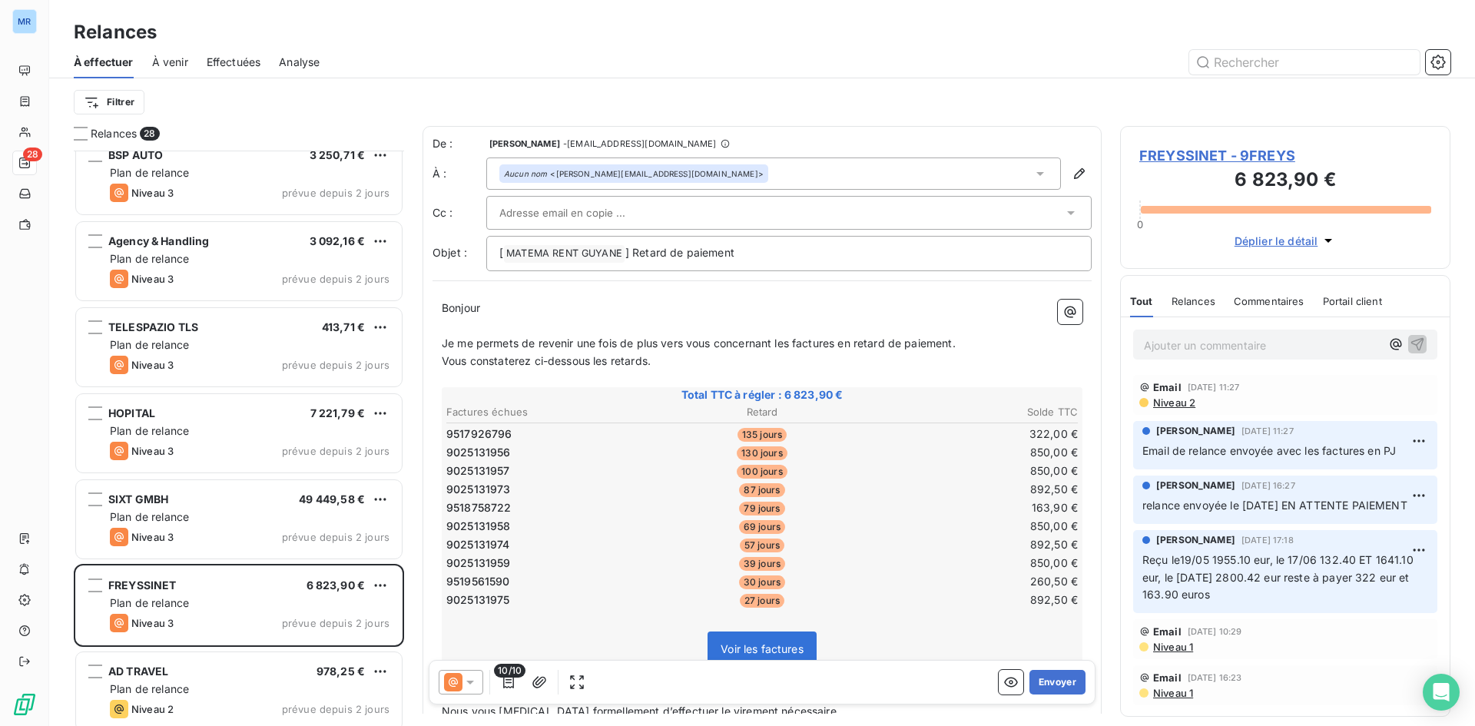
scroll to position [1076, 0]
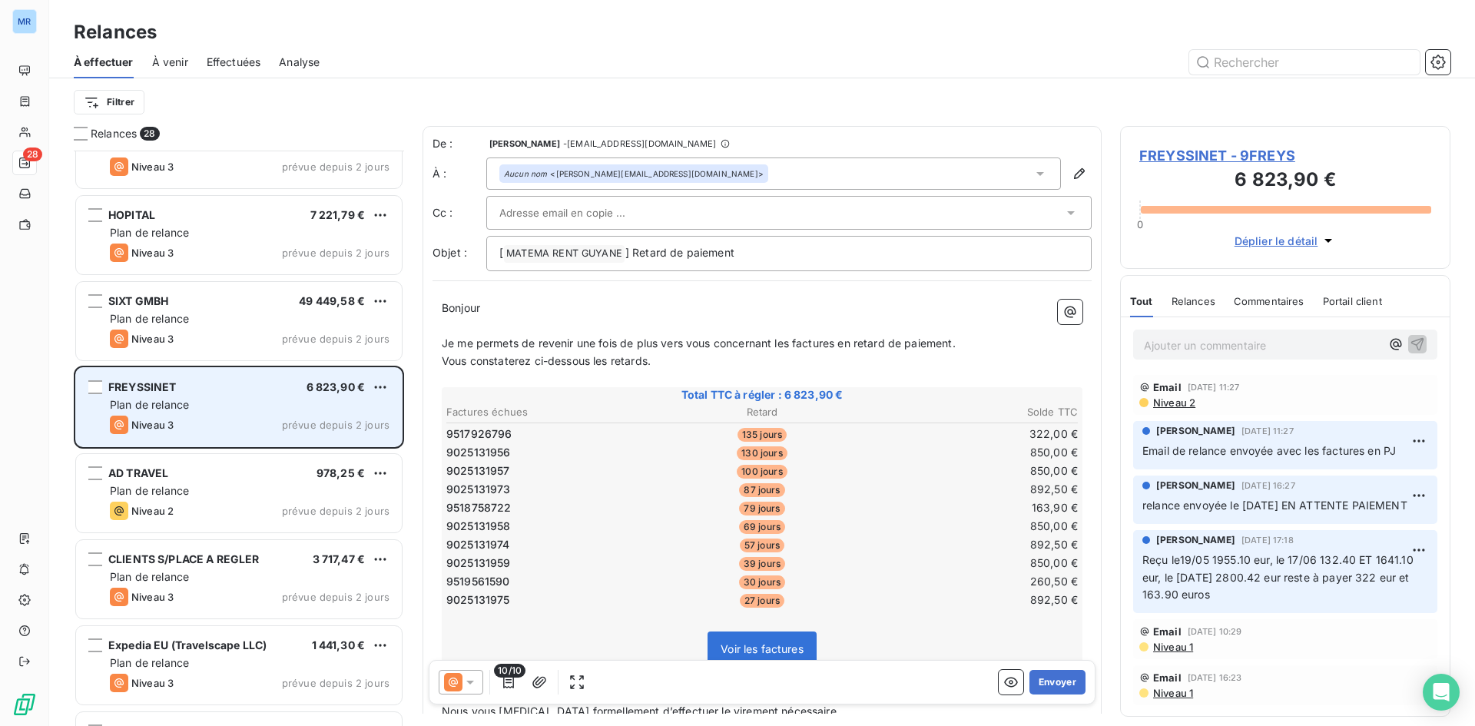
click at [202, 403] on div "Plan de relance" at bounding box center [250, 404] width 280 height 15
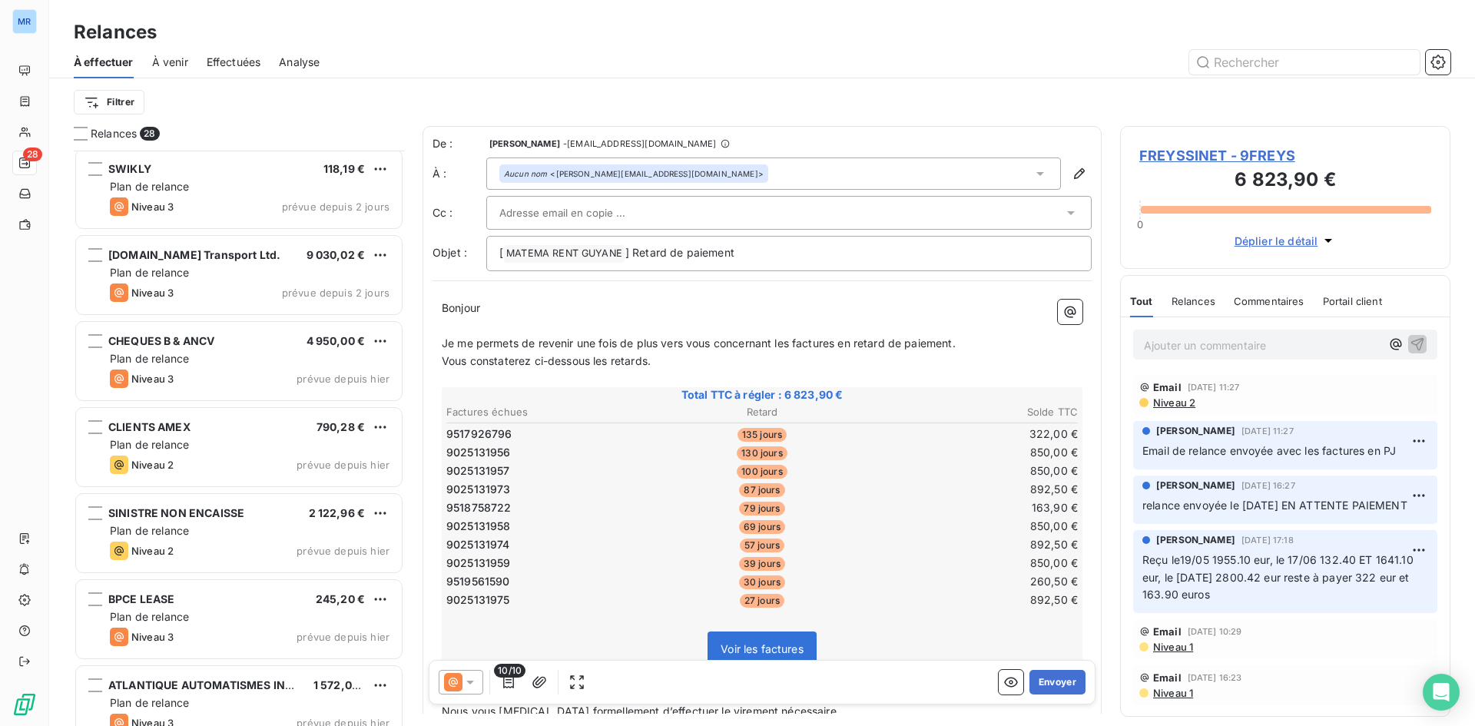
scroll to position [1835, 0]
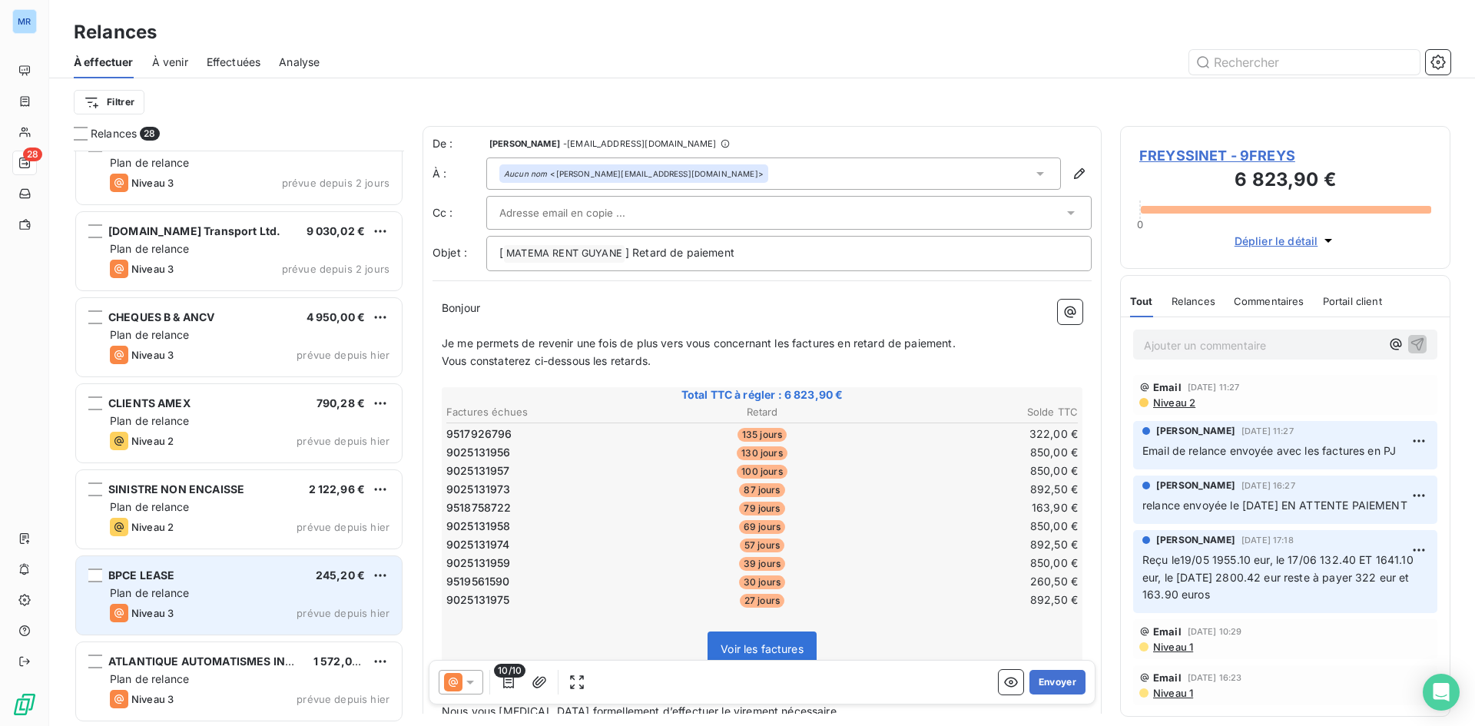
click at [260, 610] on div "Niveau 3 prévue depuis [DATE]" at bounding box center [250, 613] width 280 height 18
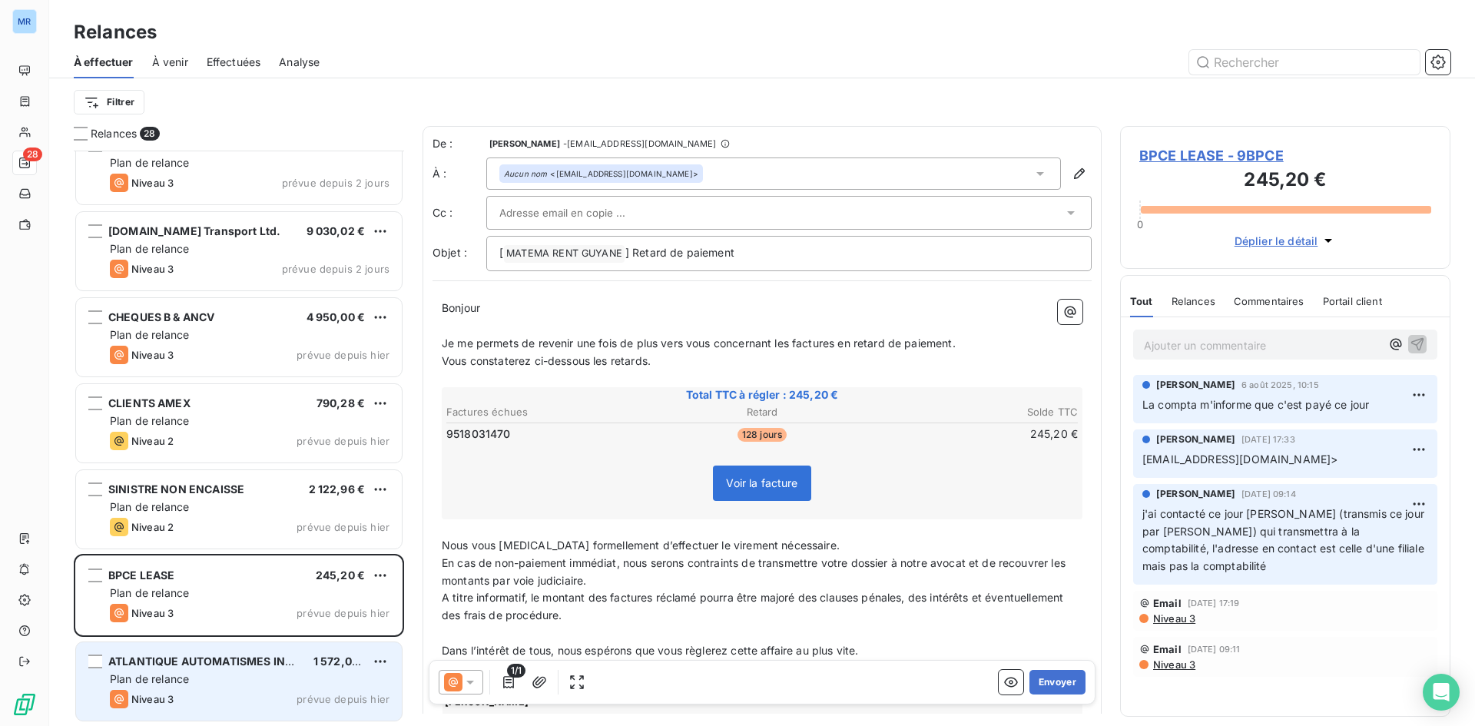
click at [277, 690] on div "Niveau 3 prévue depuis [DATE]" at bounding box center [250, 699] width 280 height 18
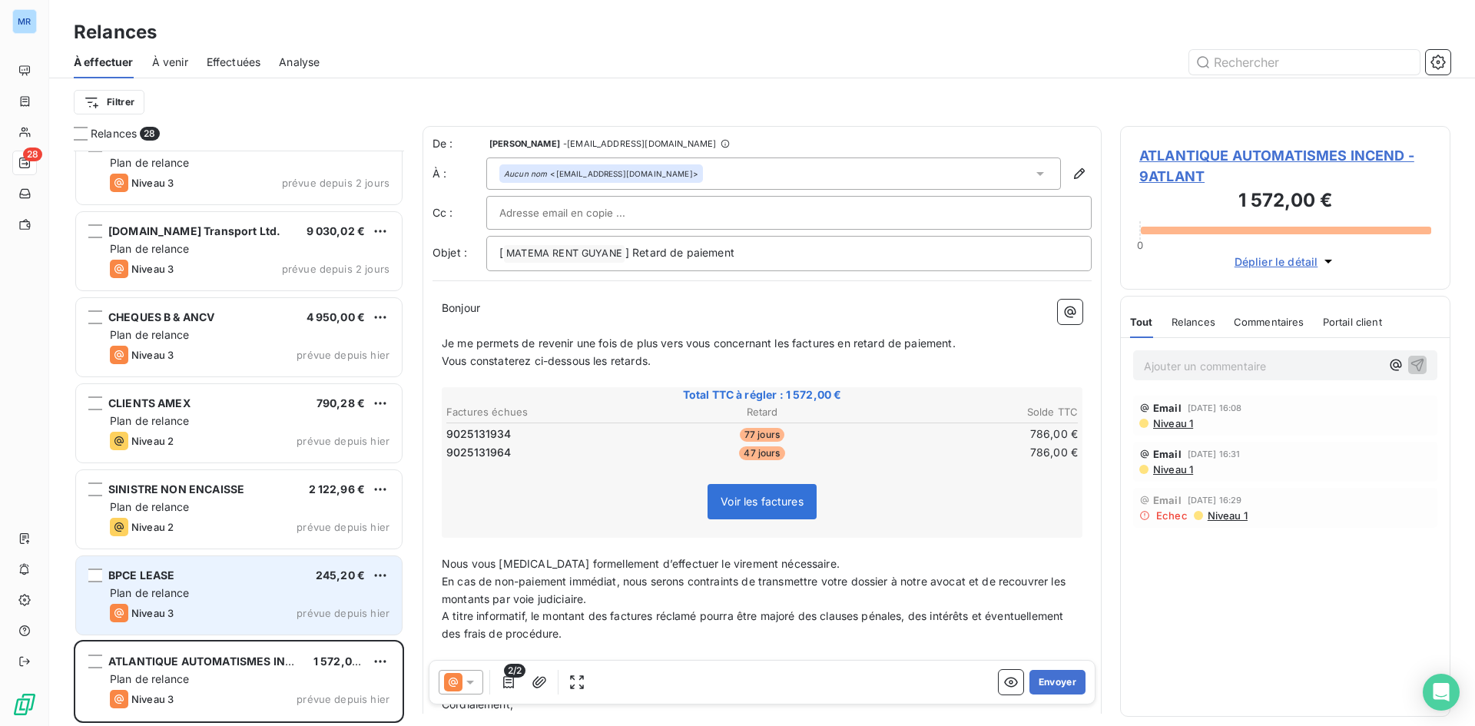
click at [213, 591] on div "Plan de relance" at bounding box center [250, 592] width 280 height 15
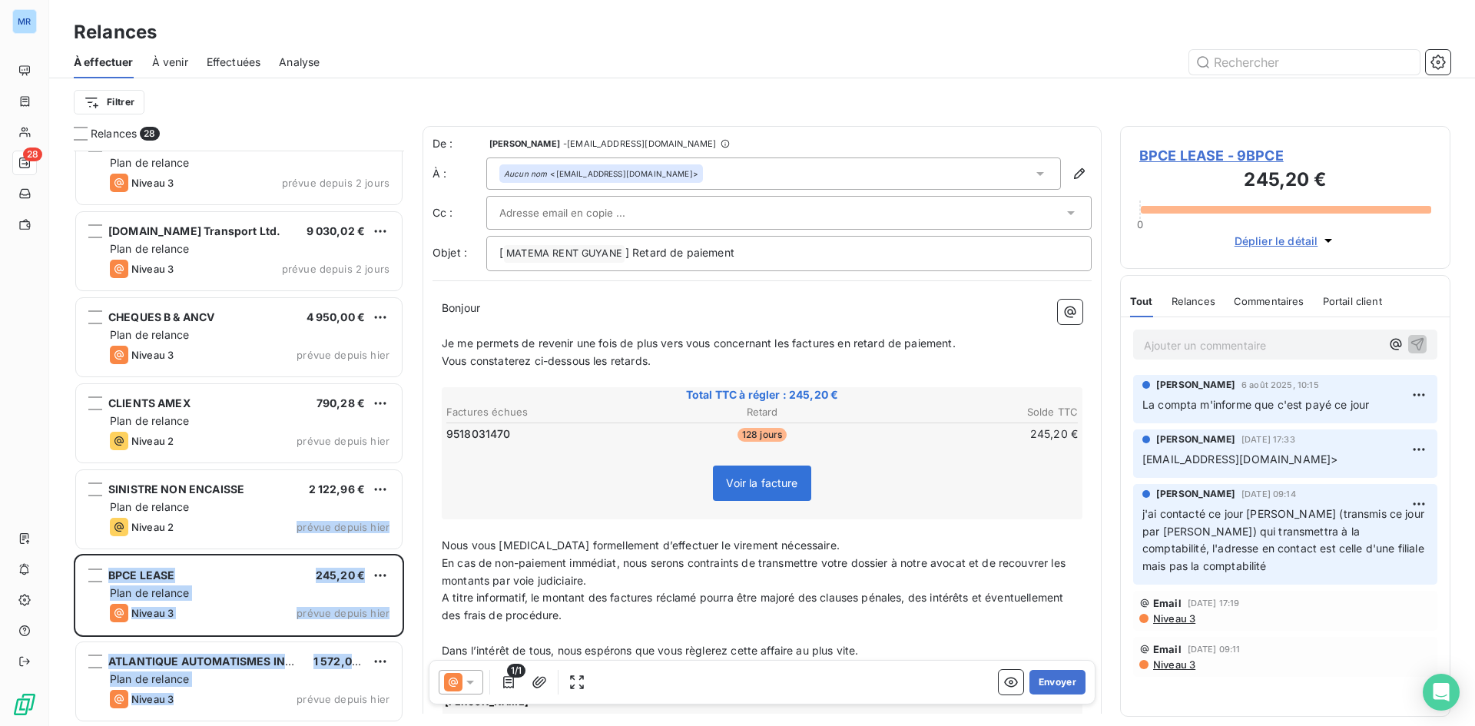
drag, startPoint x: 185, startPoint y: 746, endPoint x: 194, endPoint y: 762, distance: 18.2
click at [194, 725] on html "MR 28 Relances À effectuer À venir Effectuées Analyse Filtrer Relances 28 STRIP…" at bounding box center [737, 363] width 1475 height 726
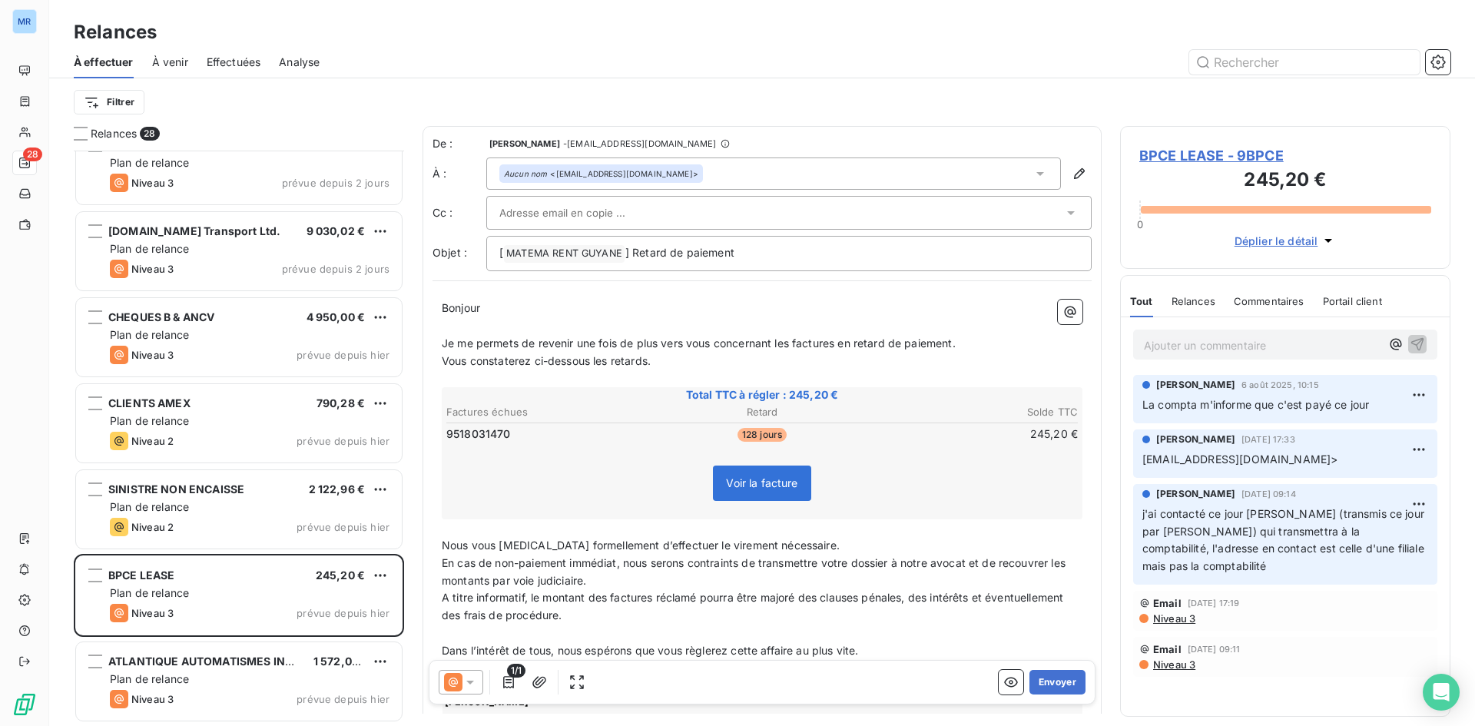
click at [925, 472] on div "Voir la facture" at bounding box center [762, 486] width 636 height 66
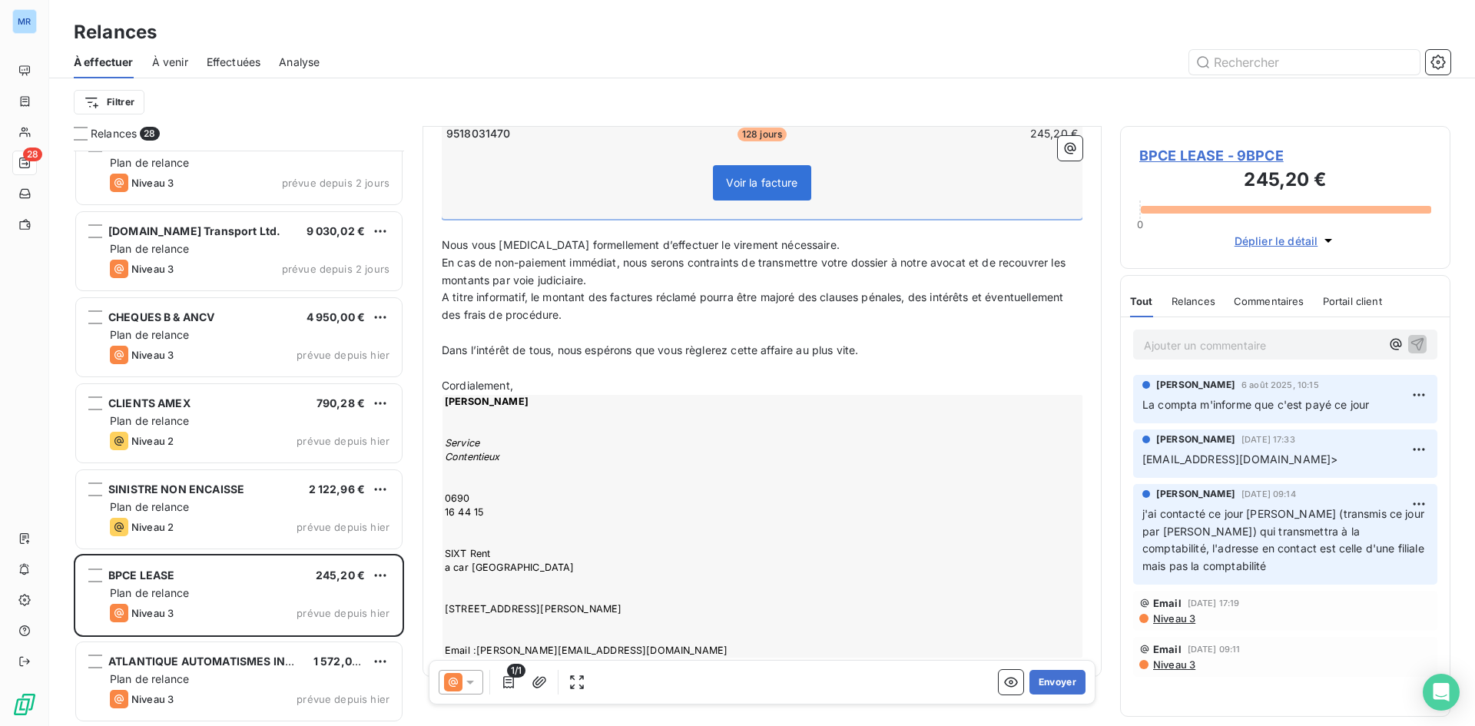
scroll to position [369, 0]
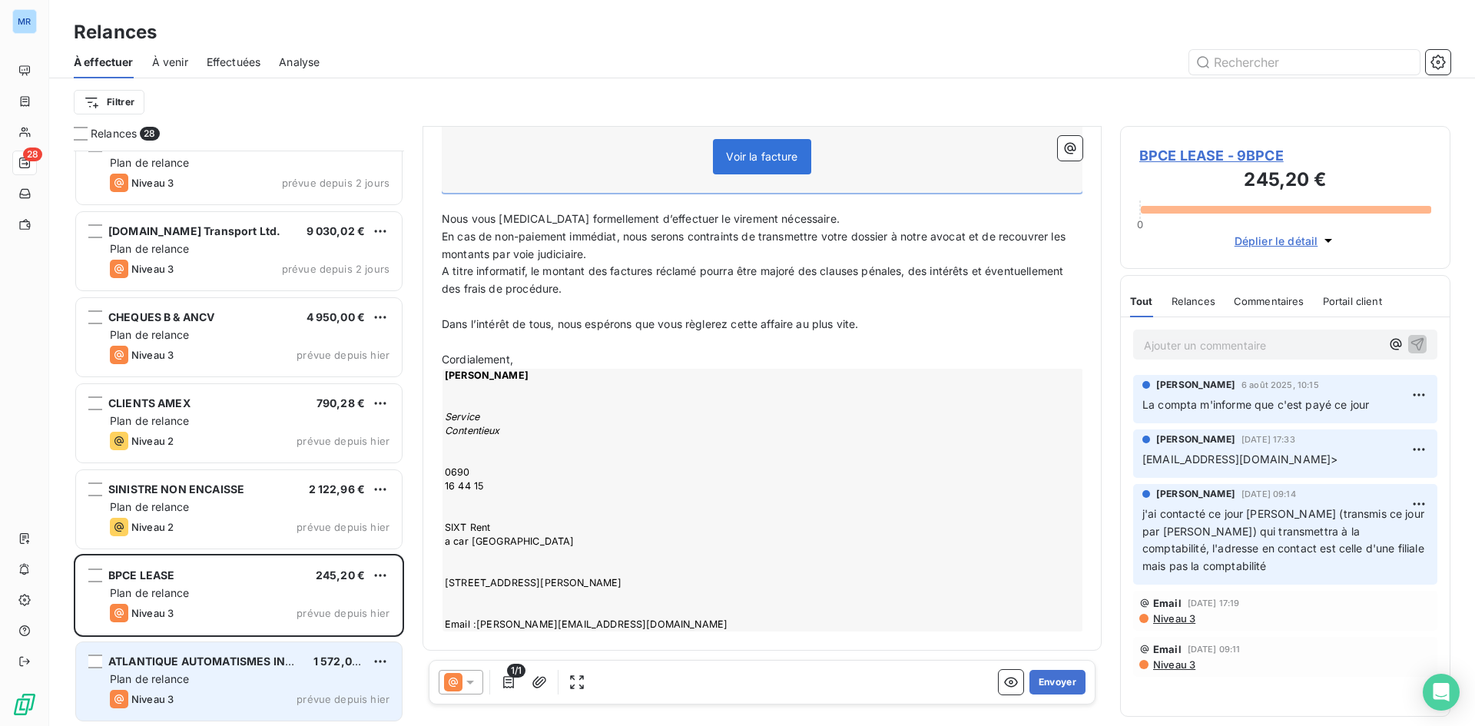
click at [333, 660] on span "1 572,00 €" at bounding box center [341, 661] width 56 height 13
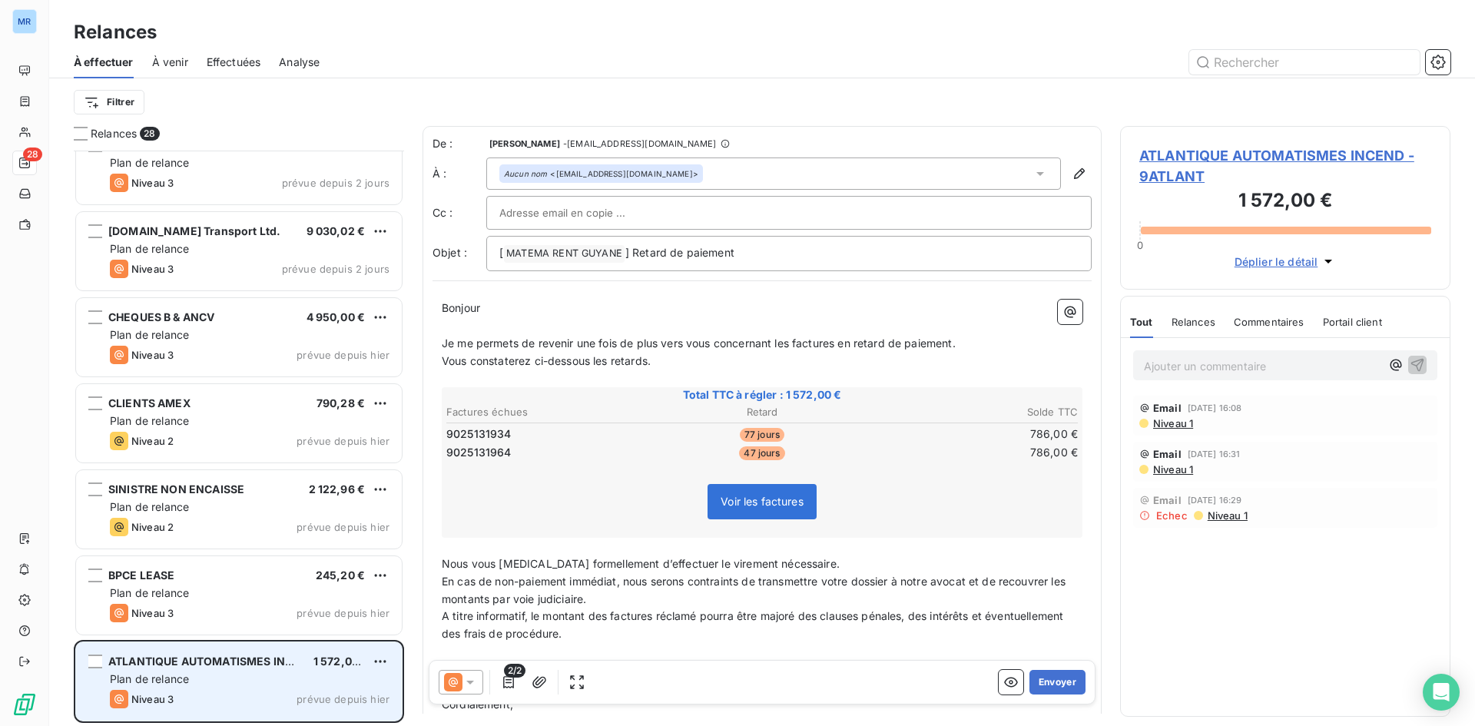
click at [309, 681] on div "Plan de relance" at bounding box center [250, 678] width 280 height 15
click at [300, 666] on span "ATLANTIQUE AUTOMATISMES INCEND" at bounding box center [212, 661] width 208 height 13
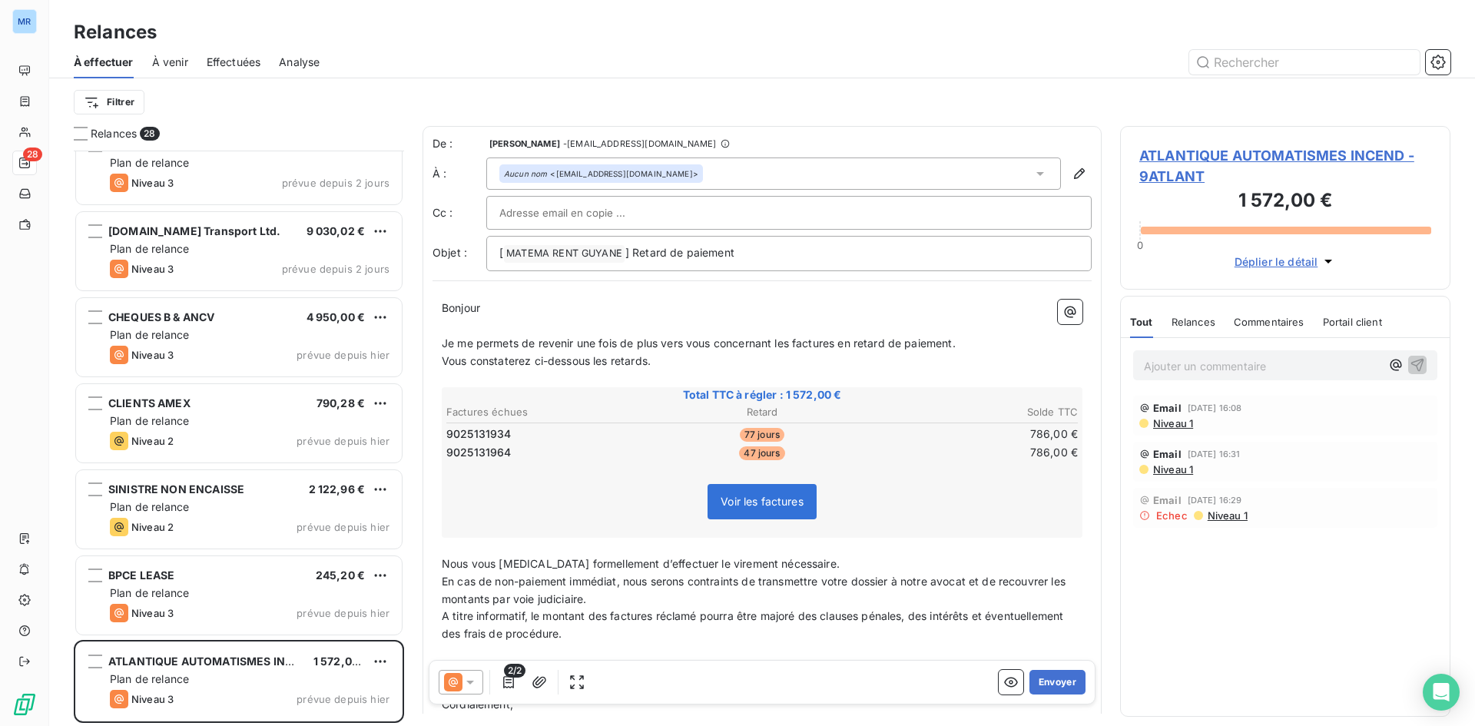
click at [1280, 321] on span "Commentaires" at bounding box center [1269, 322] width 71 height 12
click at [1226, 150] on span "ATLANTIQUE AUTOMATISMES INCEND - 9ATLANT" at bounding box center [1285, 165] width 292 height 41
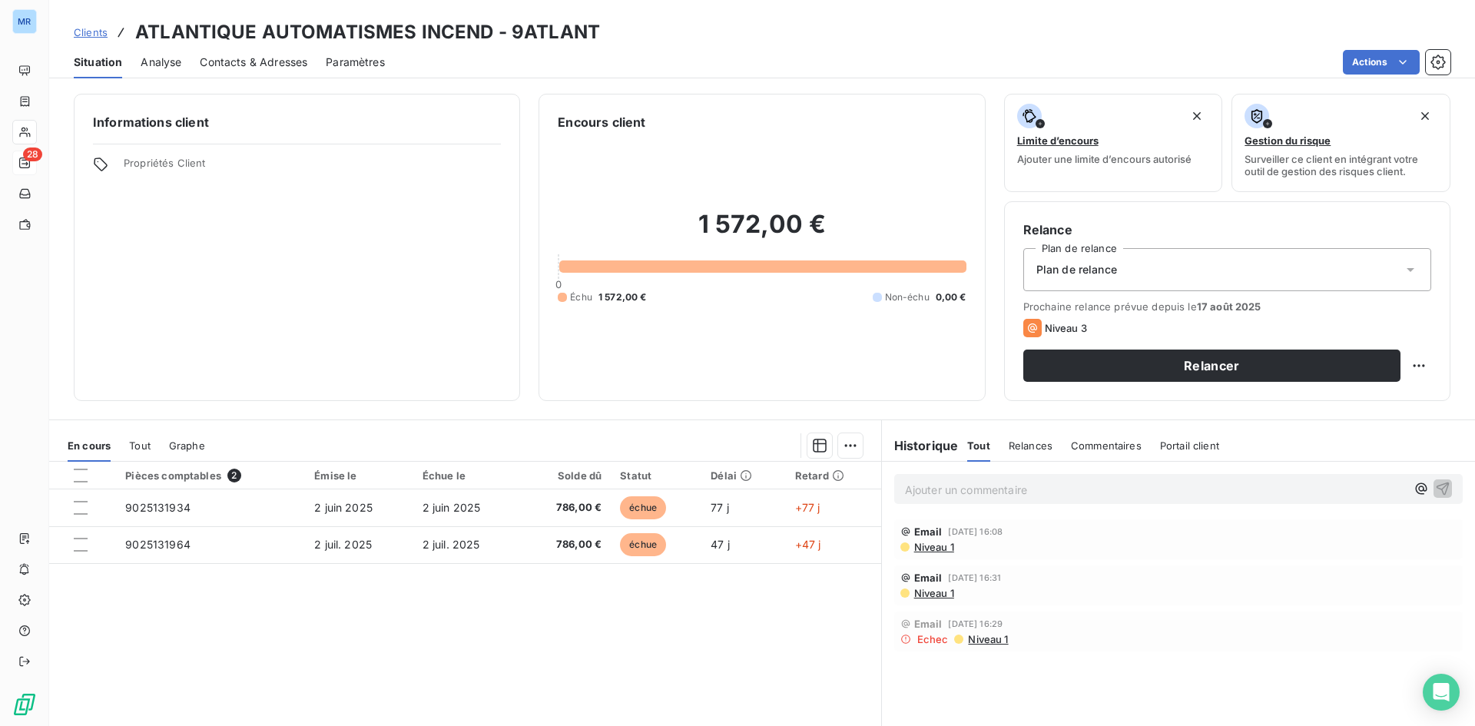
click at [1036, 489] on p "Ajouter un commentaire ﻿" at bounding box center [1155, 489] width 501 height 19
click at [1437, 489] on icon "button" at bounding box center [1443, 488] width 13 height 13
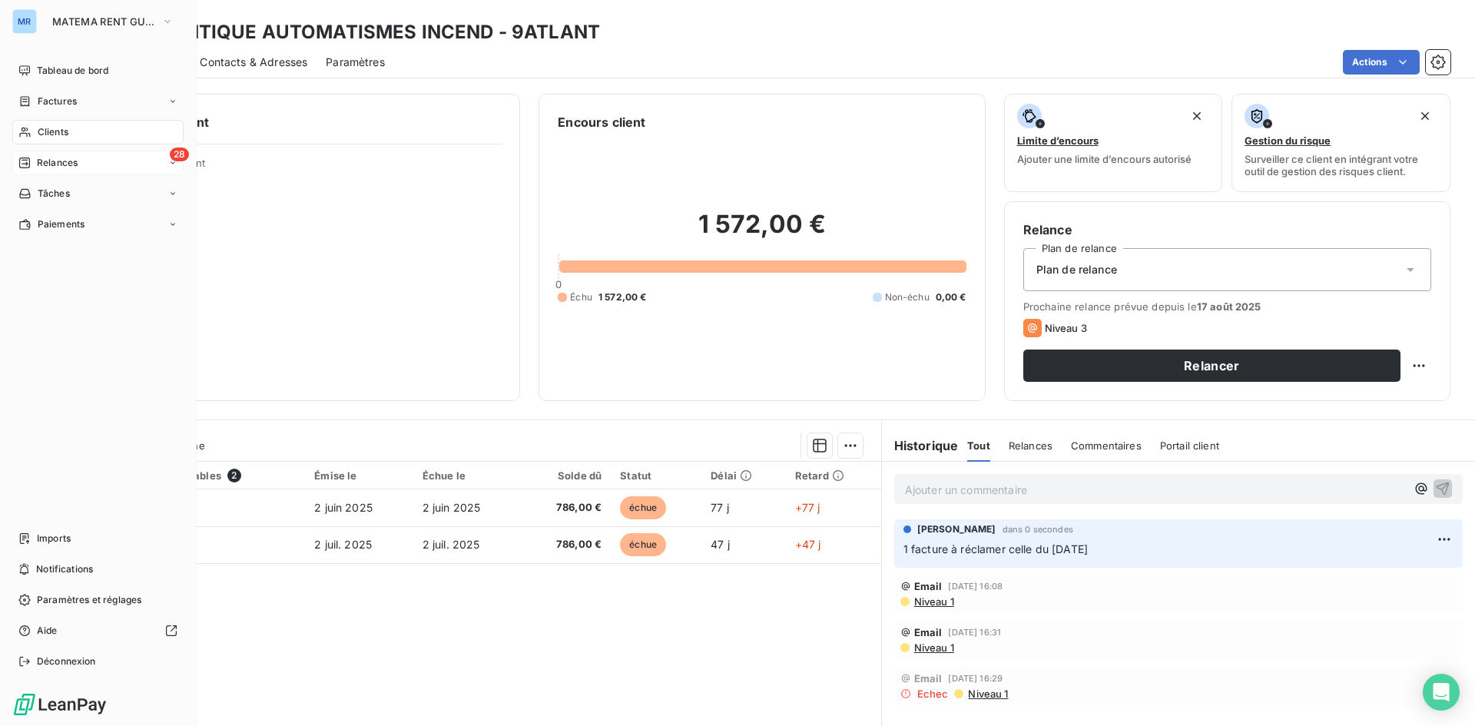
click at [48, 163] on span "Relances" at bounding box center [57, 163] width 41 height 14
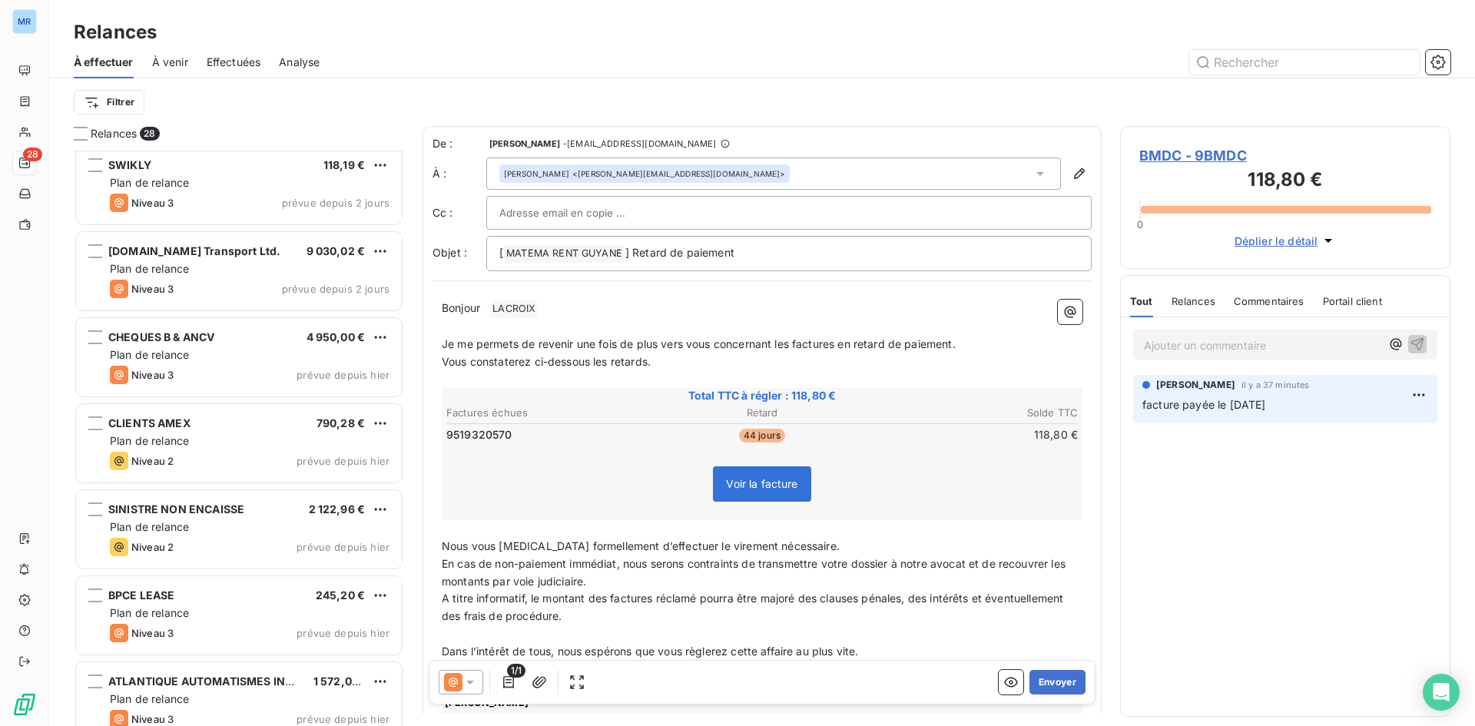
scroll to position [1835, 0]
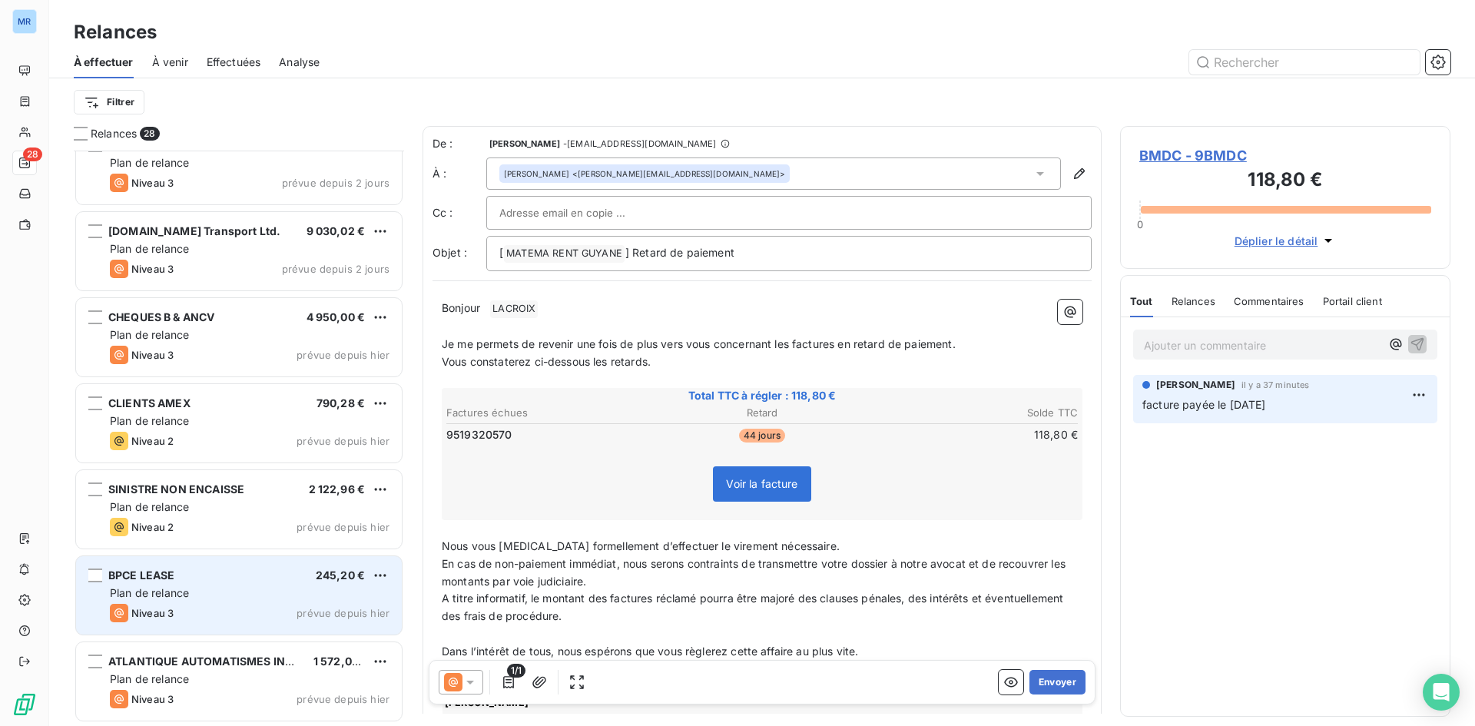
drag, startPoint x: 299, startPoint y: 593, endPoint x: 303, endPoint y: 585, distance: 9.3
click at [301, 591] on div "Plan de relance" at bounding box center [250, 592] width 280 height 15
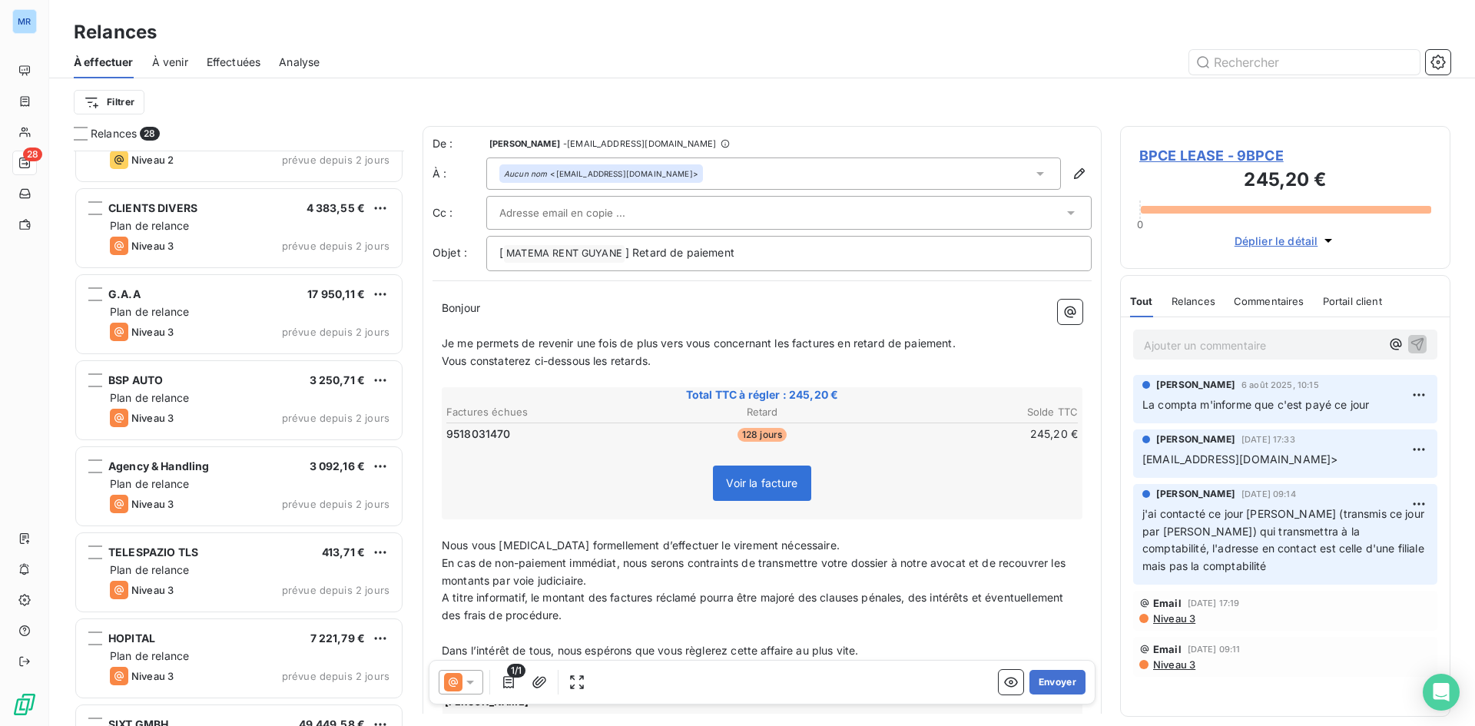
scroll to position [529, 0]
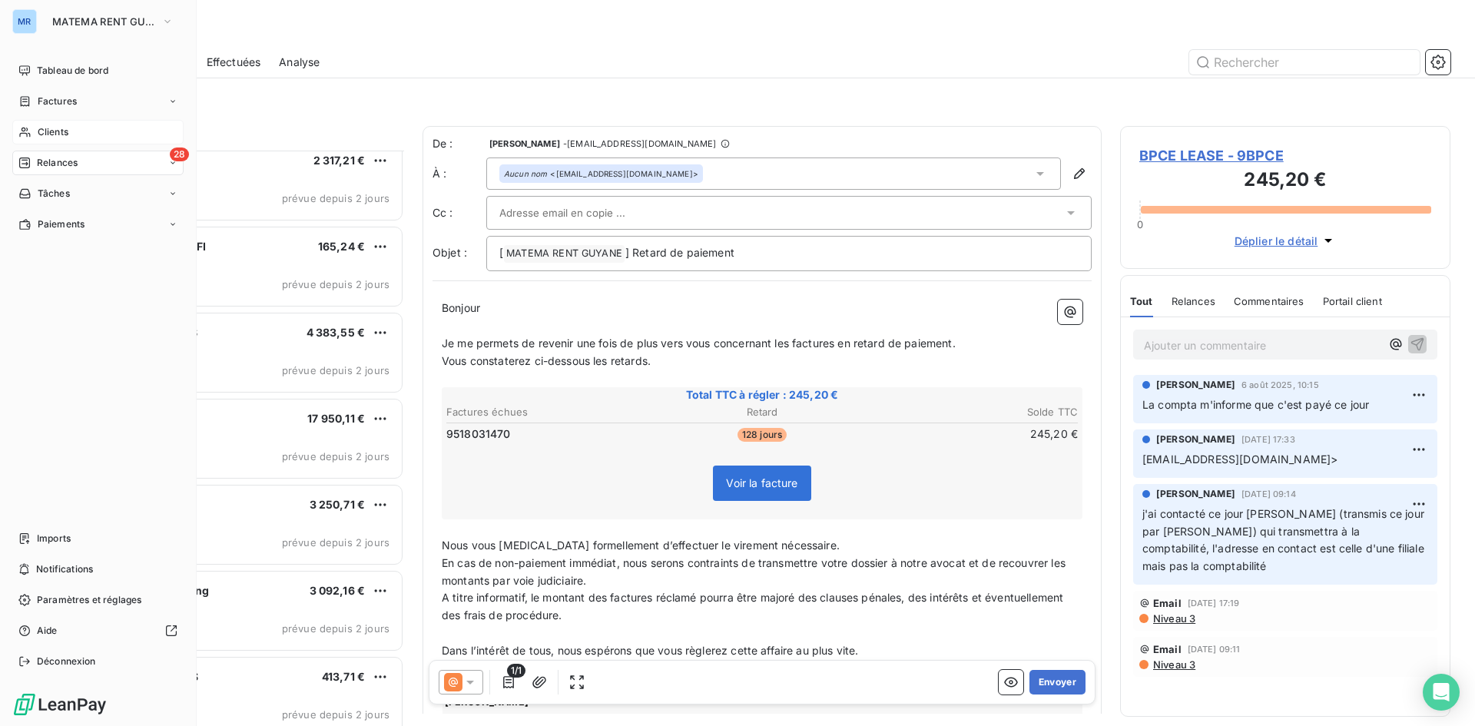
click at [75, 133] on div "Clients" at bounding box center [97, 132] width 171 height 25
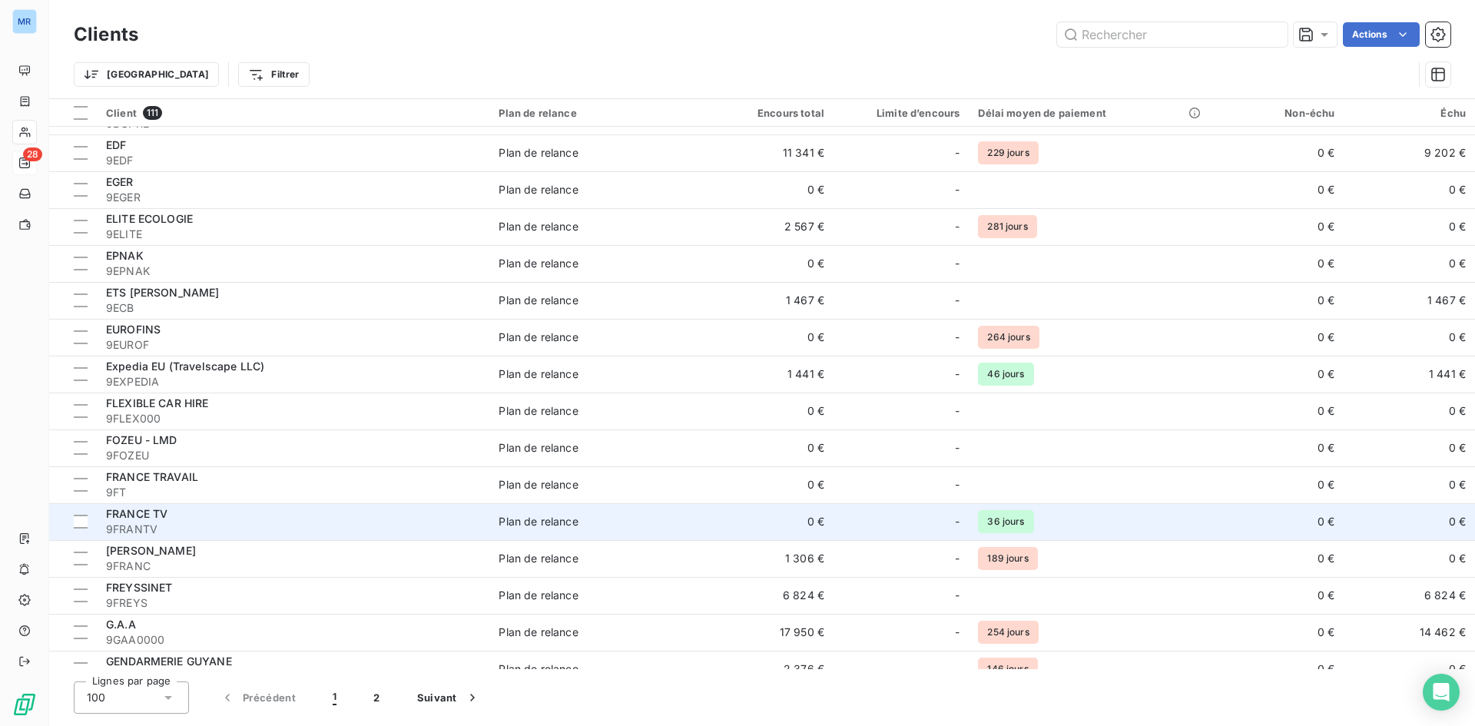
scroll to position [1767, 0]
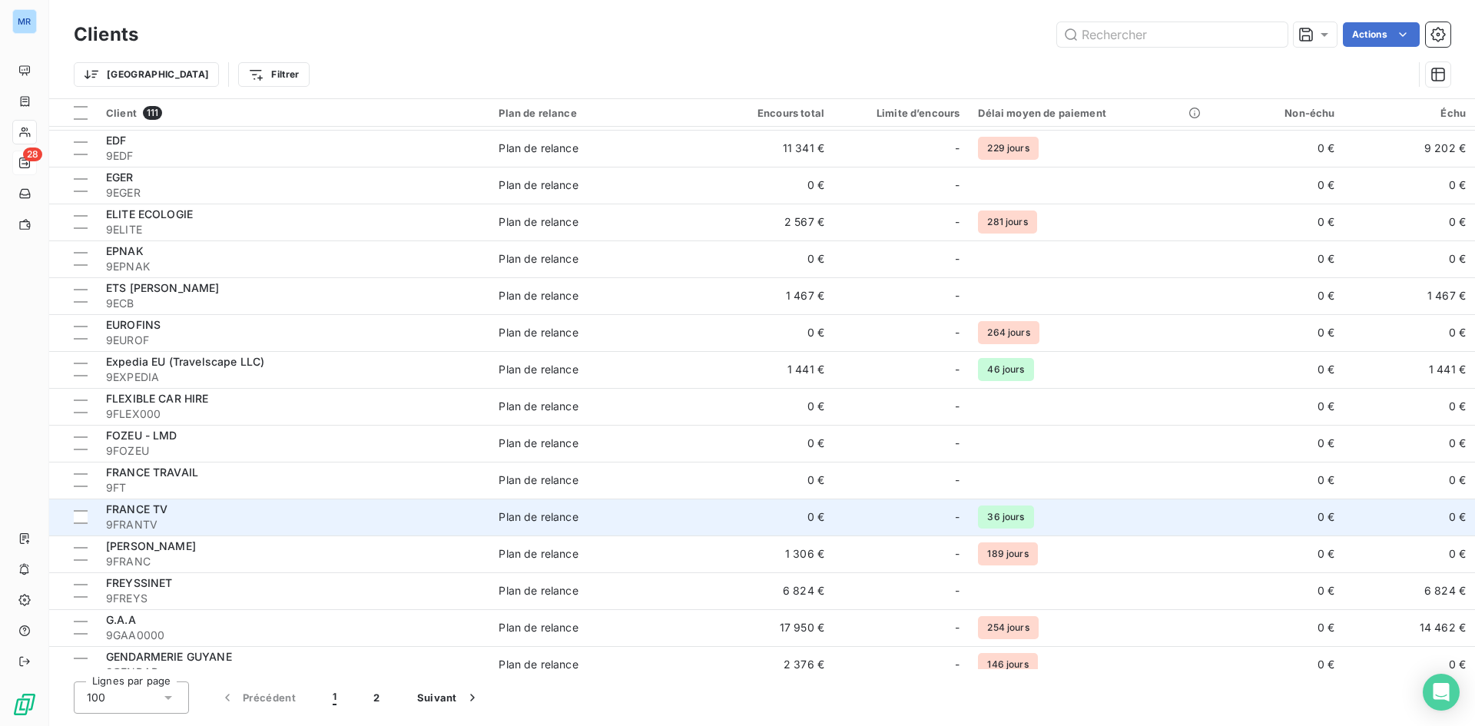
click at [288, 509] on div "FRANCE TV" at bounding box center [293, 509] width 374 height 15
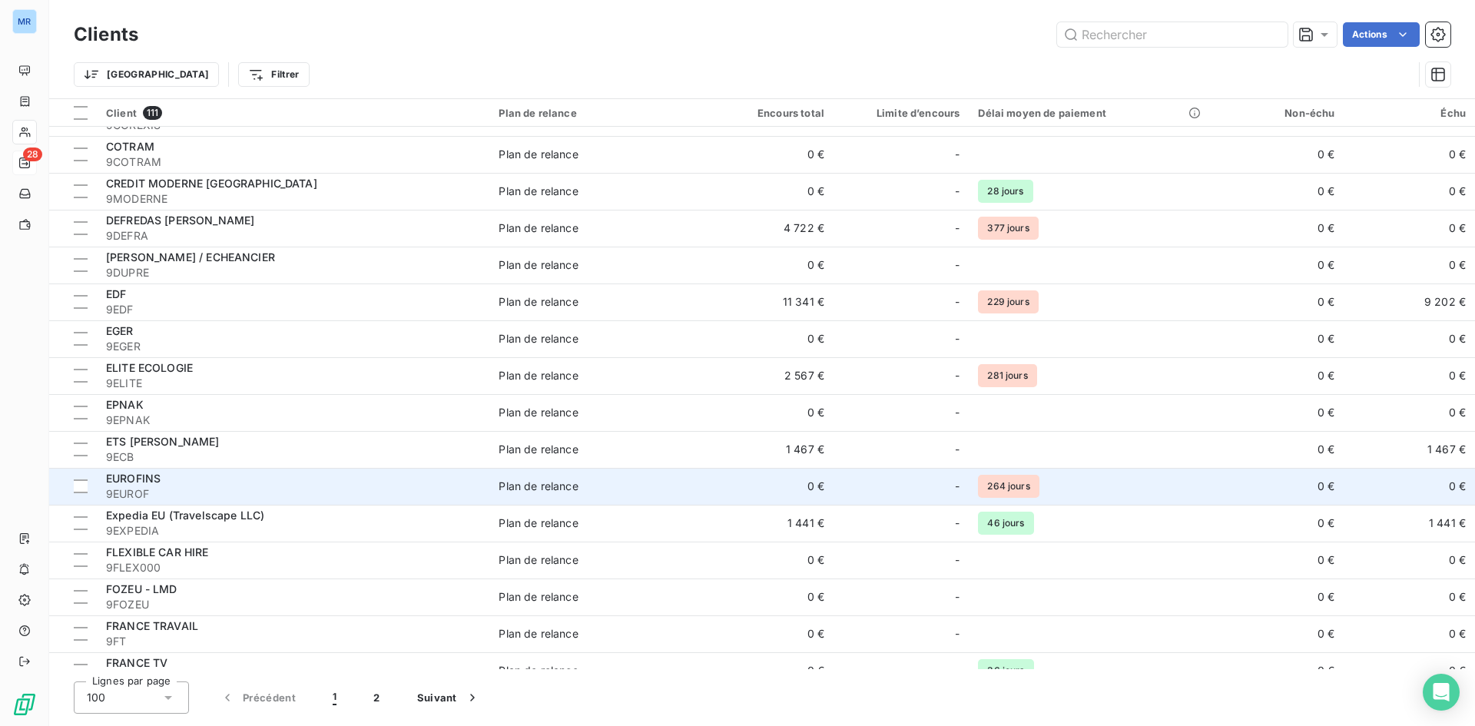
scroll to position [1383, 0]
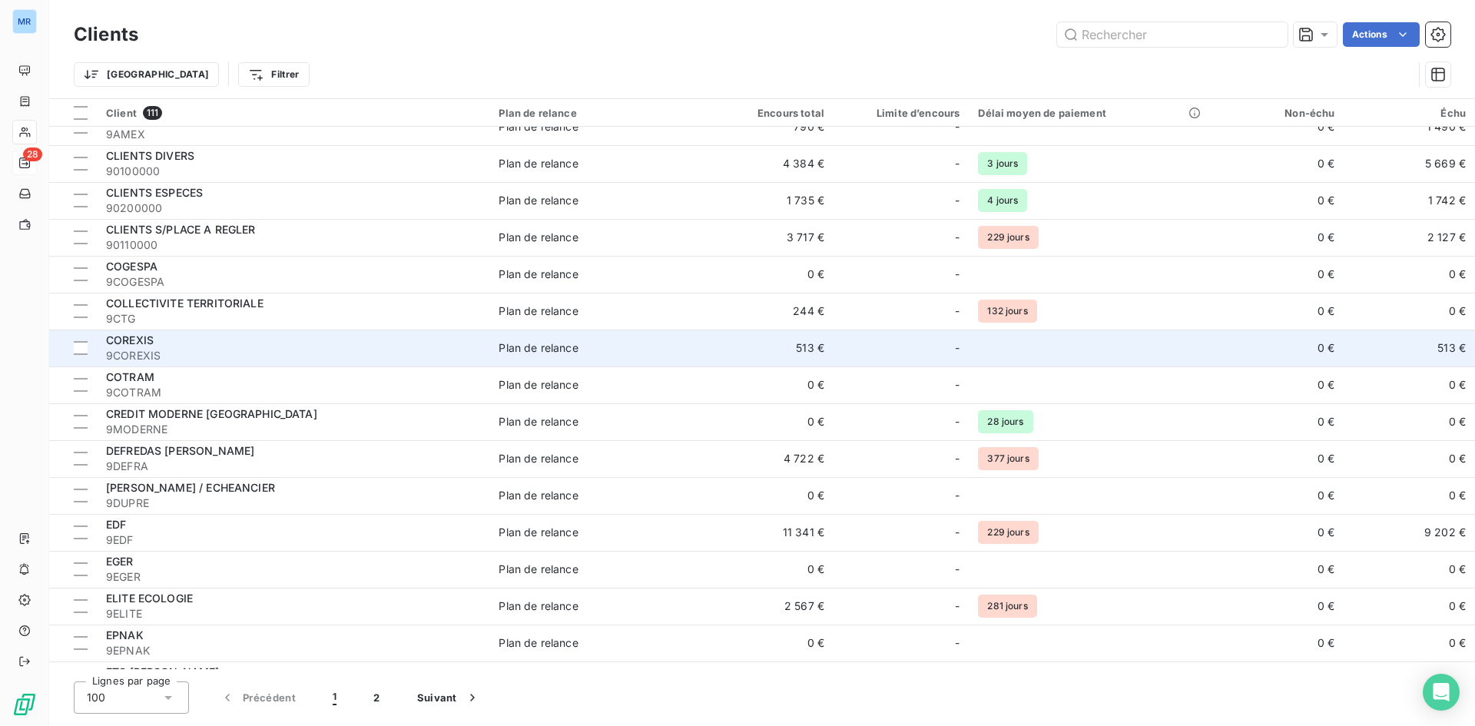
click at [546, 357] on td "Plan de relance" at bounding box center [595, 348] width 213 height 37
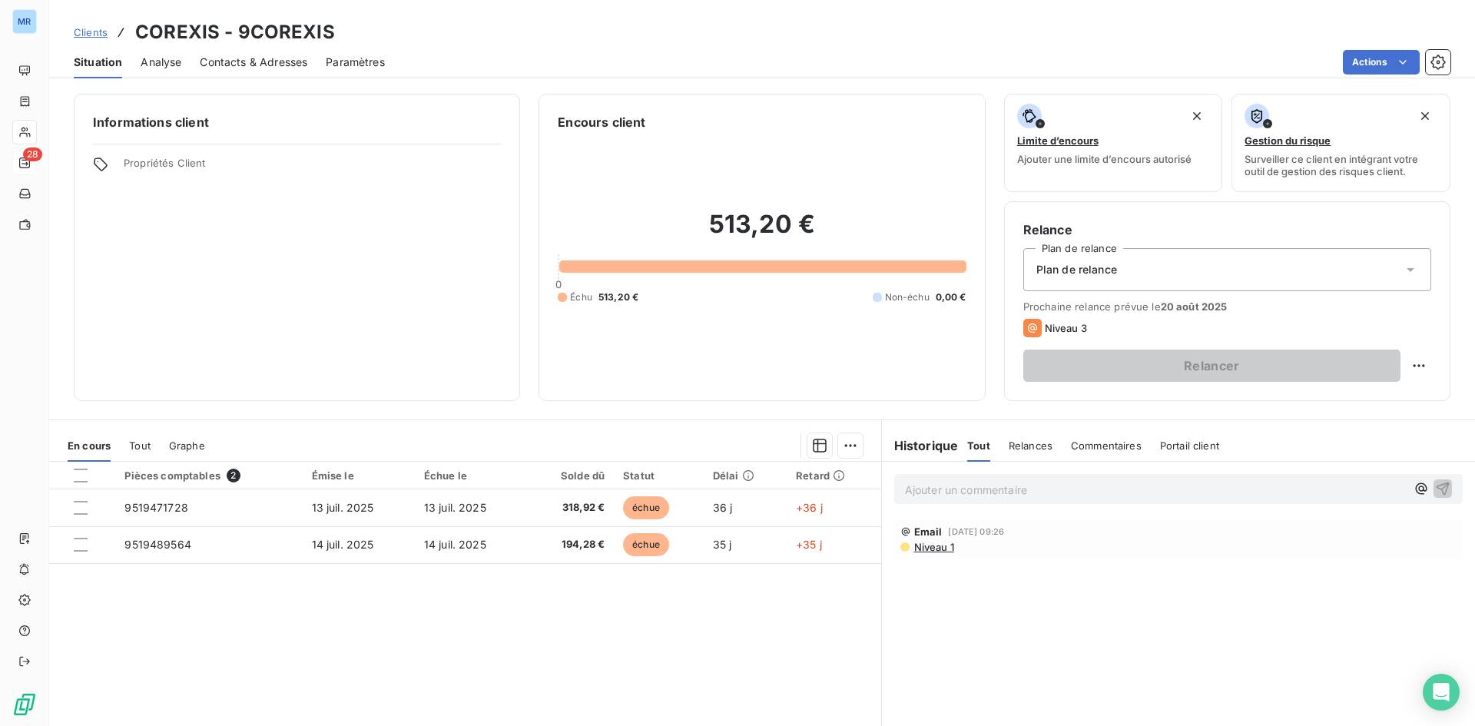
click at [1039, 447] on span "Relances" at bounding box center [1031, 445] width 44 height 12
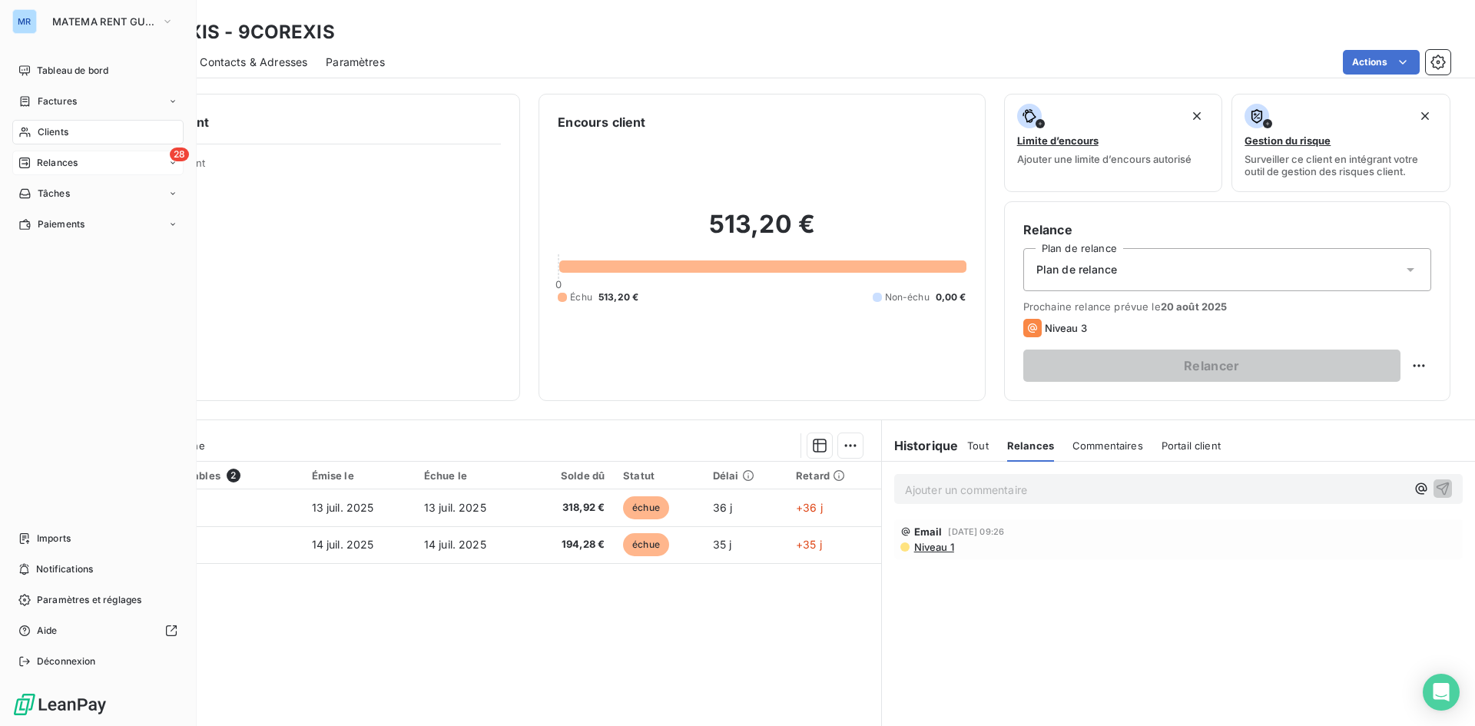
click at [107, 171] on div "28 Relances" at bounding box center [97, 163] width 171 height 25
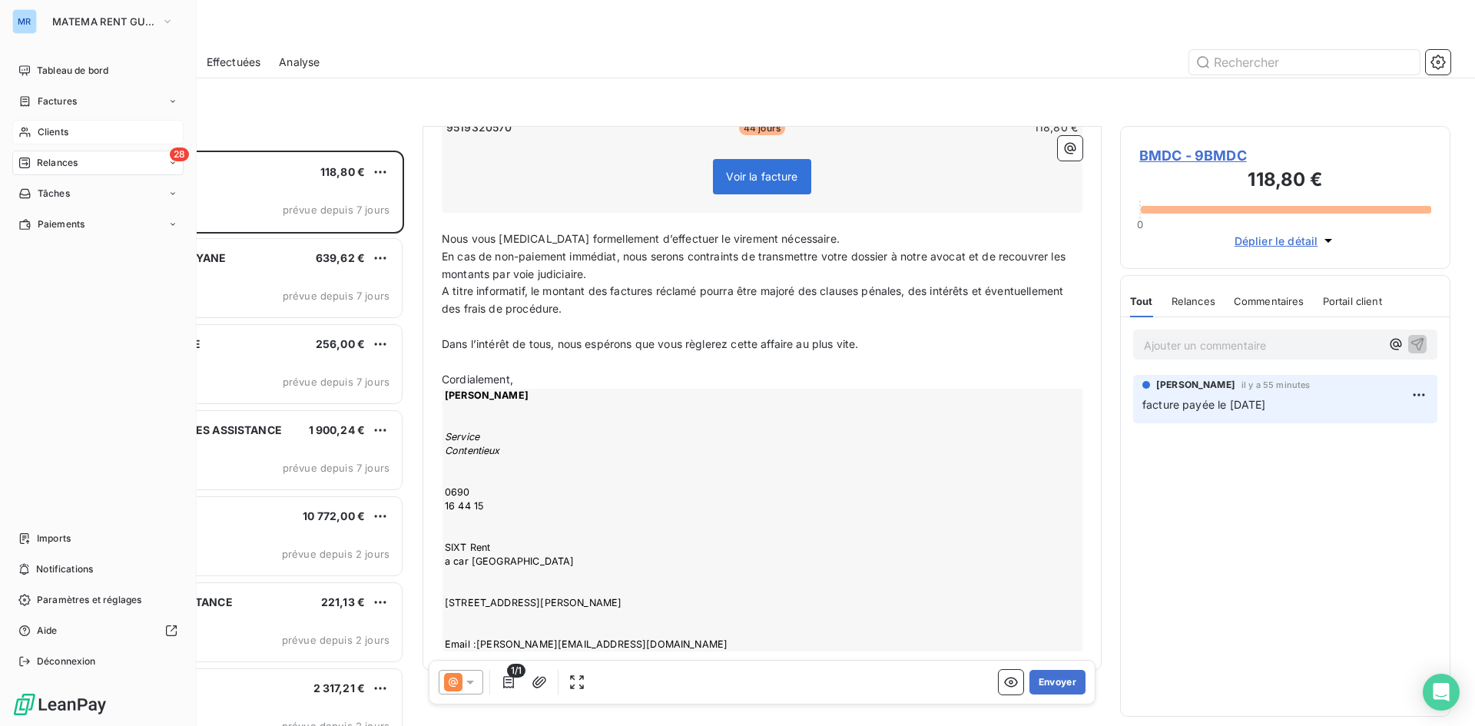
click at [56, 128] on span "Clients" at bounding box center [53, 132] width 31 height 14
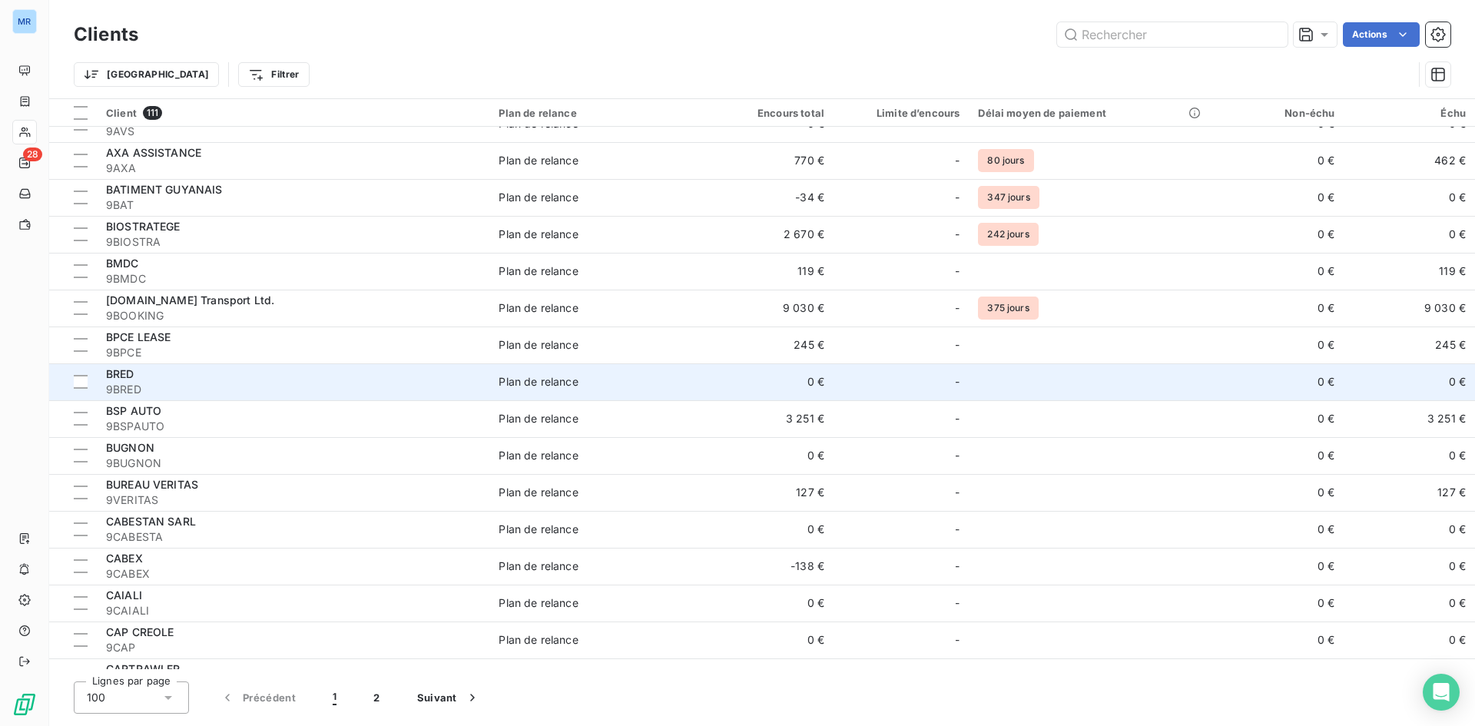
scroll to position [615, 0]
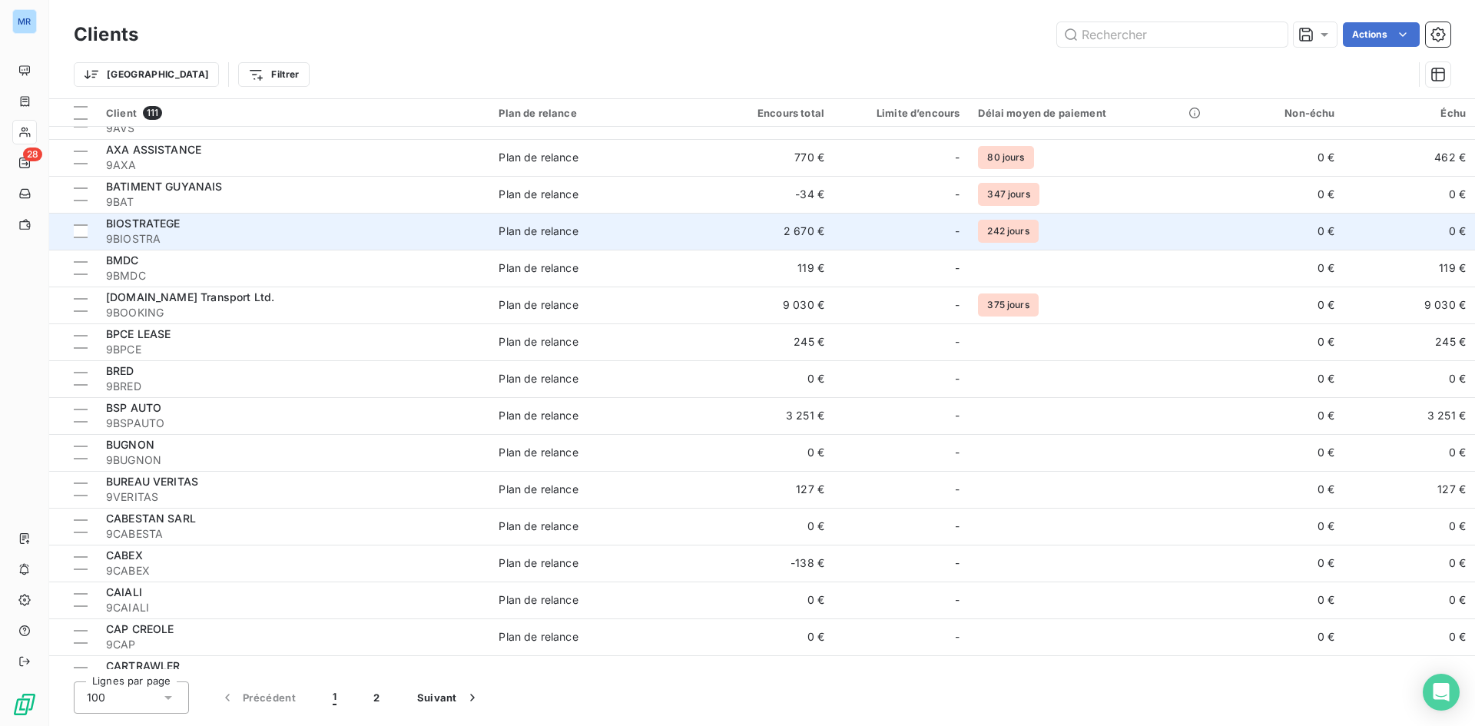
click at [302, 225] on div "BIOSTRATEGE" at bounding box center [293, 223] width 374 height 15
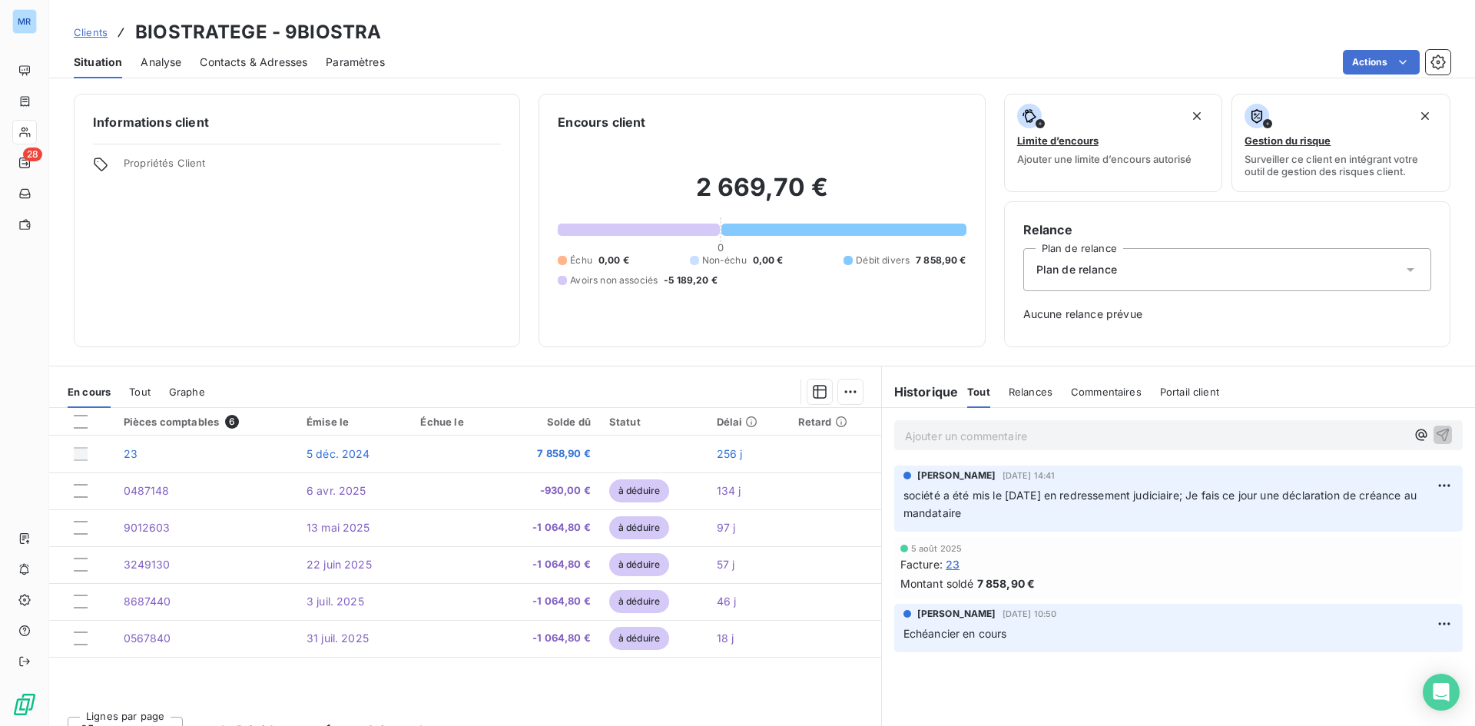
click at [1022, 435] on p "Ajouter un commentaire ﻿" at bounding box center [1155, 435] width 501 height 19
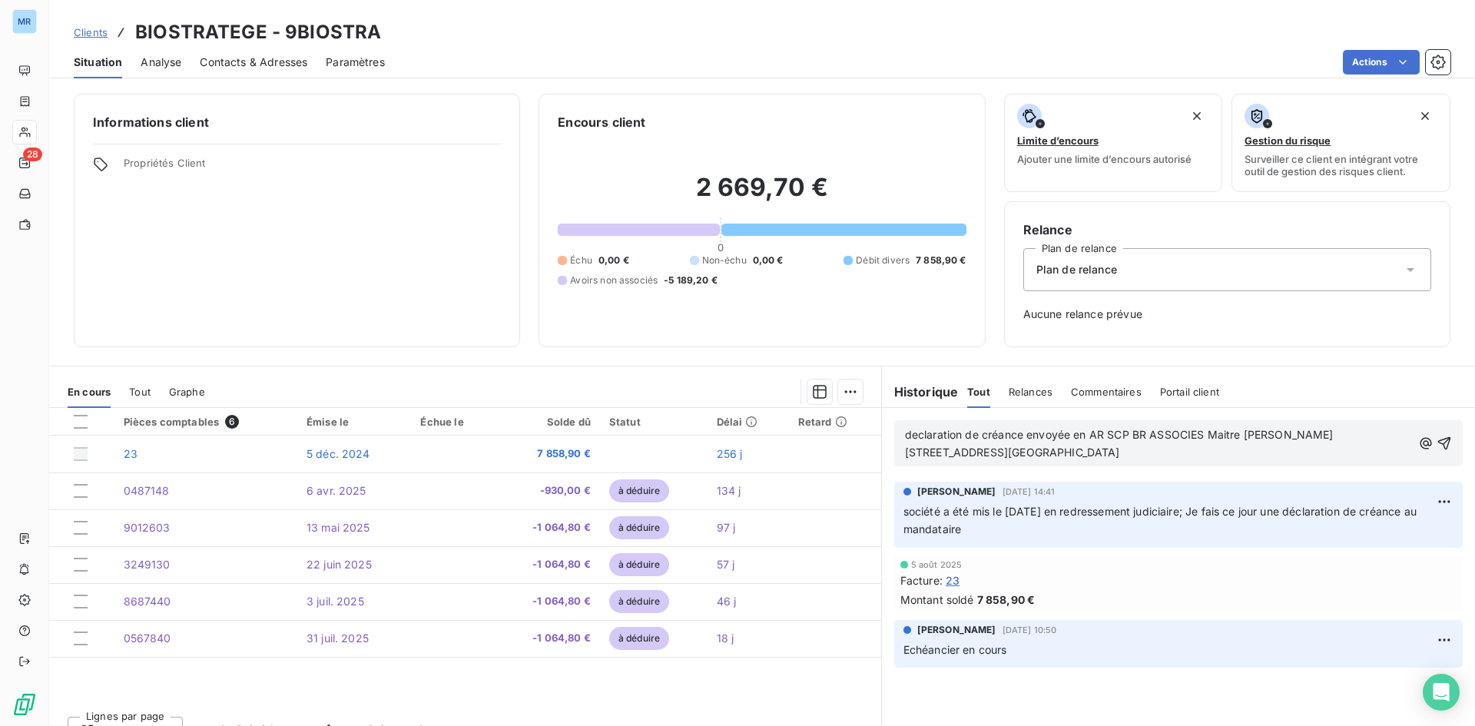
click at [1337, 434] on span "declaration de créance envoyée en AR SCP BR ASSOCIES Maitre [PERSON_NAME] [STRE…" at bounding box center [1121, 443] width 432 height 31
click at [972, 448] on p "declaration de créance envoyée en AR SCP BR ASSOCIES [PERSON_NAME] [PERSON_NAME…" at bounding box center [1158, 443] width 507 height 35
click at [965, 448] on p "déclaration de créance envoyée en AR SCP BR ASSOCIES Maitre [PERSON_NAME] [STRE…" at bounding box center [1158, 443] width 507 height 35
click at [1437, 438] on icon "button" at bounding box center [1444, 443] width 15 height 15
